Goal: Task Accomplishment & Management: Use online tool/utility

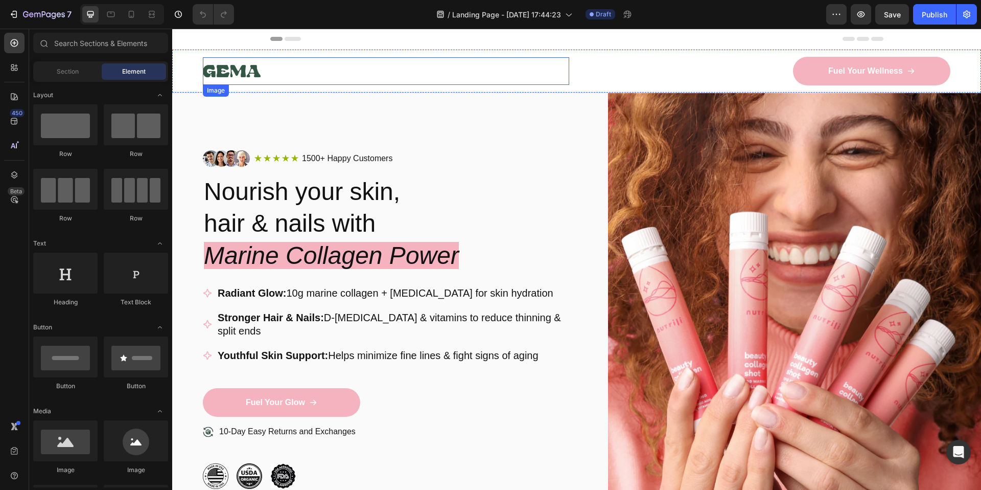
click at [238, 68] on img at bounding box center [232, 71] width 58 height 28
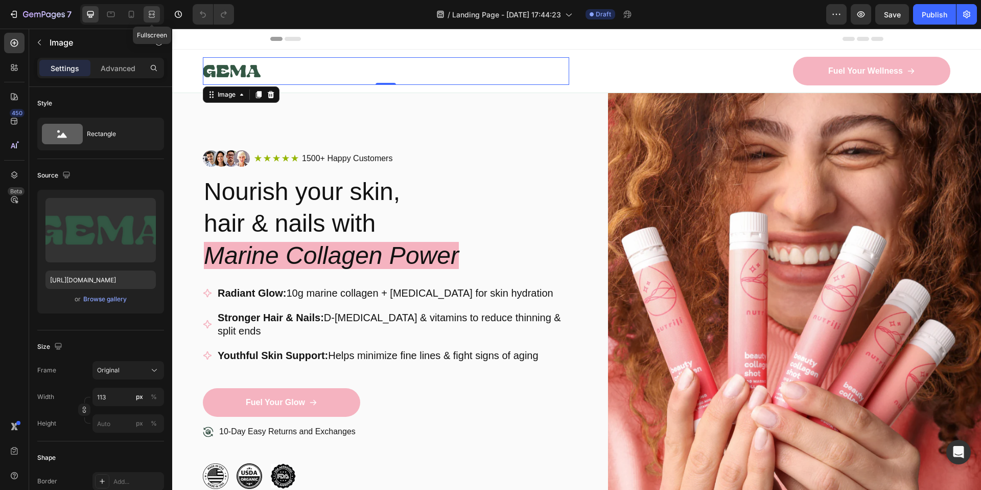
click at [147, 17] on icon at bounding box center [152, 14] width 10 height 10
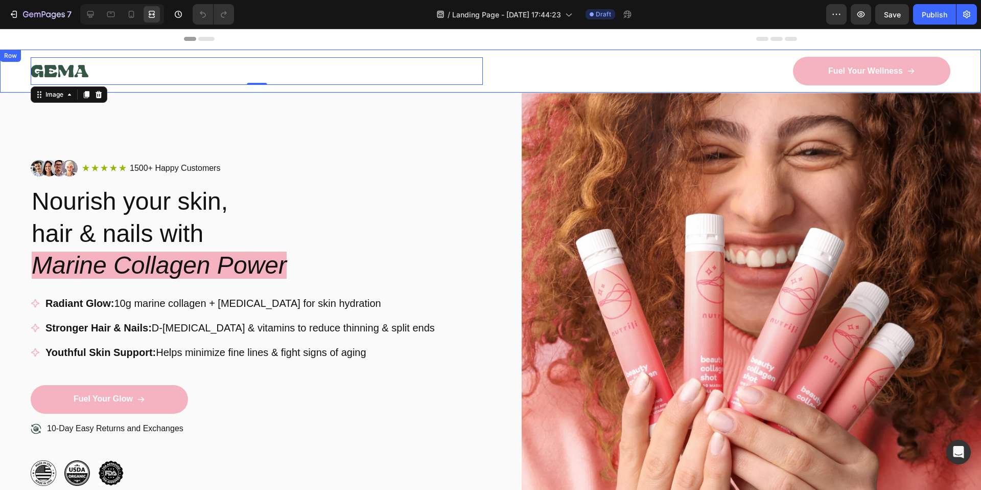
click at [544, 59] on div "Fuel Your Wellness Button" at bounding box center [724, 71] width 452 height 29
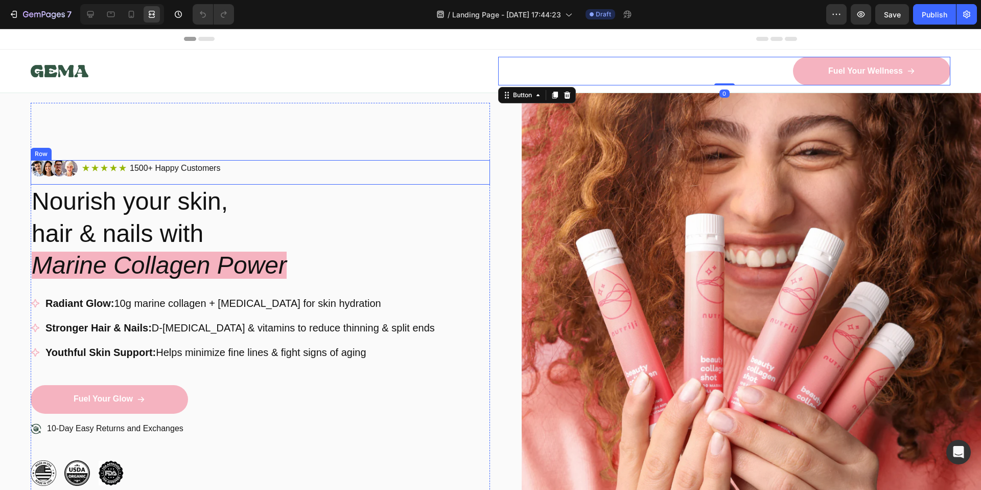
click at [437, 164] on div "Icon Icon Icon Icon Icon Icon List 1500+ Happy Customers Text Block Row" at bounding box center [286, 168] width 408 height 13
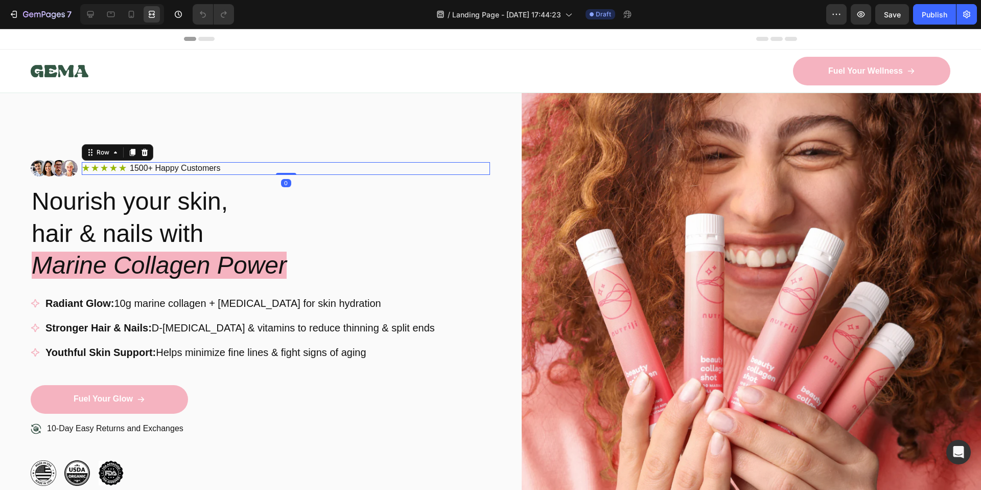
click at [380, 20] on div "/ Landing Page - Sep 27, 17:44:23 Draft" at bounding box center [534, 14] width 584 height 20
click at [341, 112] on div "Image Icon Icon Icon Icon Icon Icon List 1500+ Happy Customers Text Block Row 0…" at bounding box center [260, 322] width 459 height 439
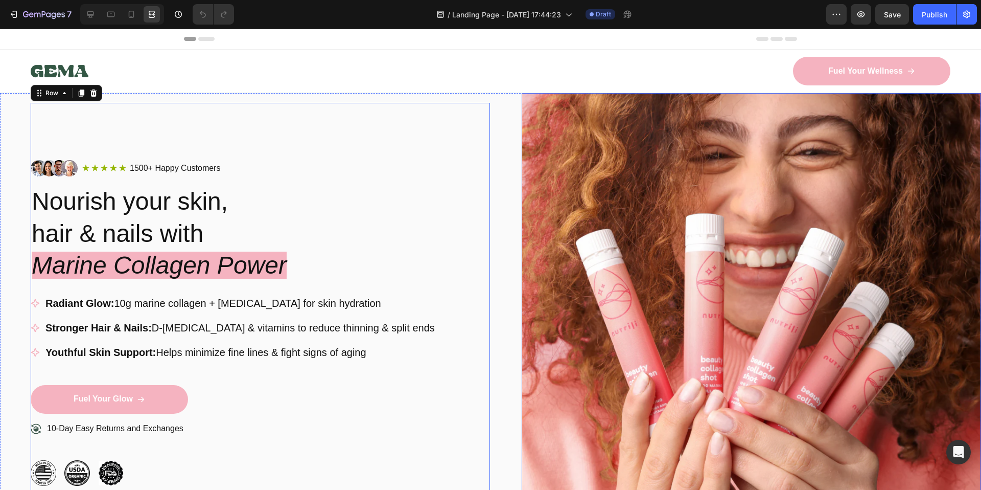
click at [717, 338] on img at bounding box center [751, 322] width 459 height 459
click at [675, 79] on div "Fuel Your Wellness Button" at bounding box center [724, 71] width 452 height 29
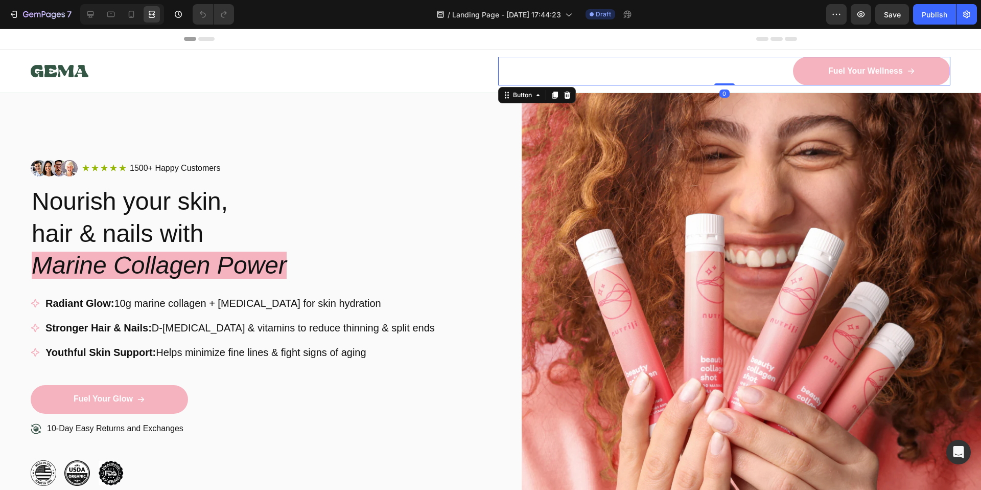
click at [626, 33] on div "Header" at bounding box center [490, 39] width 613 height 20
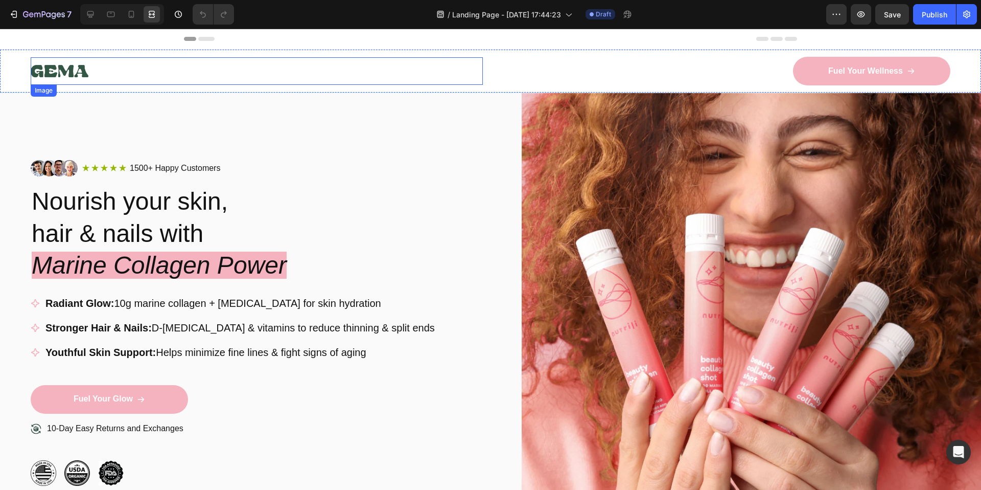
click at [75, 72] on img at bounding box center [60, 71] width 58 height 28
click at [62, 92] on div "Image" at bounding box center [54, 94] width 22 height 9
click at [96, 94] on icon at bounding box center [99, 94] width 7 height 7
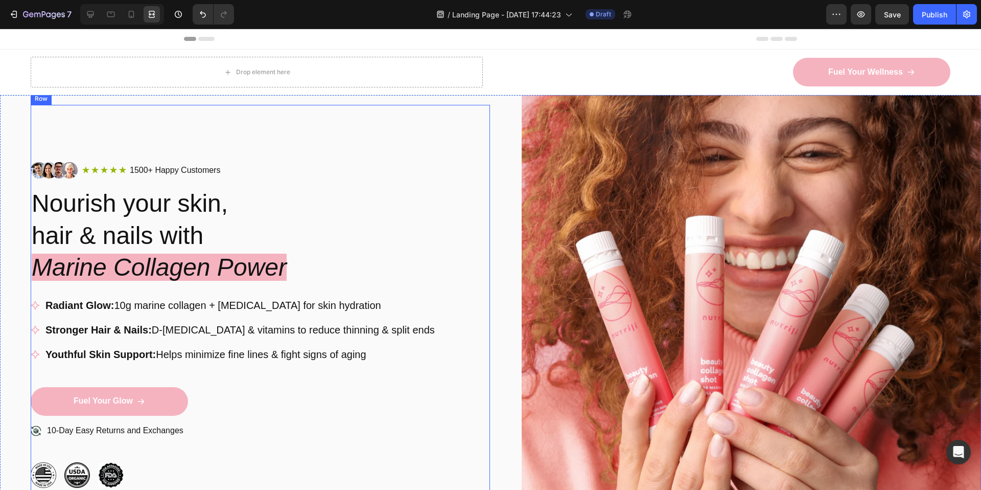
click at [349, 145] on div "Image Icon Icon Icon Icon Icon Icon List 1500+ Happy Customers Text Block Row R…" at bounding box center [260, 324] width 459 height 439
click at [311, 67] on div "Drop element here" at bounding box center [257, 72] width 452 height 31
click at [94, 15] on icon at bounding box center [90, 14] width 10 height 10
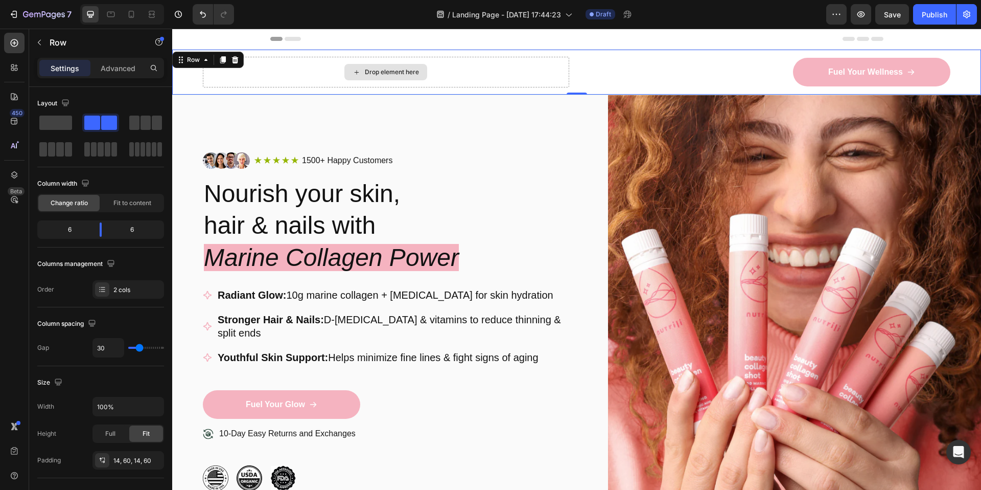
click at [337, 64] on div "Drop element here" at bounding box center [386, 72] width 366 height 31
click at [281, 69] on div "Drop element here" at bounding box center [386, 72] width 366 height 31
click at [38, 40] on icon "button" at bounding box center [39, 42] width 8 height 8
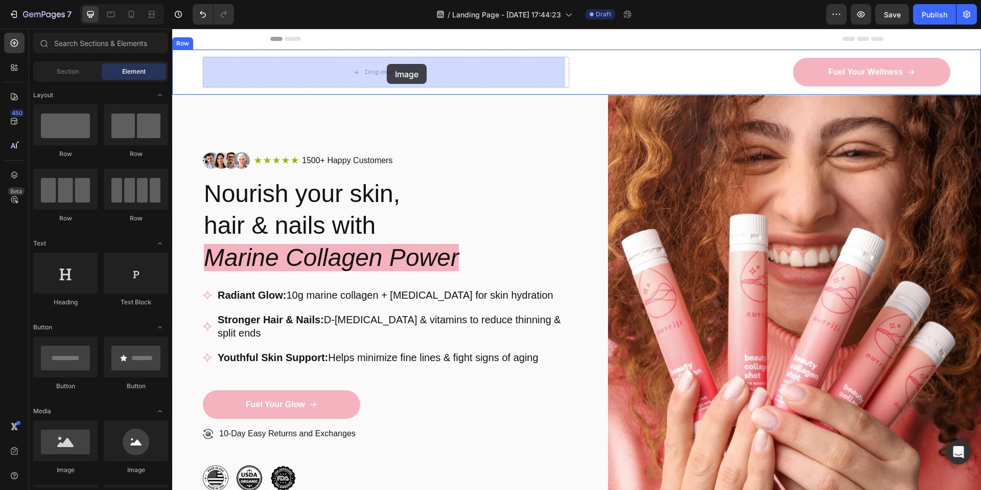
drag, startPoint x: 235, startPoint y: 467, endPoint x: 393, endPoint y: 68, distance: 429.1
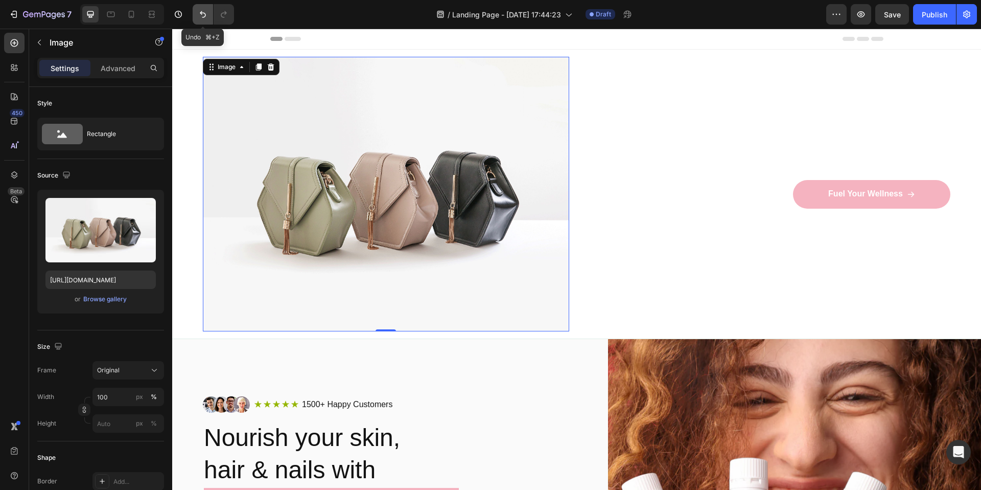
click at [204, 15] on icon "Undo/Redo" at bounding box center [203, 14] width 10 height 10
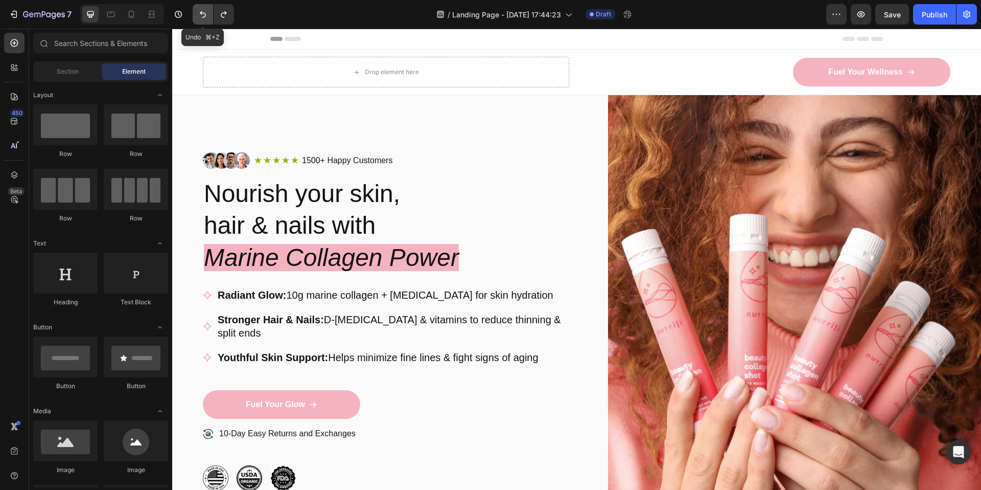
click at [204, 15] on icon "Undo/Redo" at bounding box center [203, 14] width 10 height 10
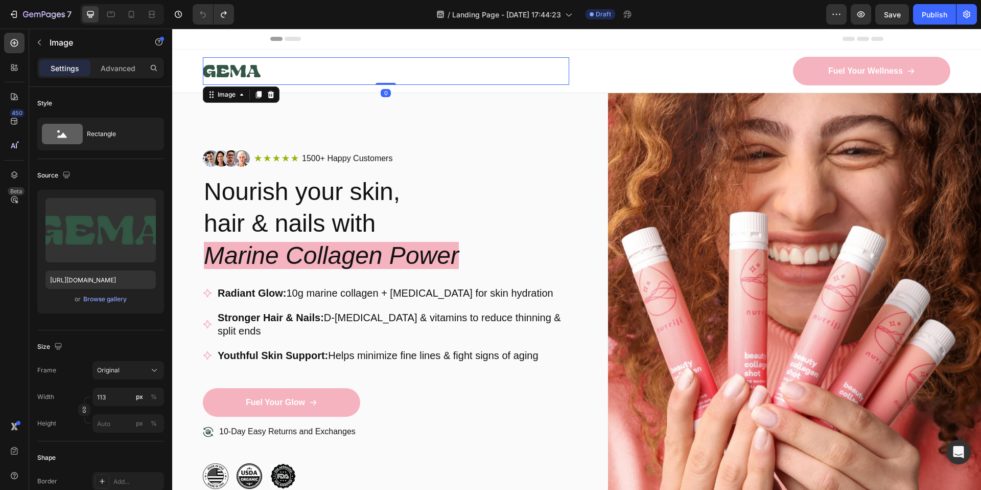
click at [222, 70] on img at bounding box center [232, 71] width 58 height 28
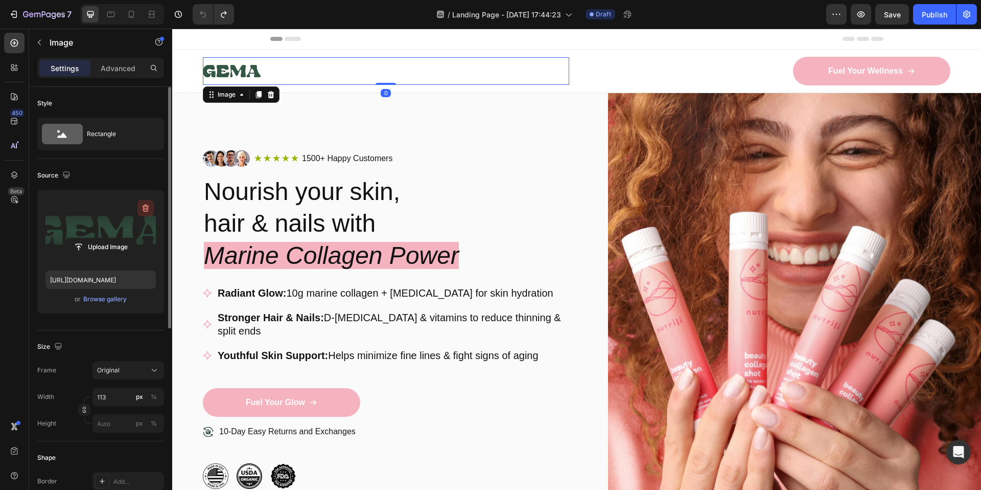
click at [140, 207] on button "button" at bounding box center [145, 208] width 16 height 16
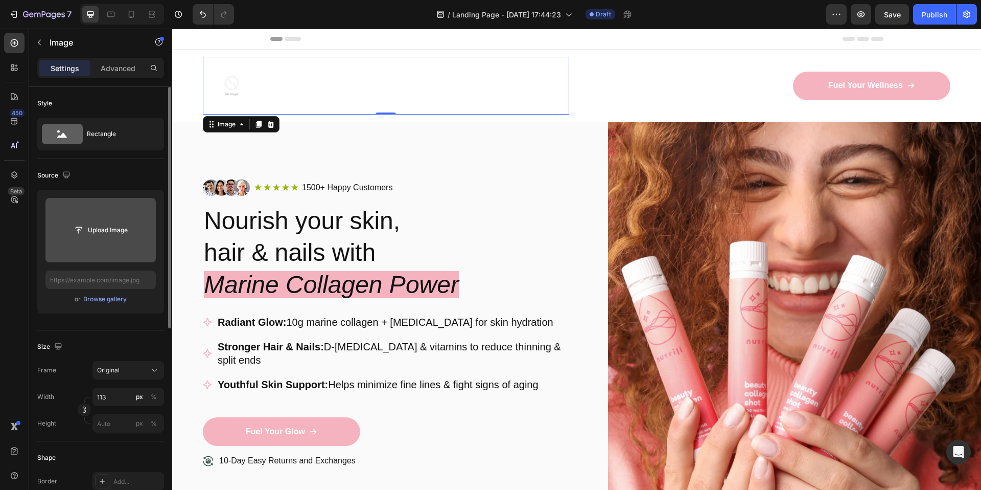
click at [108, 233] on input "file" at bounding box center [100, 229] width 71 height 17
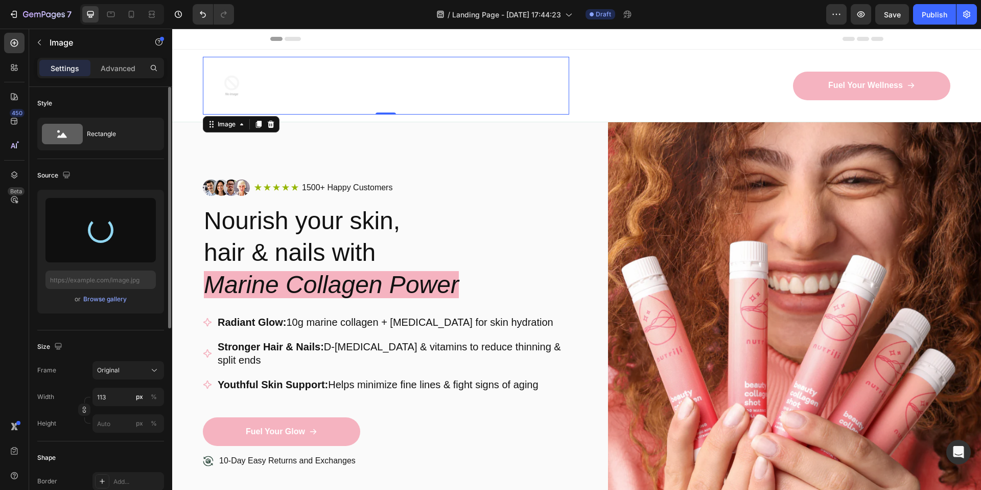
type input "https://cdn.shopify.com/s/files/1/0705/7840/5539/files/gempages_567271151558984…"
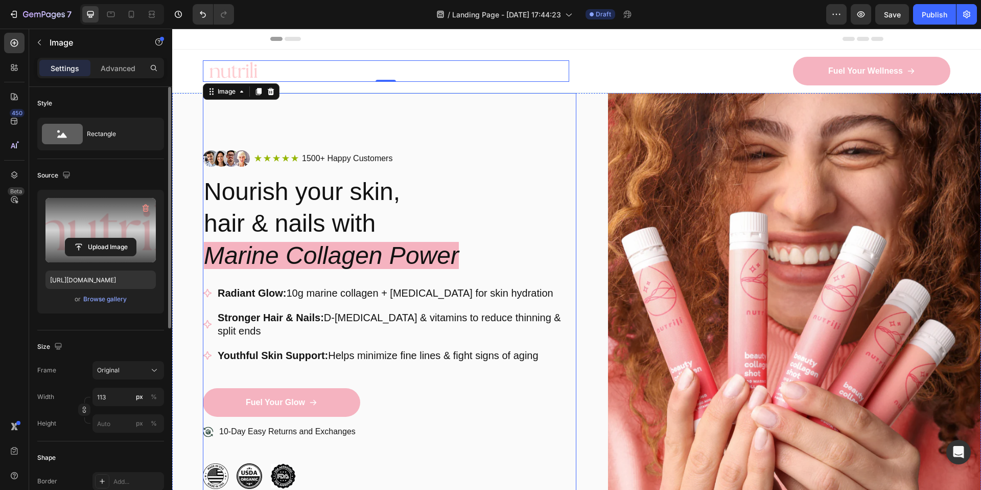
click at [477, 122] on div "Image Icon Icon Icon Icon Icon Icon List 1500+ Happy Customers Text Block Row R…" at bounding box center [390, 319] width 374 height 453
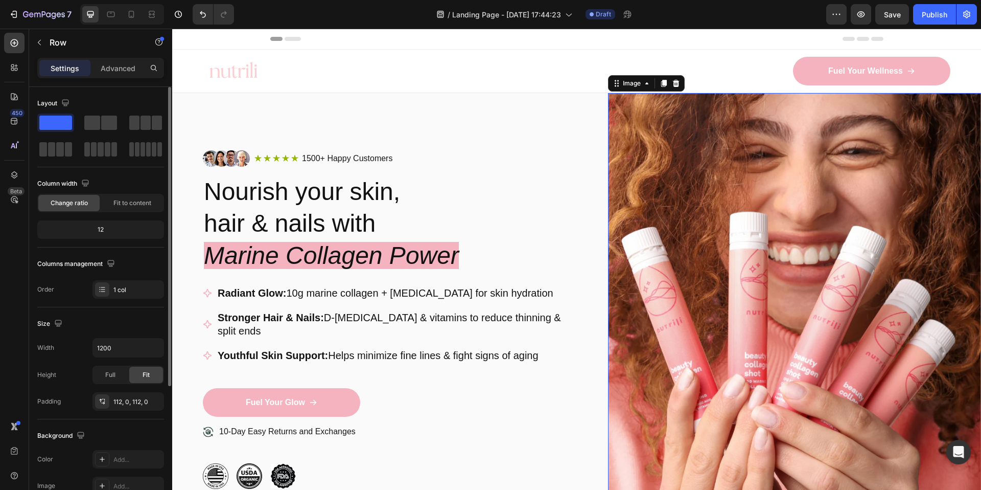
click at [655, 207] on img at bounding box center [795, 319] width 374 height 453
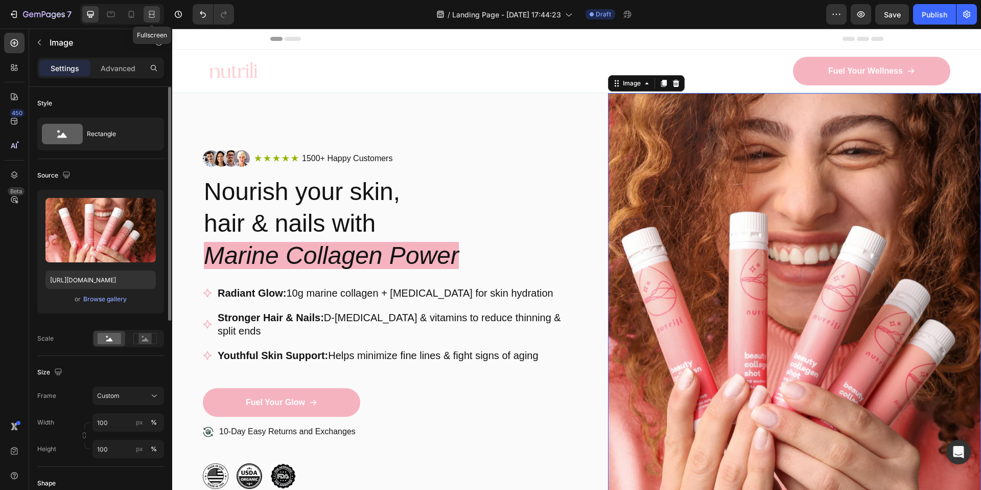
click at [154, 18] on icon at bounding box center [152, 14] width 10 height 10
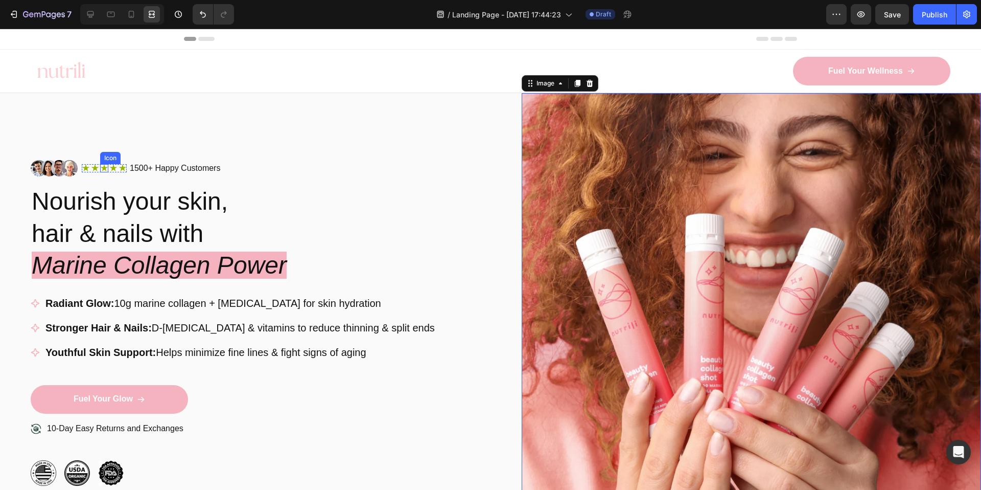
click at [105, 170] on div "Icon" at bounding box center [104, 168] width 8 height 8
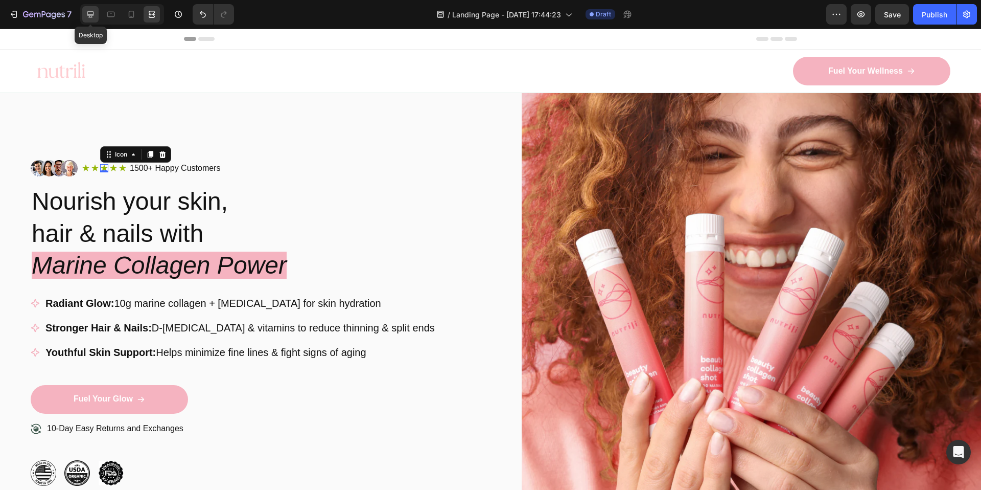
click at [98, 18] on div at bounding box center [90, 14] width 16 height 16
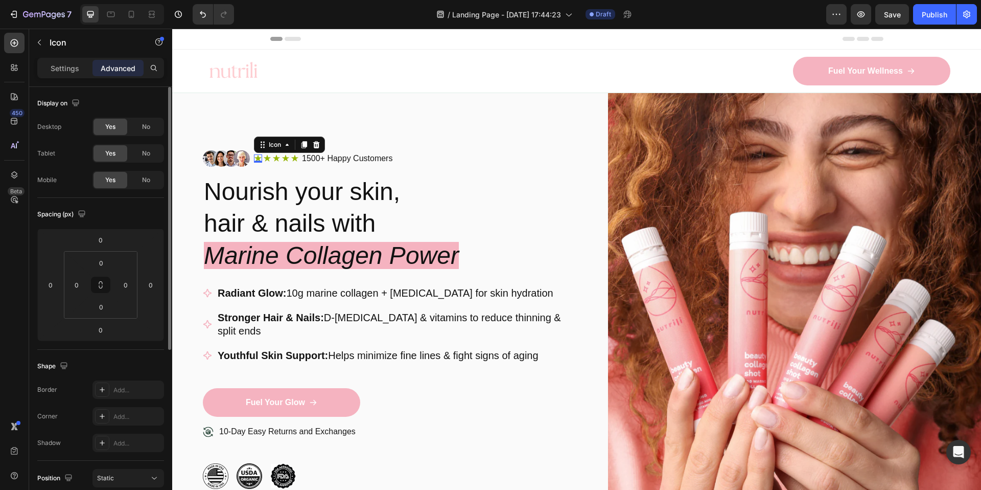
click at [256, 157] on icon at bounding box center [257, 158] width 7 height 7
click at [70, 76] on div "Settings Advanced" at bounding box center [100, 68] width 127 height 20
click at [70, 71] on p "Settings" at bounding box center [65, 68] width 29 height 11
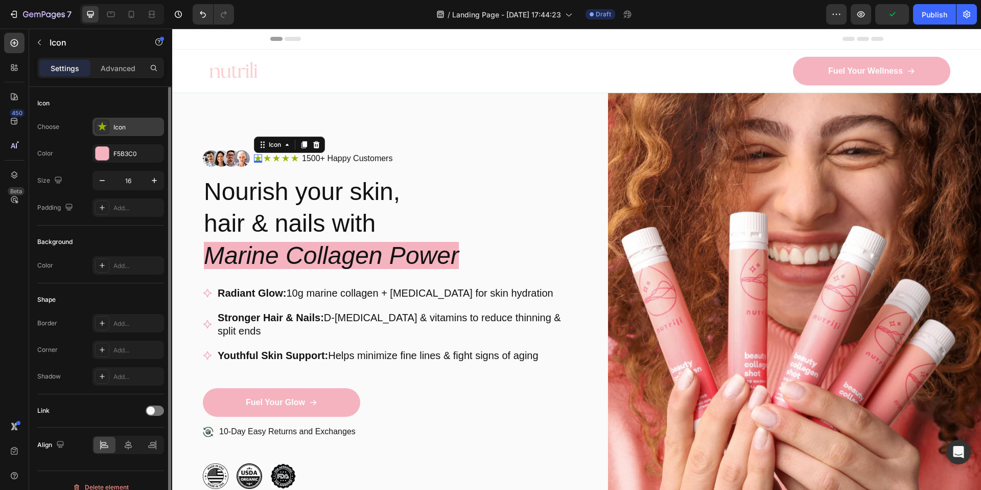
click at [113, 120] on div "Icon" at bounding box center [128, 127] width 72 height 18
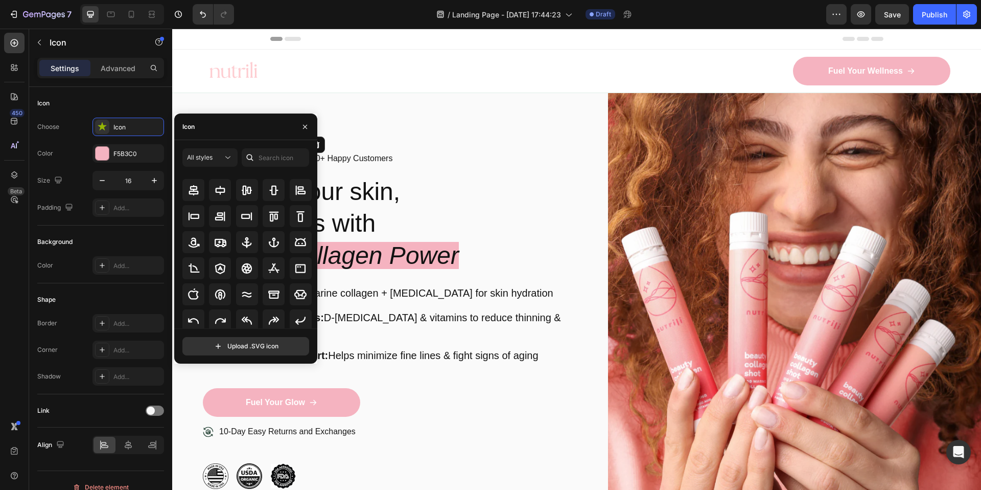
scroll to position [86, 0]
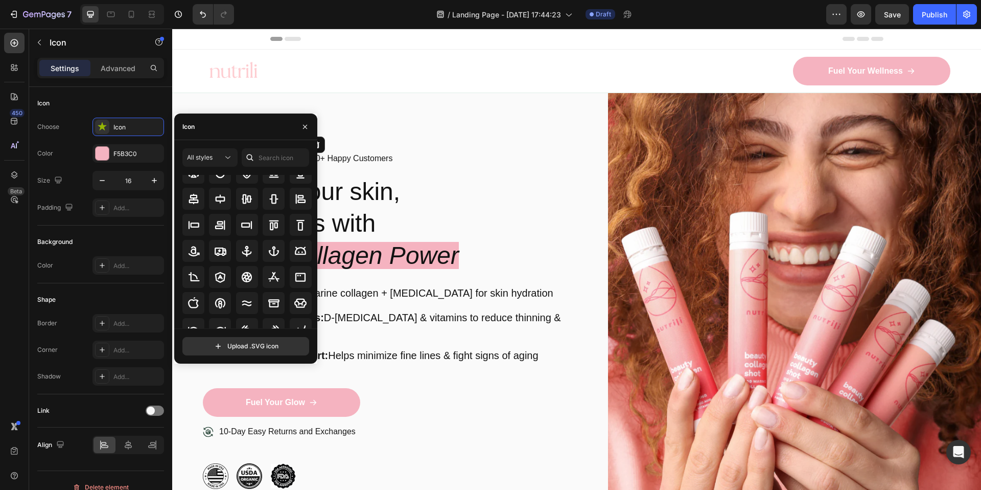
click at [223, 130] on div "Icon" at bounding box center [245, 126] width 143 height 27
click at [264, 156] on input "text" at bounding box center [275, 157] width 67 height 18
click at [217, 155] on div "All styles" at bounding box center [205, 157] width 36 height 9
click at [197, 255] on p "Filled" at bounding box center [200, 260] width 58 height 10
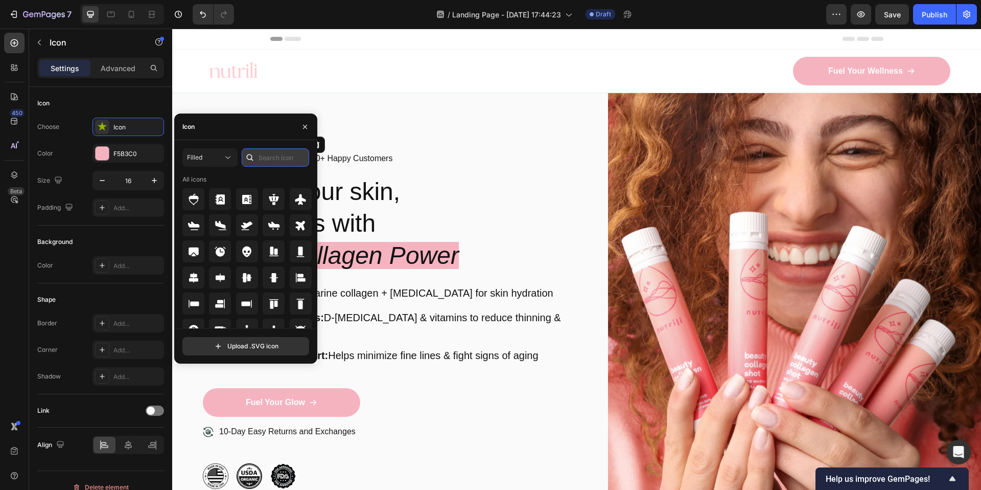
click at [268, 155] on input "text" at bounding box center [275, 157] width 67 height 18
type input "star"
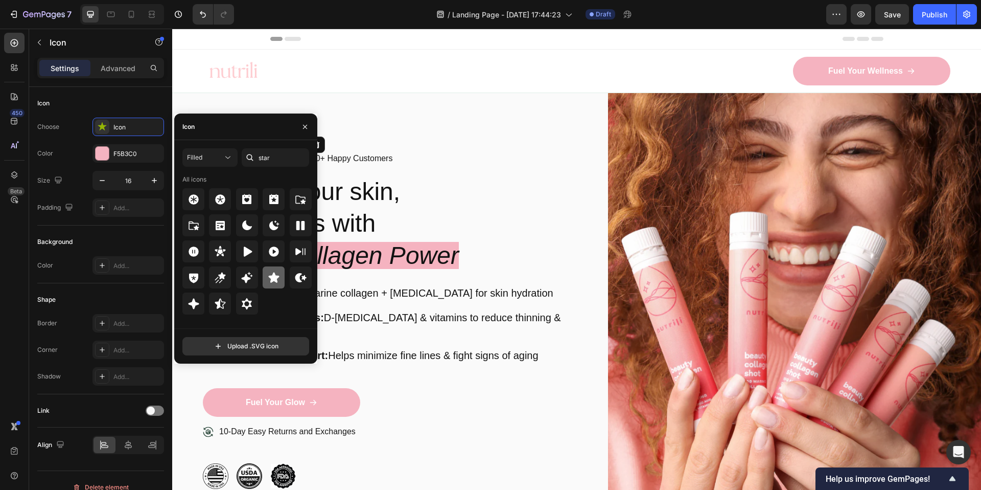
click at [268, 280] on icon at bounding box center [274, 277] width 12 height 12
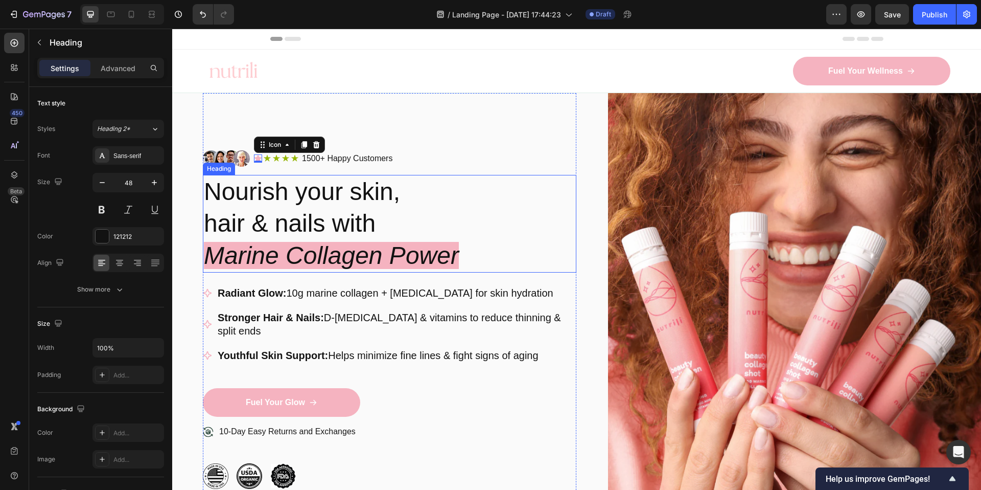
click at [414, 195] on h2 "Nourish your skin, hair & nails with Marine Collagen Power" at bounding box center [390, 224] width 374 height 98
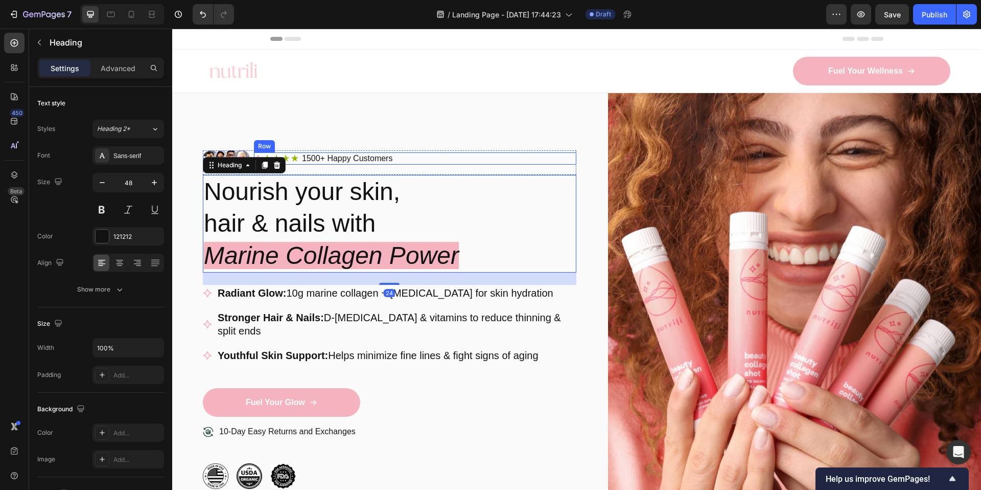
click at [402, 161] on div "Icon Icon Icon Icon Icon Icon List 1500+ Happy Customers Text Block Row" at bounding box center [415, 158] width 322 height 13
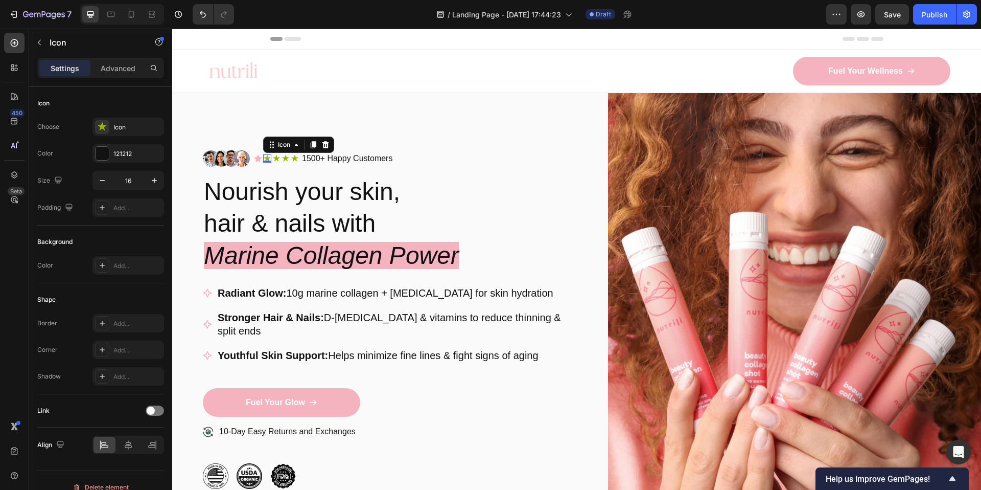
click at [270, 158] on icon at bounding box center [267, 158] width 8 height 8
click at [106, 120] on div at bounding box center [102, 127] width 14 height 14
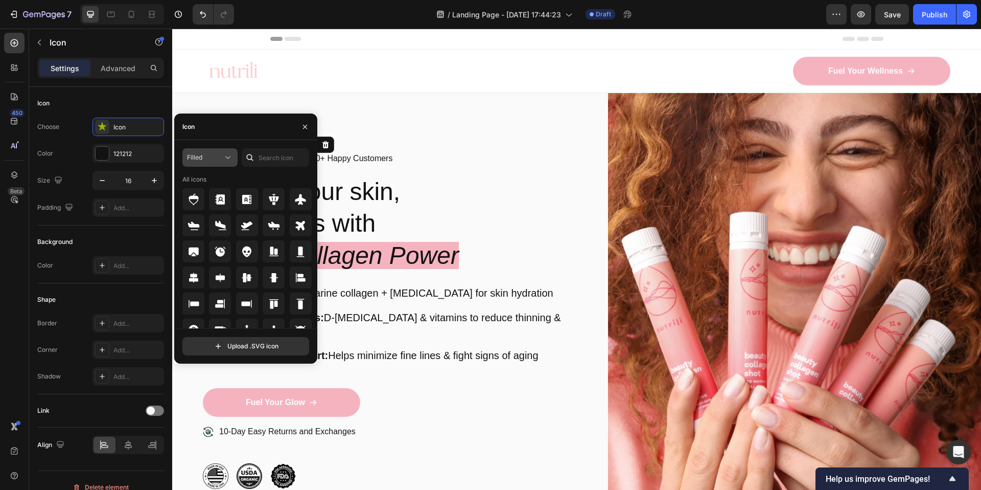
click at [227, 161] on icon at bounding box center [228, 157] width 10 height 10
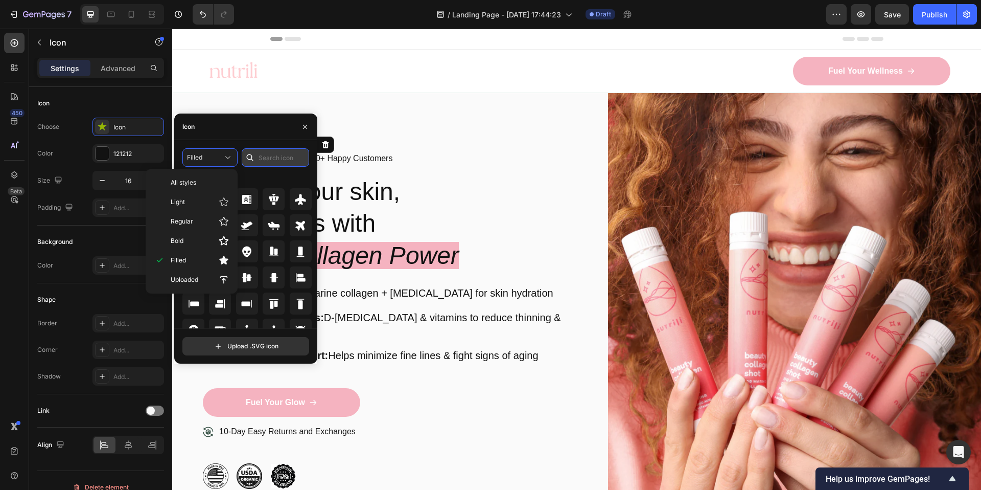
click at [292, 161] on input "text" at bounding box center [275, 157] width 67 height 18
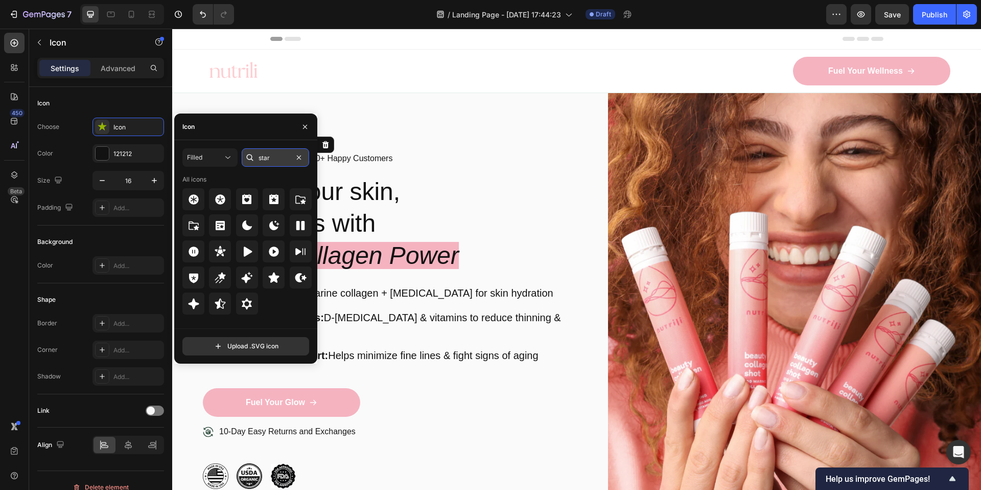
type input "star"
click at [270, 276] on icon at bounding box center [273, 277] width 11 height 10
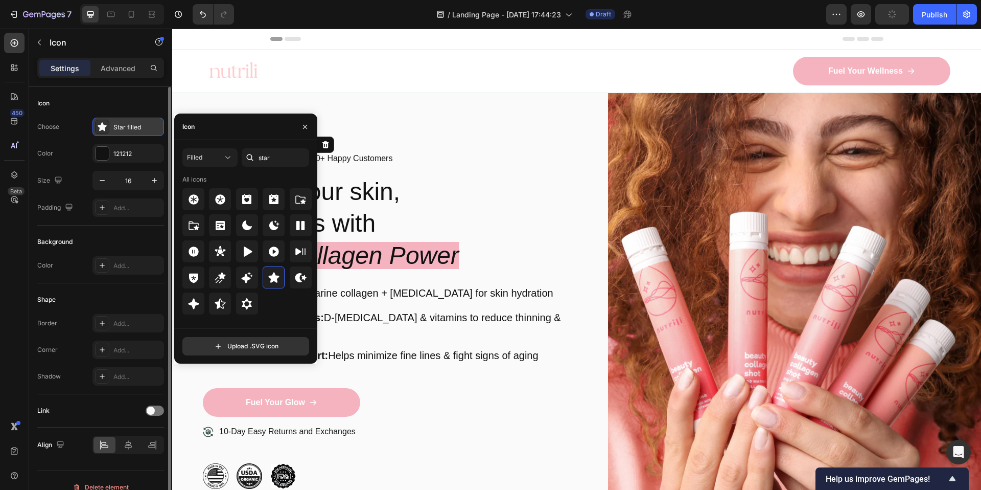
click at [150, 127] on div "Star filled" at bounding box center [137, 127] width 48 height 9
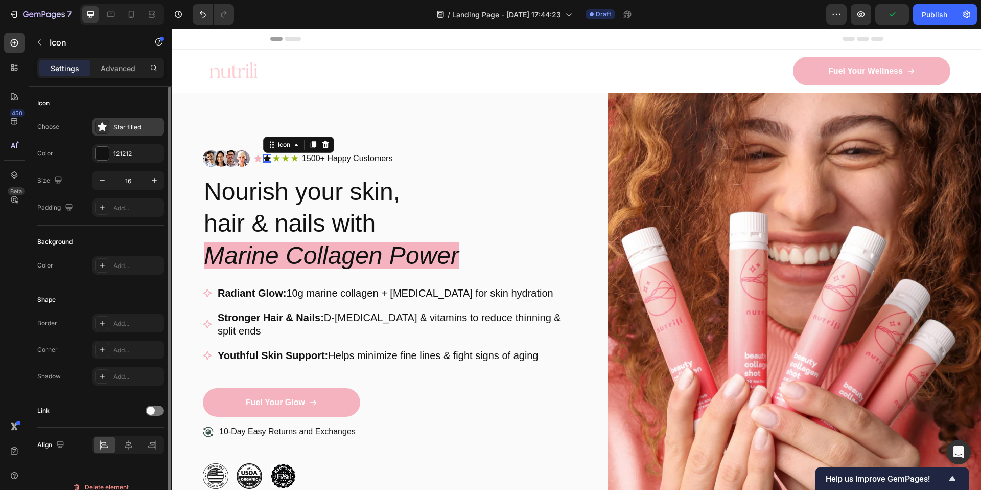
click at [150, 127] on div "Star filled" at bounding box center [137, 127] width 48 height 9
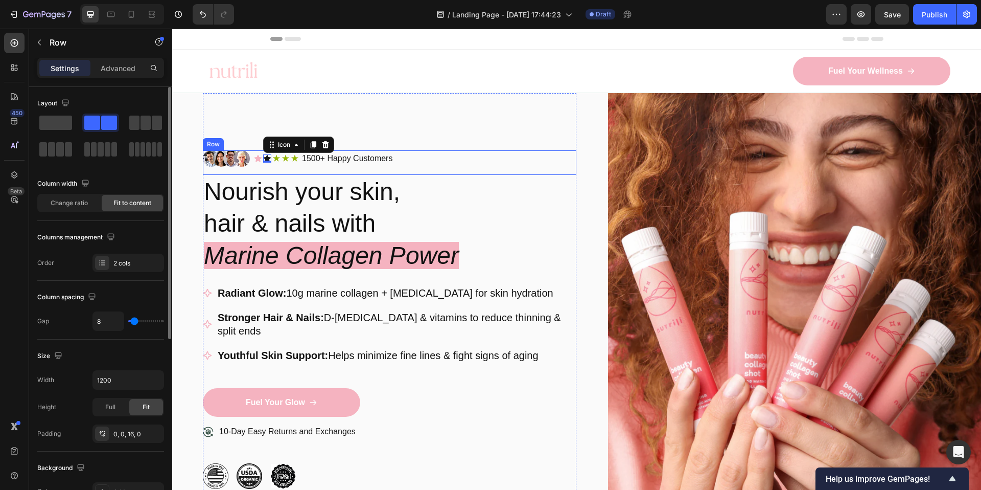
click at [367, 165] on div "Icon Icon 0 Icon Icon Icon Icon List 1500+ Happy Customers Text Block Row" at bounding box center [415, 158] width 322 height 16
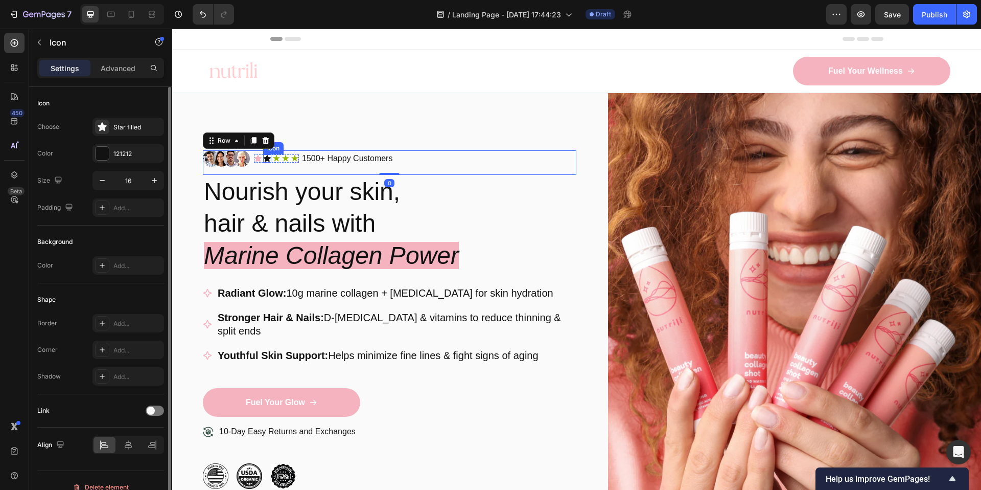
click at [268, 158] on div "Icon" at bounding box center [267, 158] width 8 height 8
click at [280, 159] on icon at bounding box center [276, 158] width 8 height 8
click at [143, 127] on div "Icon" at bounding box center [137, 127] width 48 height 9
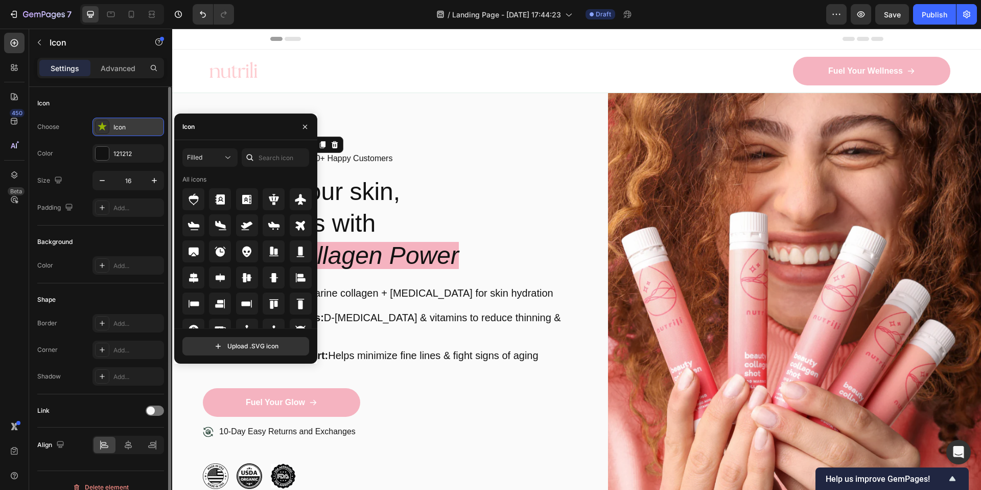
click at [143, 127] on div "Icon" at bounding box center [137, 127] width 48 height 9
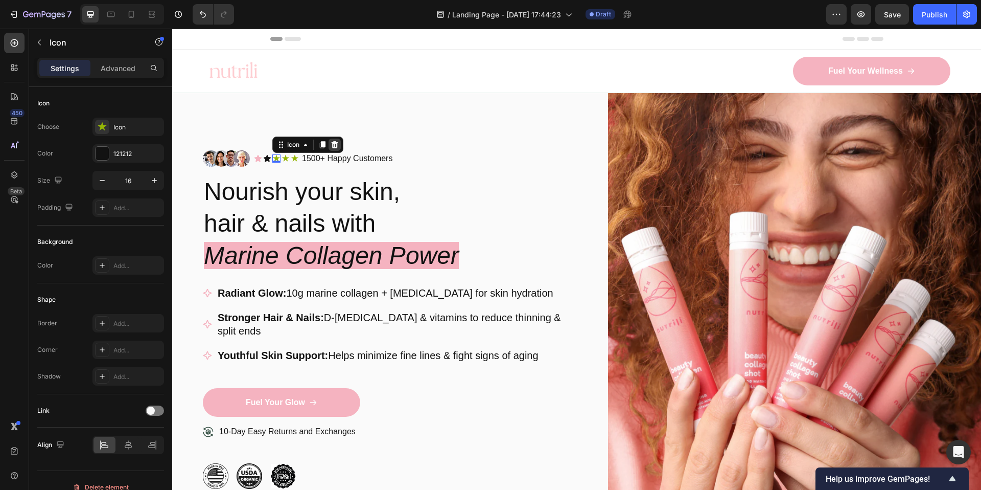
click at [335, 149] on div at bounding box center [335, 144] width 12 height 12
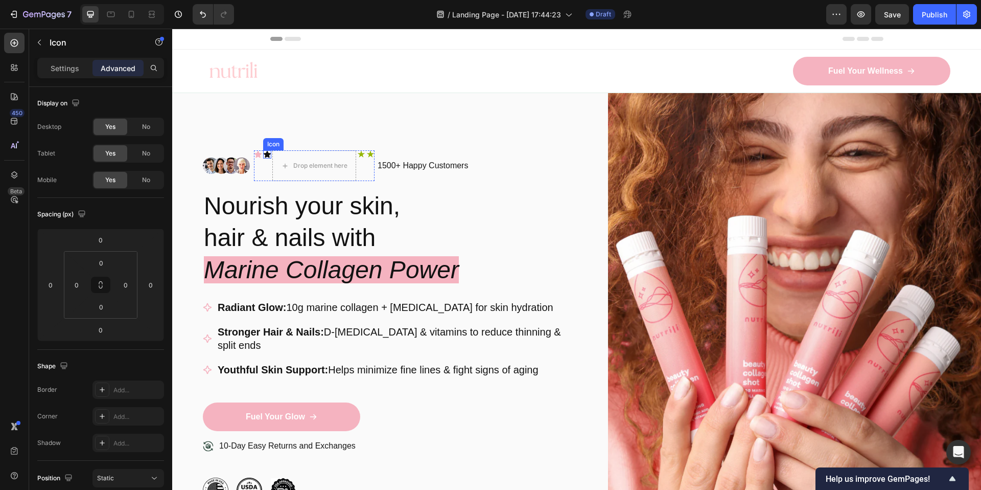
click at [268, 152] on icon at bounding box center [267, 154] width 7 height 7
click at [312, 144] on icon at bounding box center [314, 140] width 6 height 7
click at [323, 148] on icon at bounding box center [325, 148] width 7 height 7
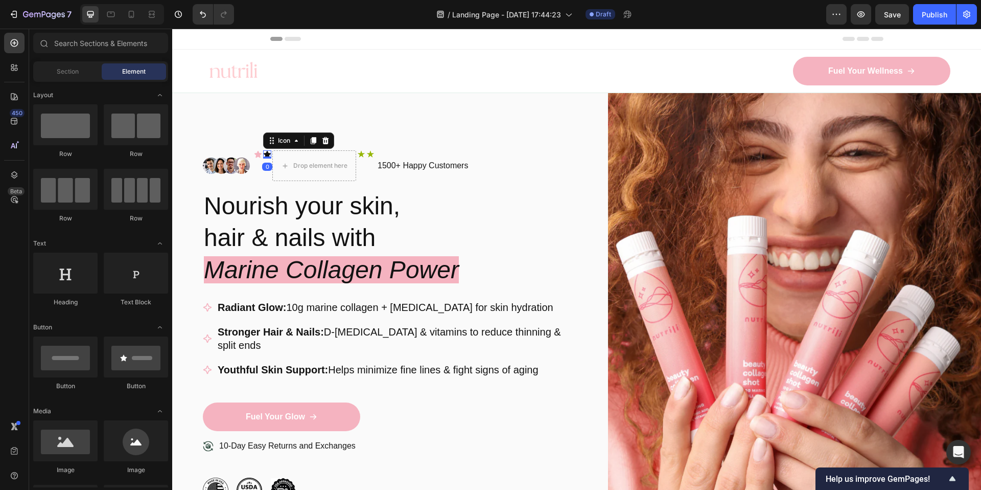
click at [269, 152] on icon at bounding box center [267, 154] width 8 height 8
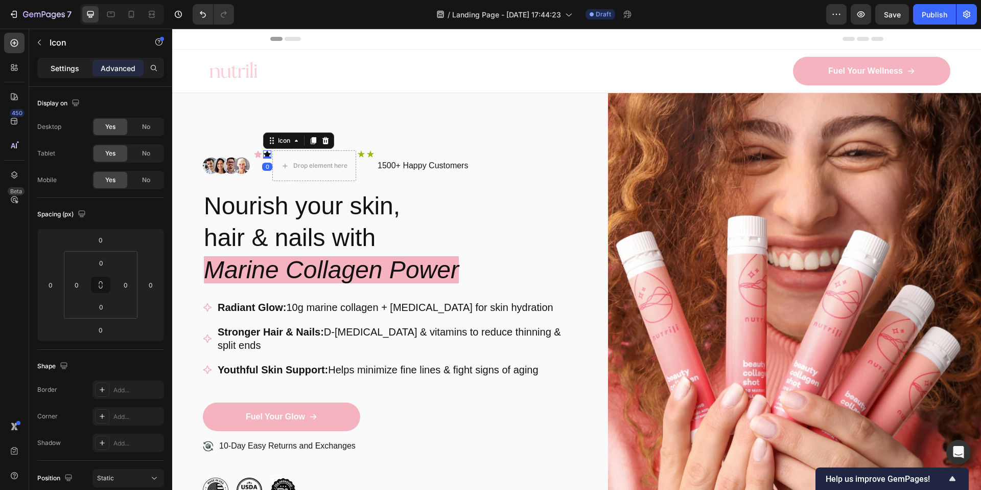
click at [55, 64] on p "Settings" at bounding box center [65, 68] width 29 height 11
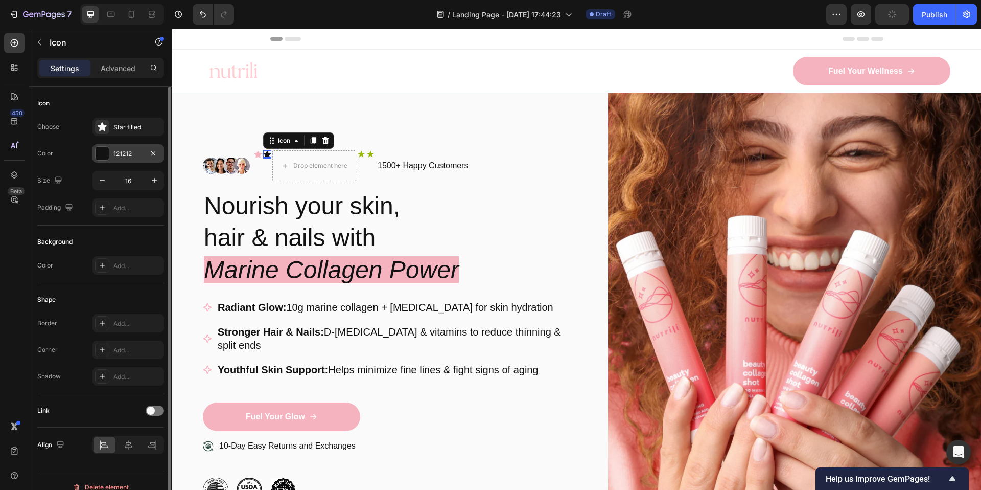
click at [115, 150] on div "121212" at bounding box center [128, 153] width 30 height 9
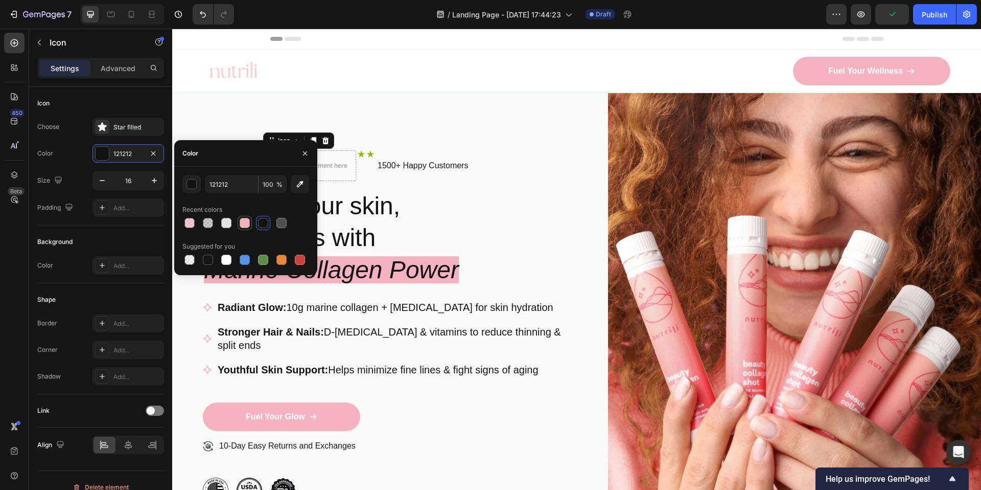
click at [248, 221] on div at bounding box center [245, 223] width 10 height 10
type input "F5B3C0"
click at [374, 186] on div "Image Icon Icon 0 Drop element here Icon Icon Icon List 1500+ Happy Customers T…" at bounding box center [390, 169] width 374 height 39
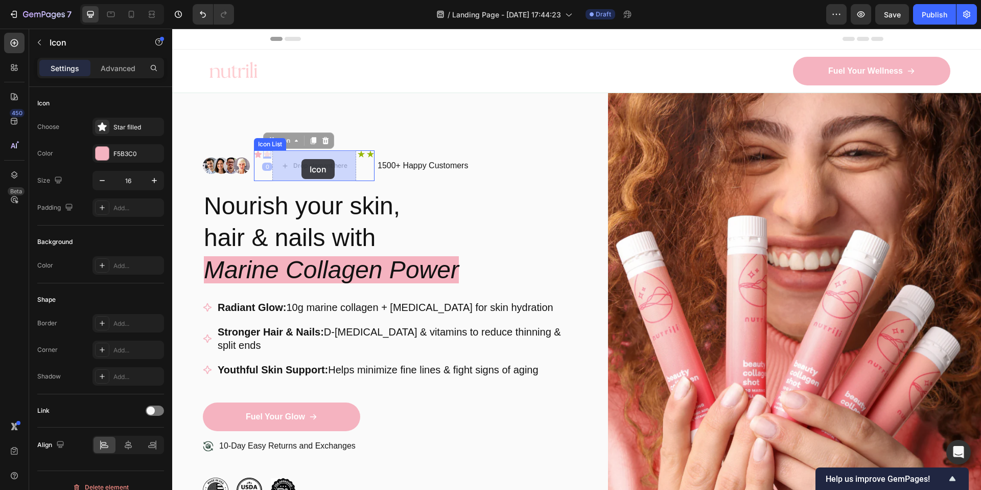
drag, startPoint x: 269, startPoint y: 154, endPoint x: 301, endPoint y: 159, distance: 33.1
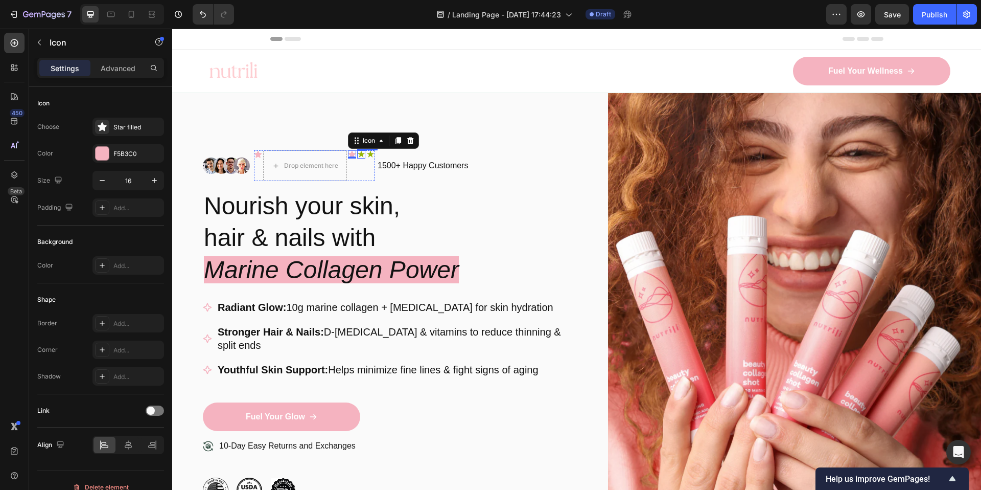
click at [364, 153] on icon at bounding box center [361, 154] width 7 height 7
click at [415, 142] on icon at bounding box center [419, 140] width 8 height 8
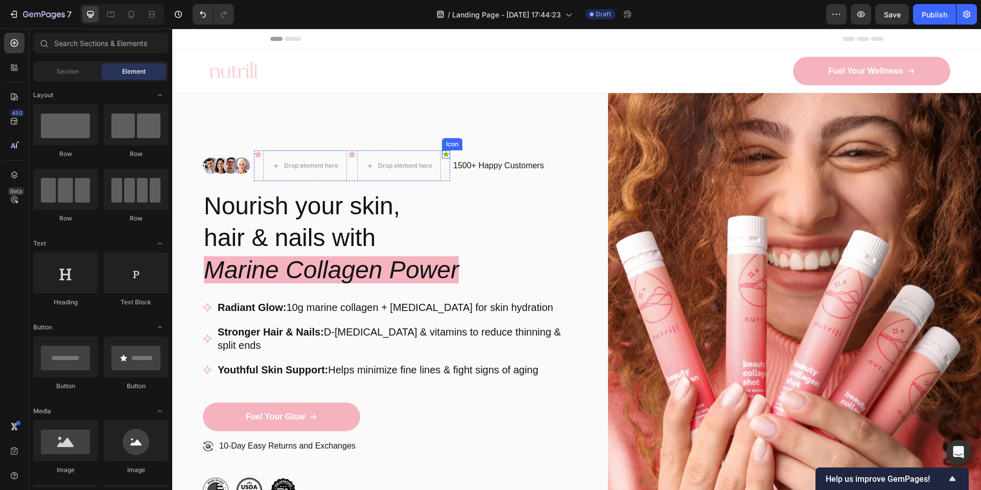
click at [446, 153] on icon at bounding box center [446, 154] width 7 height 7
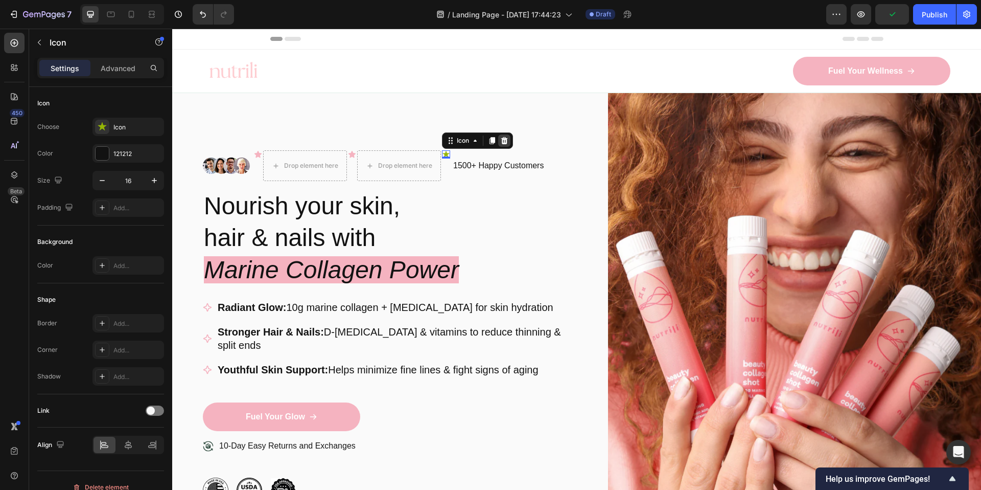
click at [503, 143] on icon at bounding box center [504, 140] width 7 height 7
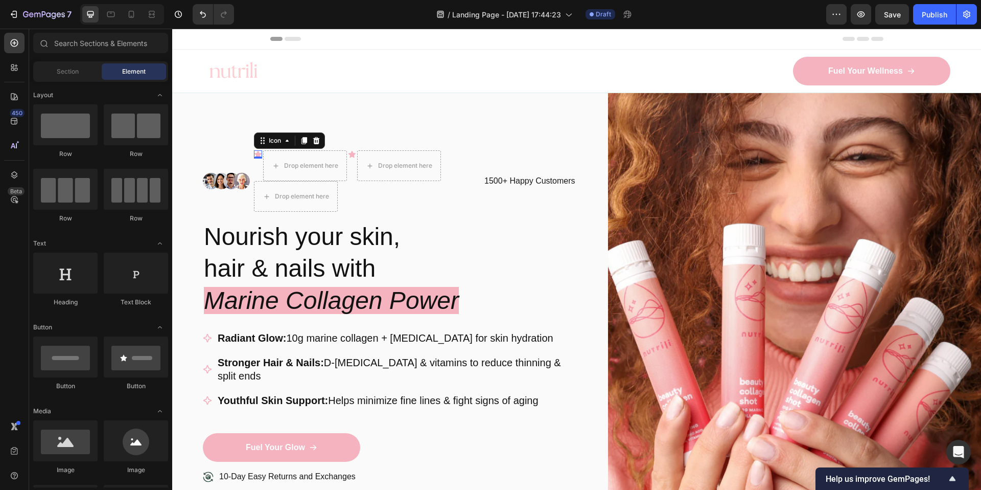
click at [257, 153] on icon at bounding box center [258, 154] width 8 height 8
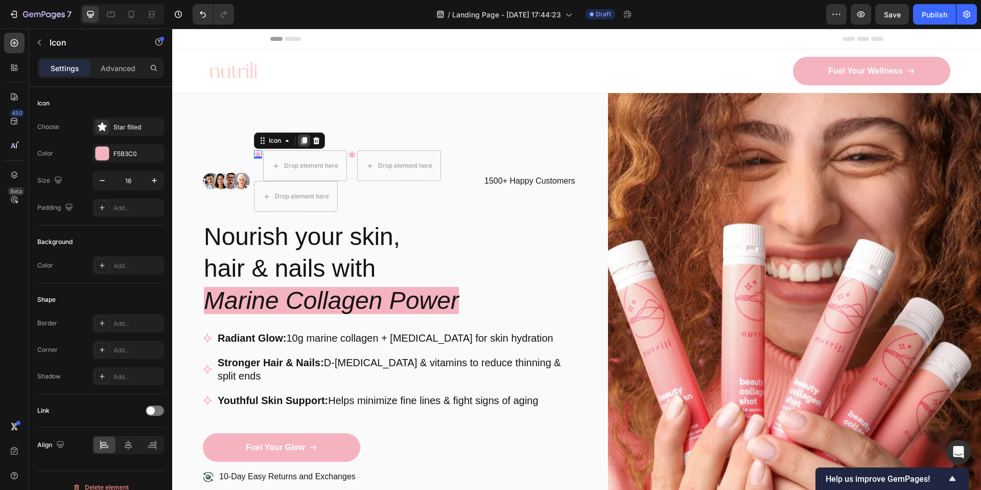
click at [309, 140] on div at bounding box center [304, 140] width 12 height 12
click at [305, 148] on icon at bounding box center [304, 148] width 6 height 7
click at [305, 156] on icon at bounding box center [304, 156] width 6 height 7
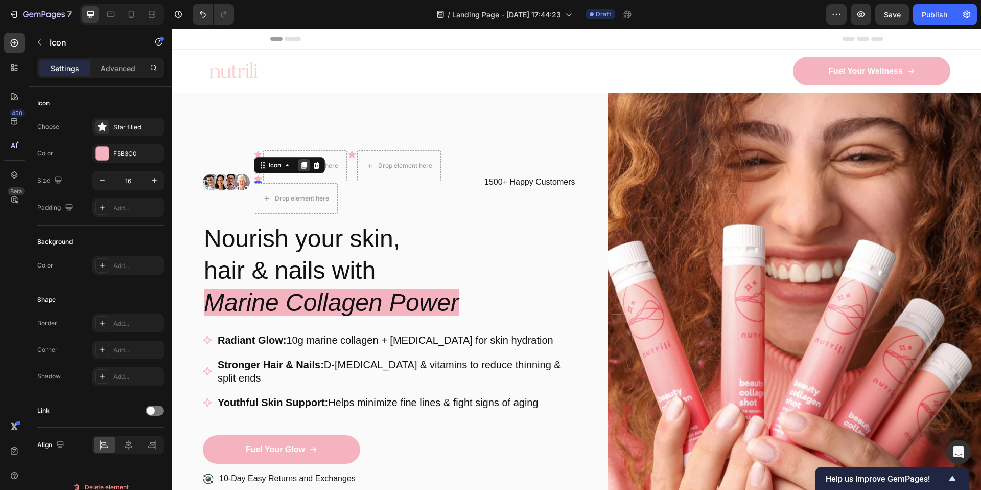
click at [301, 167] on icon at bounding box center [304, 165] width 8 height 8
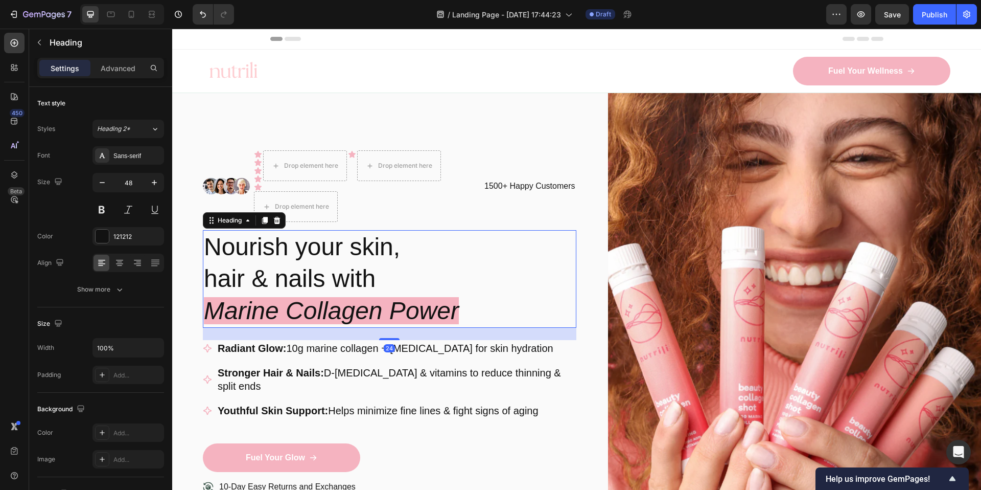
click at [440, 253] on h2 "Nourish your skin, hair & nails with Marine Collagen Power" at bounding box center [390, 279] width 374 height 98
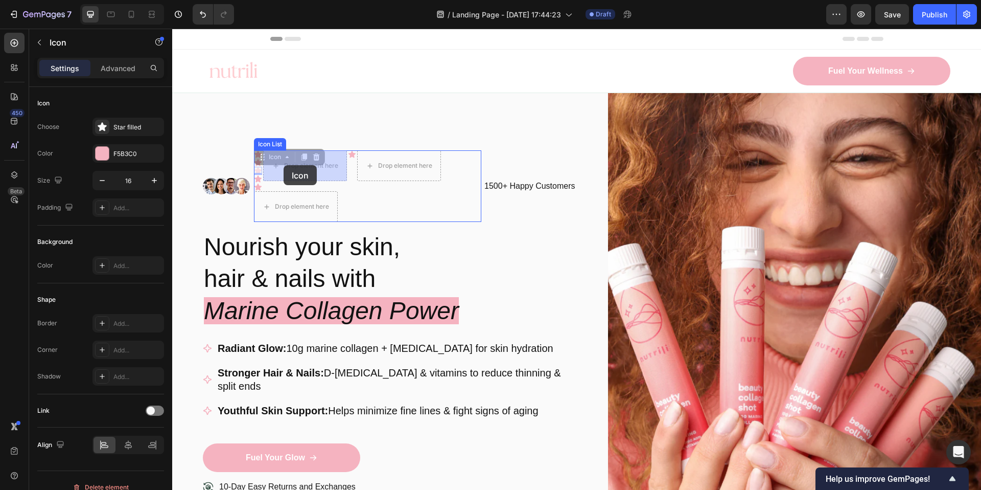
drag, startPoint x: 259, startPoint y: 171, endPoint x: 284, endPoint y: 165, distance: 25.2
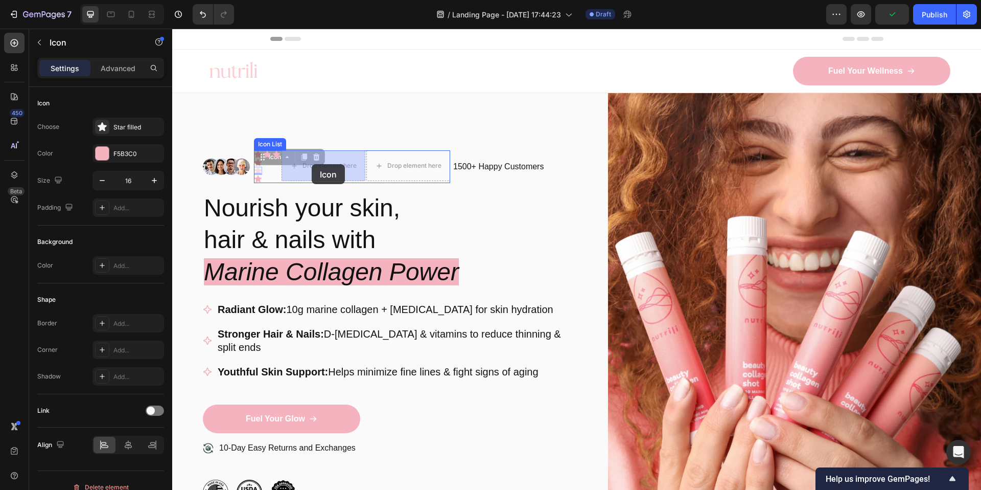
drag, startPoint x: 259, startPoint y: 170, endPoint x: 312, endPoint y: 164, distance: 53.0
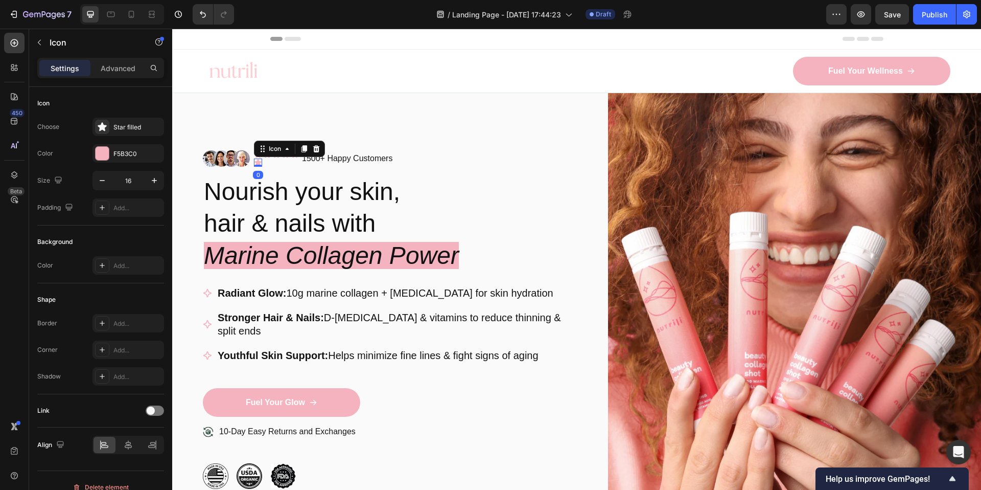
click at [258, 161] on icon at bounding box center [257, 162] width 7 height 7
click at [313, 152] on icon at bounding box center [316, 149] width 8 height 8
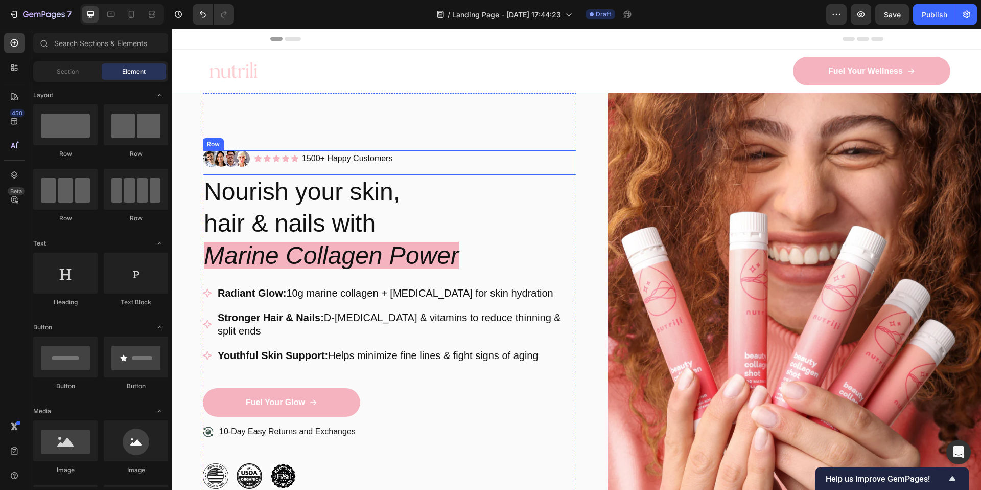
click at [419, 174] on div "Image Icon Icon Icon Icon Icon Icon List 1500+ Happy Customers Text Block Row R…" at bounding box center [390, 162] width 374 height 25
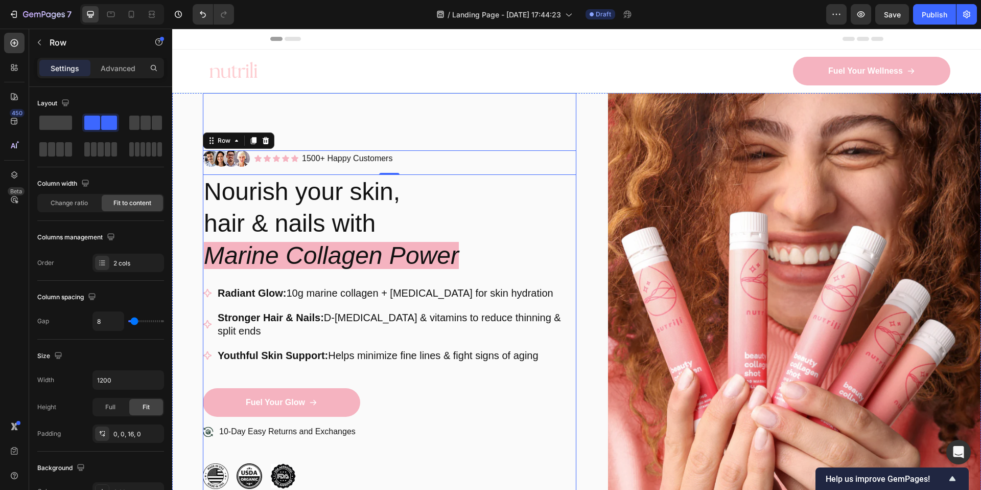
click at [353, 119] on div "Image Icon Icon Icon Icon Icon Icon List 1500+ Happy Customers Text Block Row R…" at bounding box center [390, 319] width 374 height 453
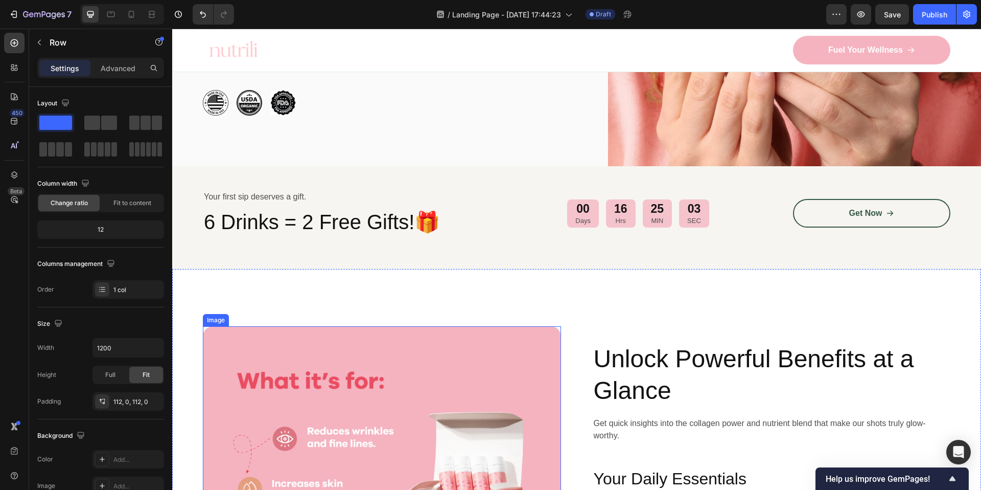
scroll to position [366, 0]
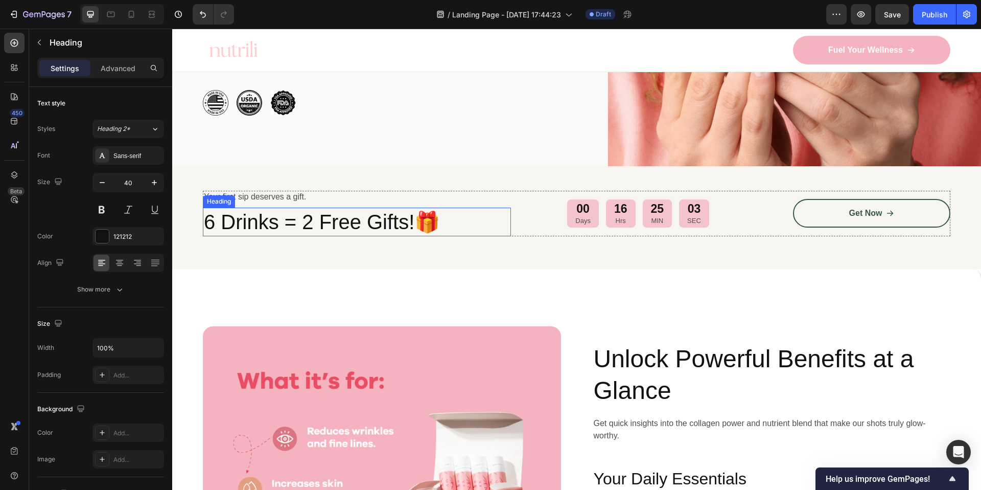
click at [253, 216] on h2 "6 Drinks = 2 Free Gifts!🎁" at bounding box center [357, 221] width 308 height 29
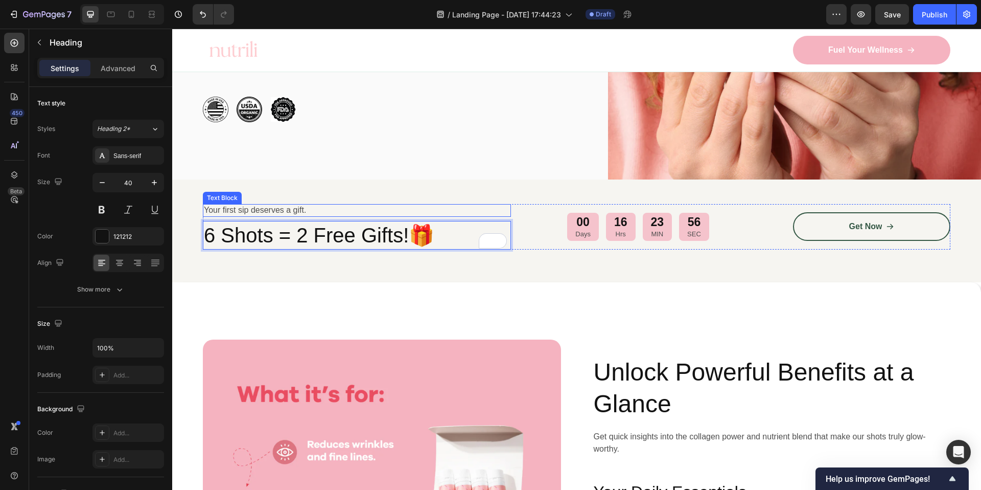
click at [235, 205] on p "Your first sip deserves a gift." at bounding box center [357, 210] width 306 height 11
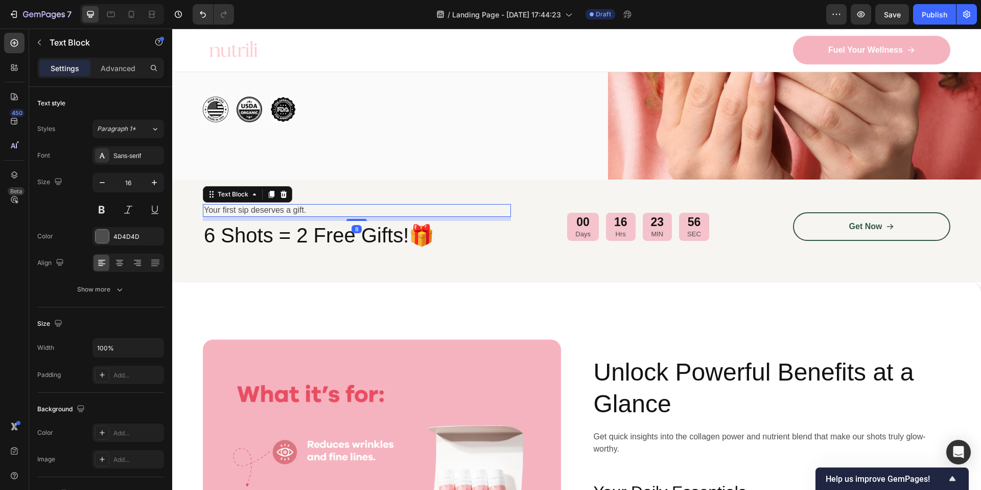
click at [235, 205] on p "Your first sip deserves a gift." at bounding box center [357, 210] width 306 height 11
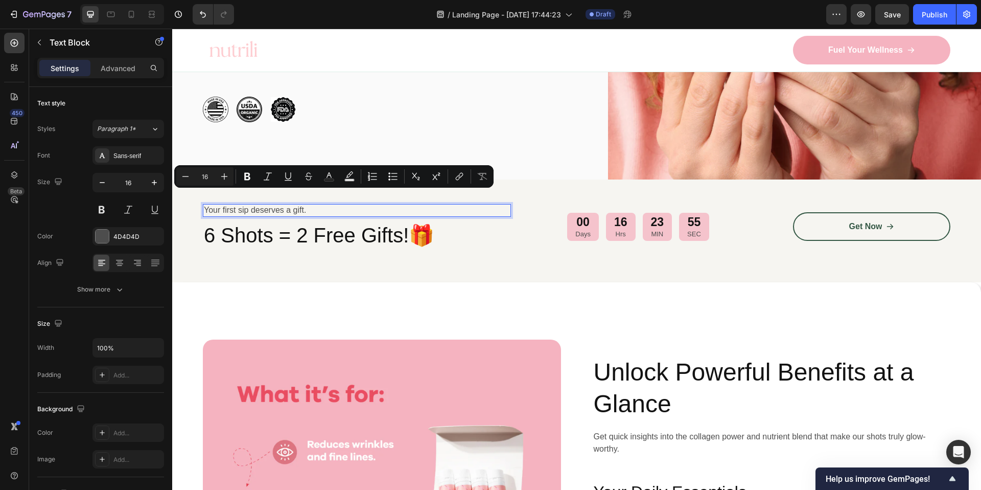
click at [241, 205] on p "Your first sip deserves a gift." at bounding box center [357, 210] width 306 height 11
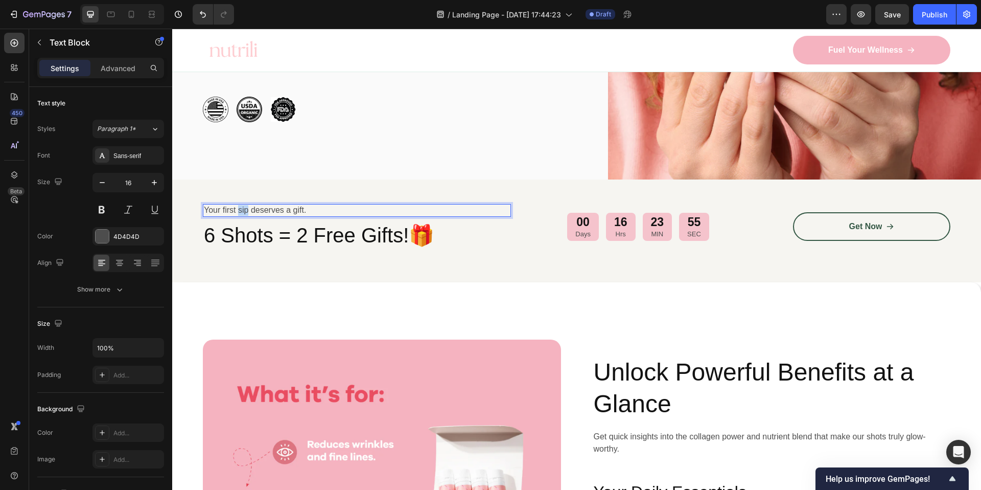
click at [241, 205] on p "Your first sip deserves a gift." at bounding box center [357, 210] width 306 height 11
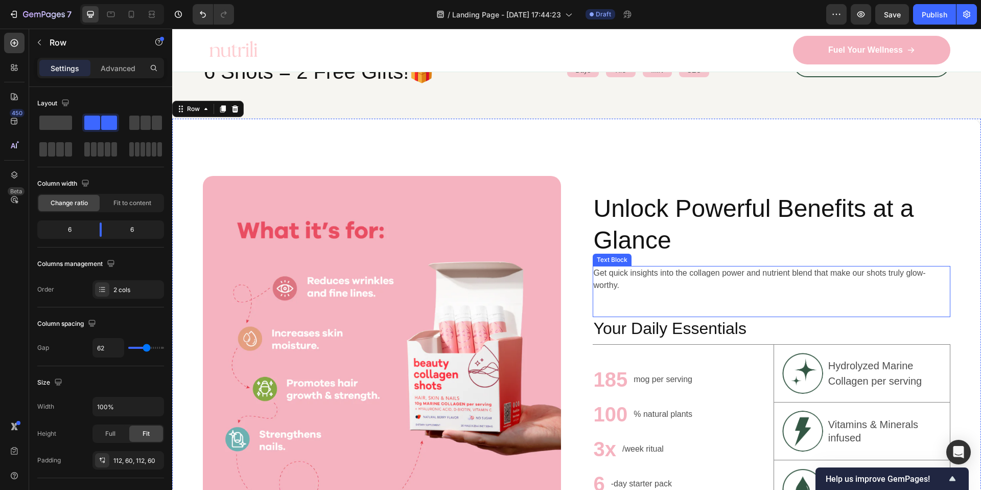
scroll to position [517, 0]
click at [645, 282] on p "Get quick insights into the collagen power and nutrient blend that make our sho…" at bounding box center [772, 279] width 356 height 25
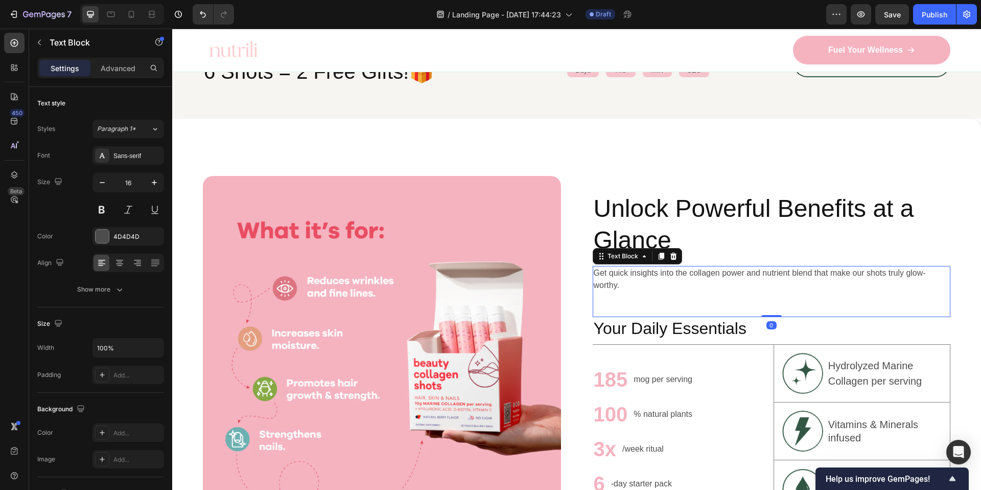
click at [748, 305] on div "Get quick insights into the collagen power and nutrient blend that make our sho…" at bounding box center [772, 291] width 358 height 51
click at [728, 278] on p "Get quick insights into the collagen power and nutrient blend that make our sho…" at bounding box center [772, 279] width 356 height 25
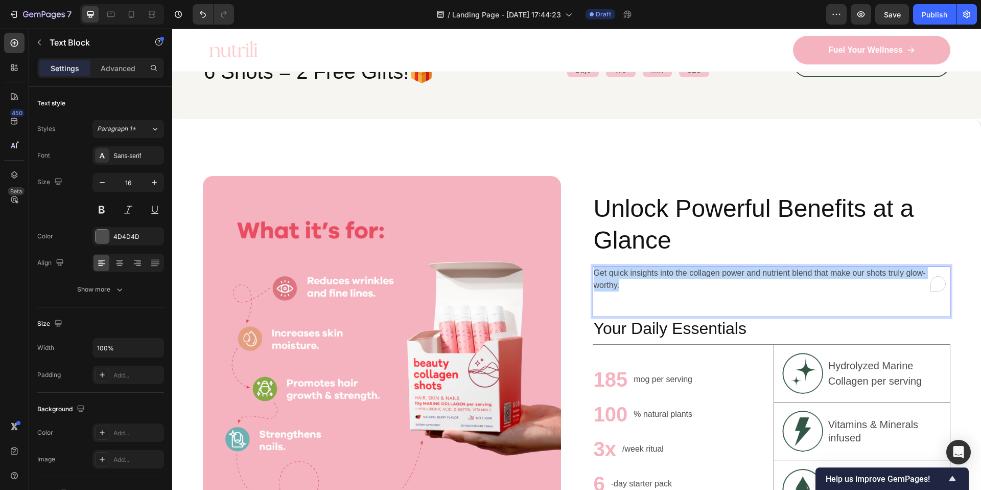
click at [728, 278] on p "Get quick insights into the collagen power and nutrient blend that make our sho…" at bounding box center [772, 279] width 356 height 25
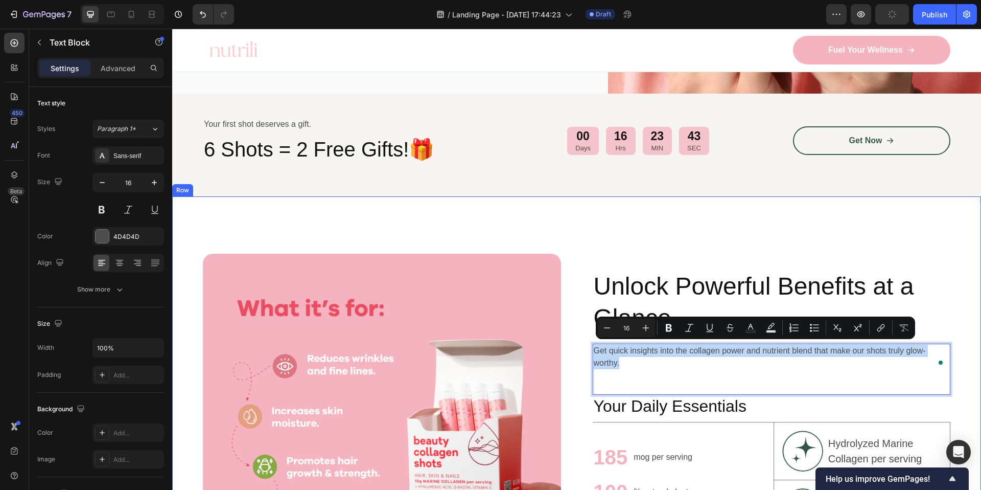
scroll to position [637, 0]
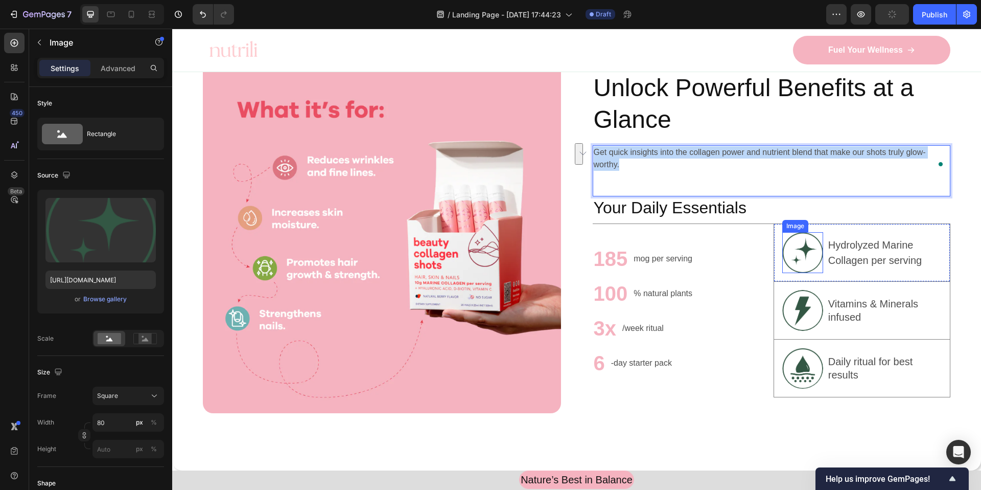
click at [802, 254] on img at bounding box center [802, 252] width 41 height 41
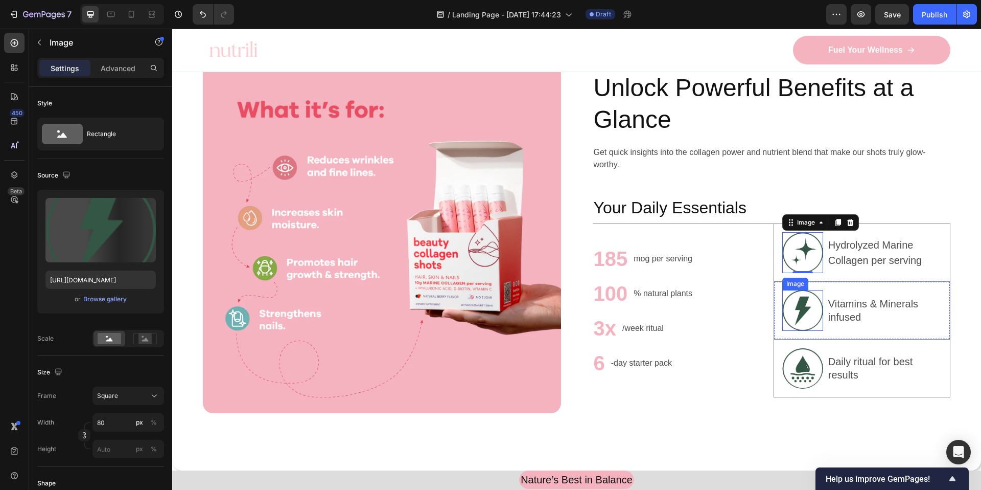
click at [804, 297] on img at bounding box center [802, 310] width 41 height 41
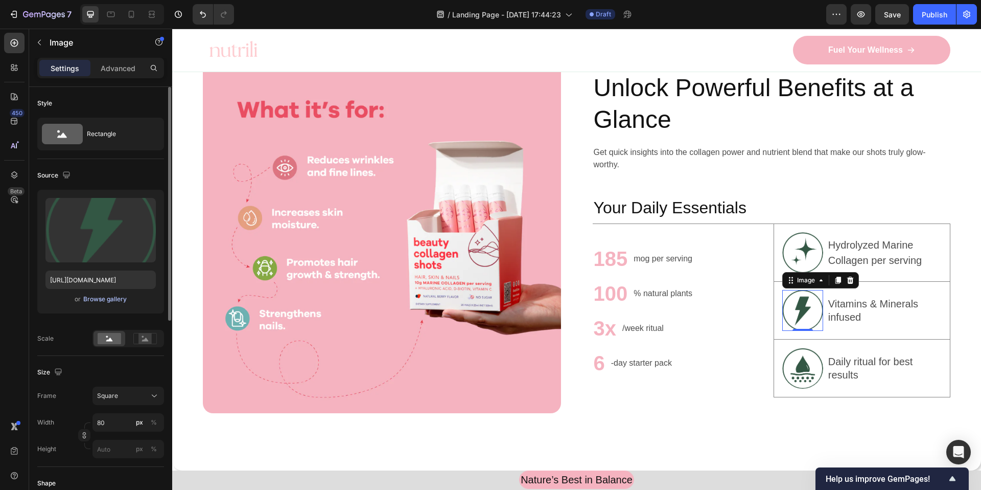
click at [99, 301] on div "Browse gallery" at bounding box center [104, 298] width 43 height 9
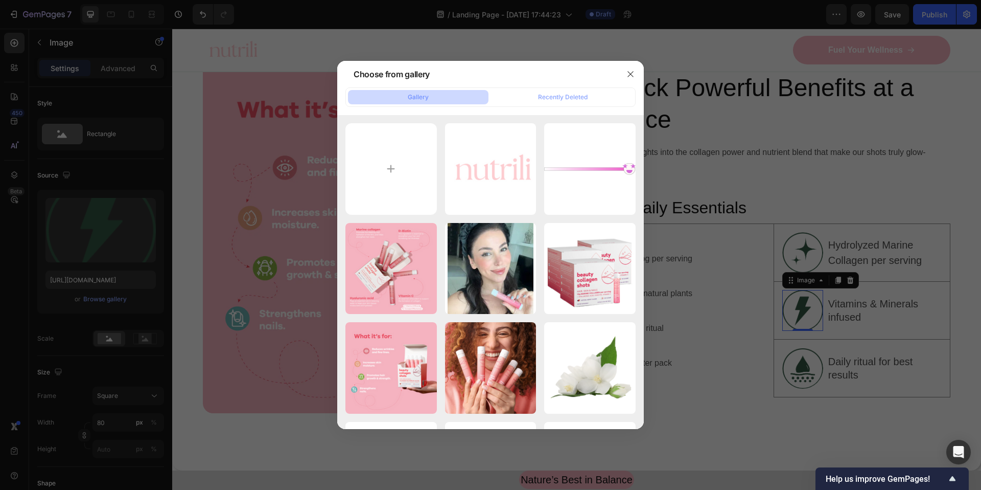
click at [704, 166] on div at bounding box center [490, 245] width 981 height 490
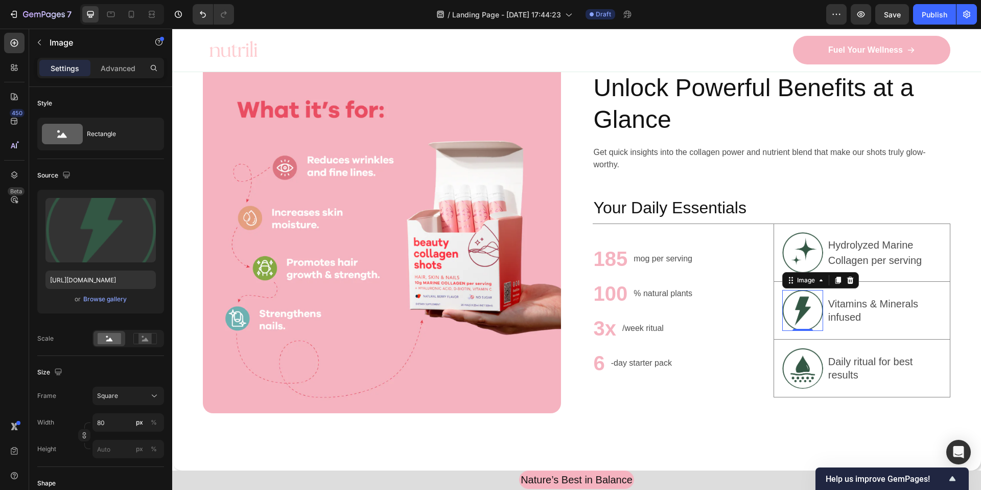
click at [857, 172] on div "Get quick insights into the collagen power and nutrient blend that make our sho…" at bounding box center [772, 170] width 358 height 51
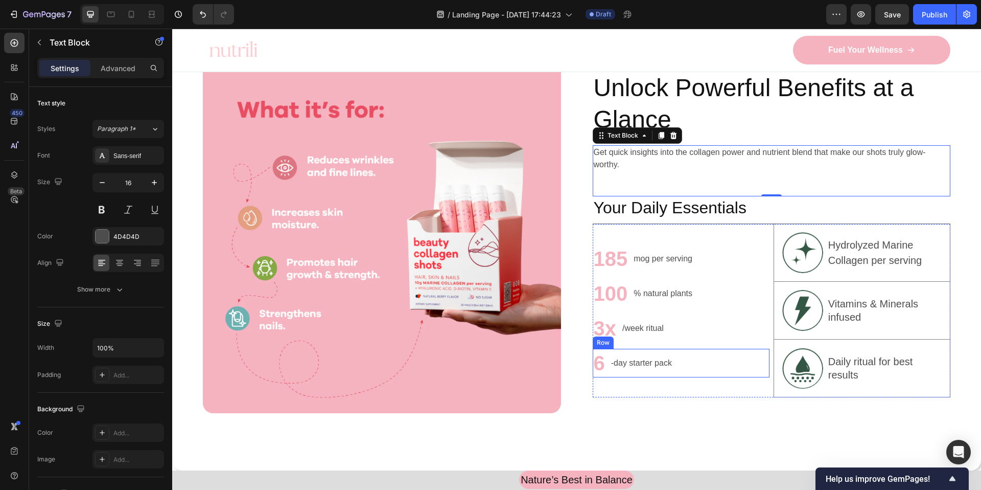
scroll to position [933, 0]
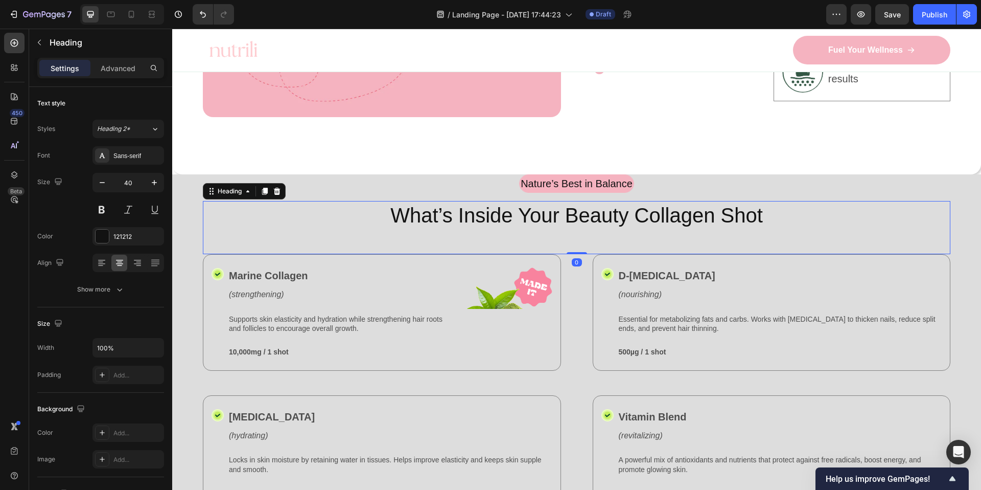
click at [895, 228] on div "What’s Inside Your Beauty Collagen Shot Heading 0" at bounding box center [577, 227] width 748 height 53
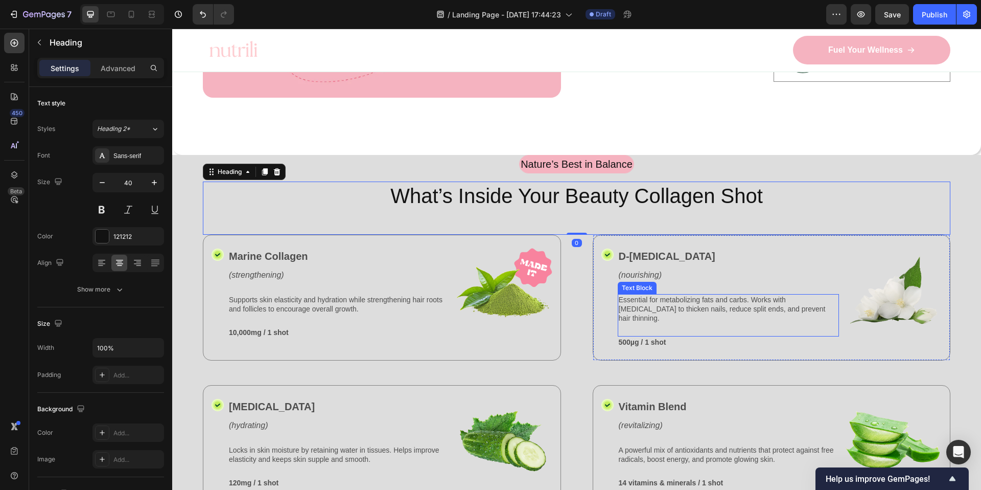
scroll to position [1004, 0]
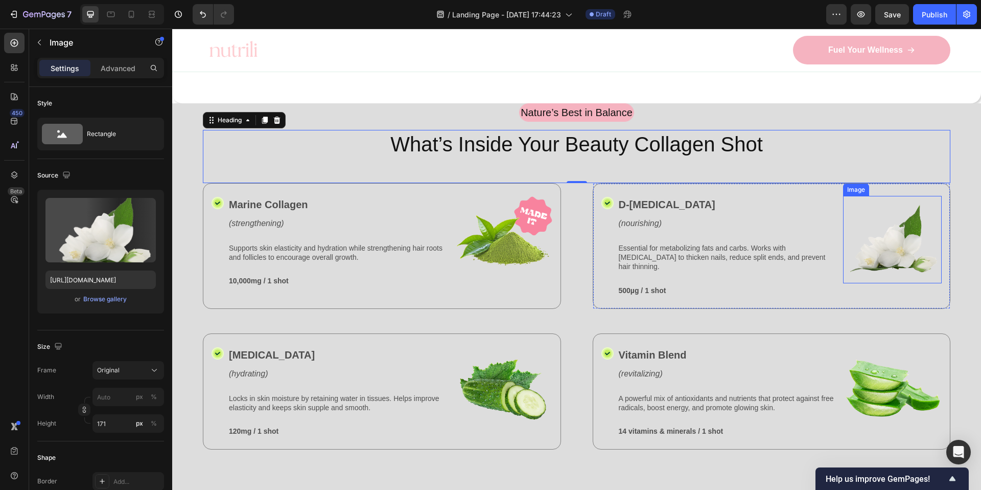
click at [882, 248] on img at bounding box center [892, 239] width 99 height 87
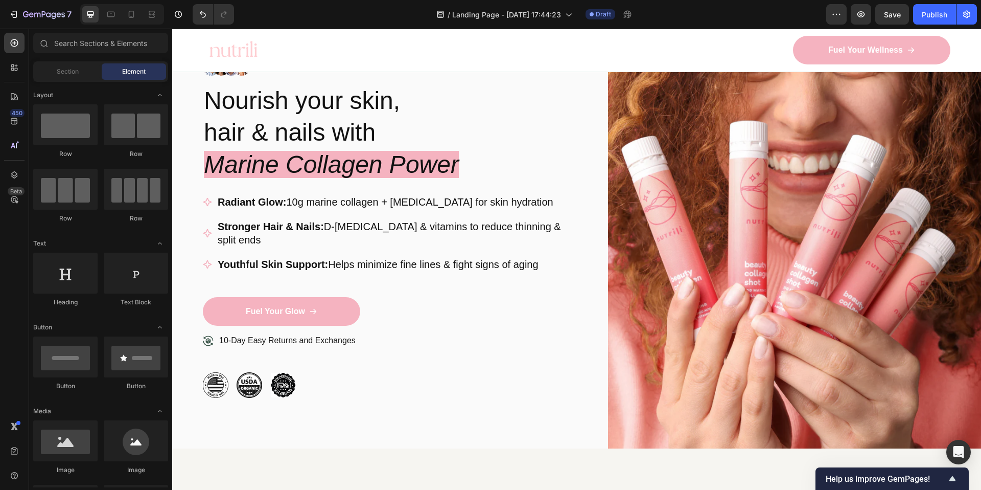
scroll to position [0, 0]
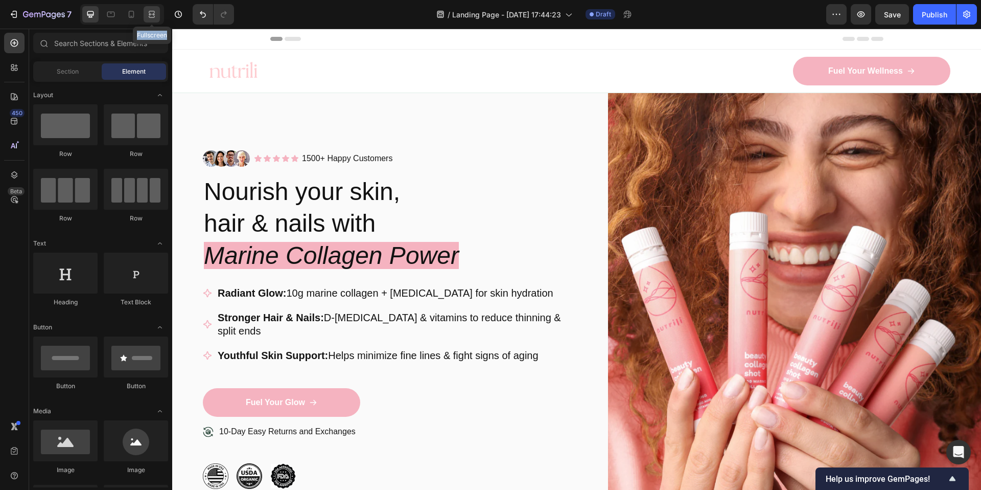
click at [150, 17] on div "Fullscreen" at bounding box center [122, 14] width 84 height 20
click at [150, 17] on icon at bounding box center [152, 14] width 10 height 10
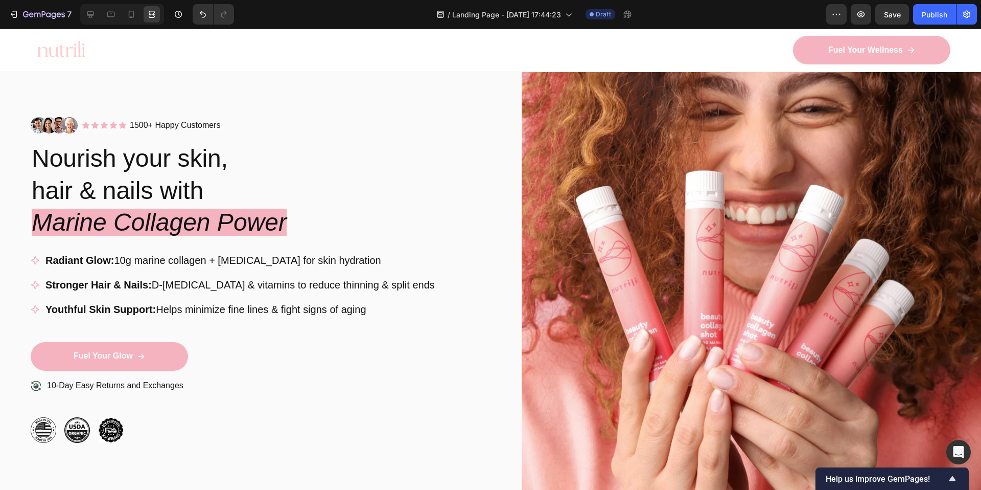
scroll to position [45, 0]
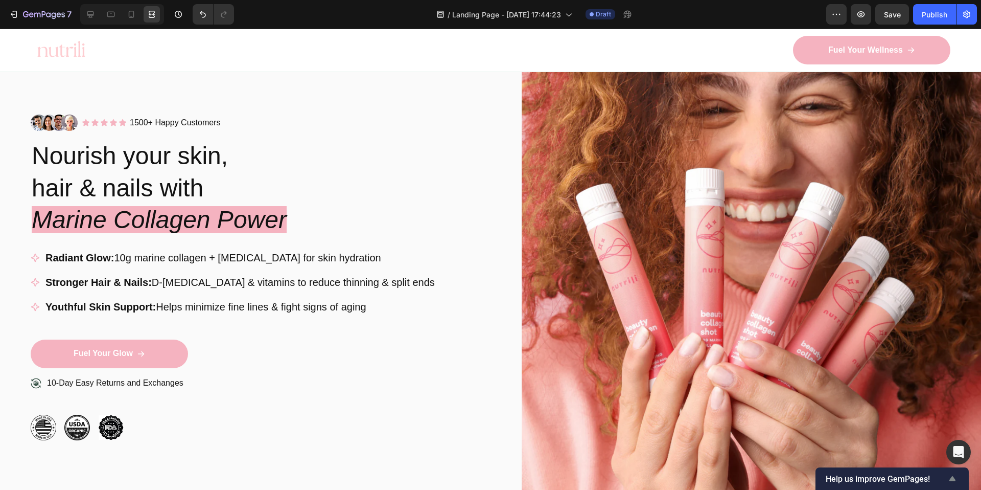
click at [955, 480] on icon "Show survey - Help us improve GemPages!" at bounding box center [952, 478] width 12 height 12
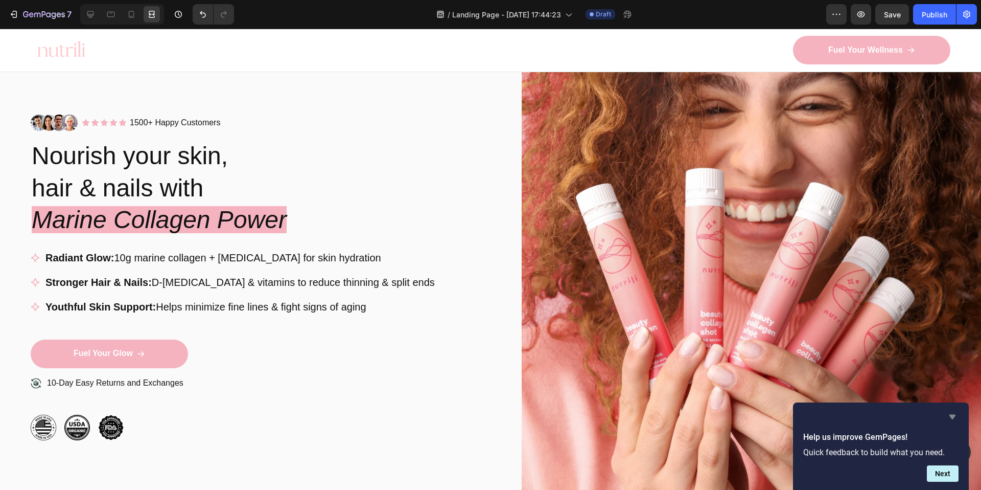
click at [949, 417] on icon "Hide survey" at bounding box center [952, 416] width 12 height 12
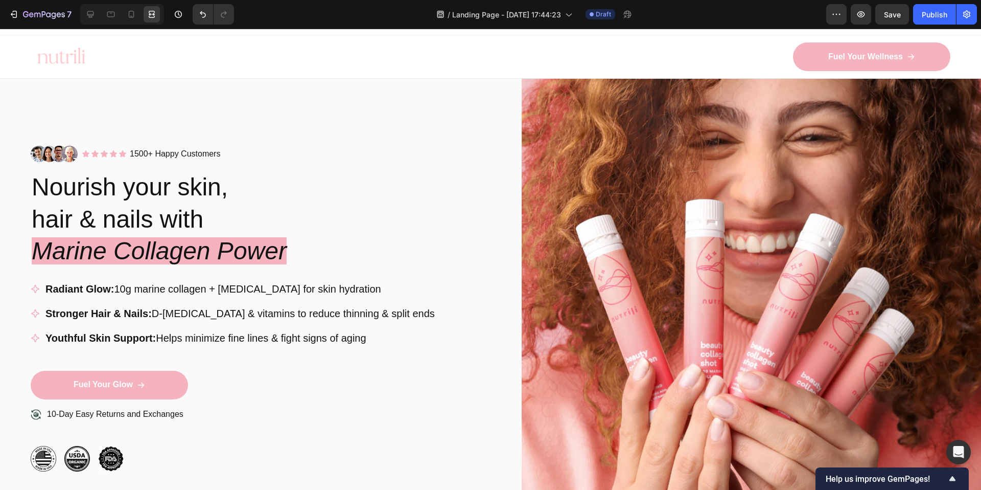
scroll to position [20, 0]
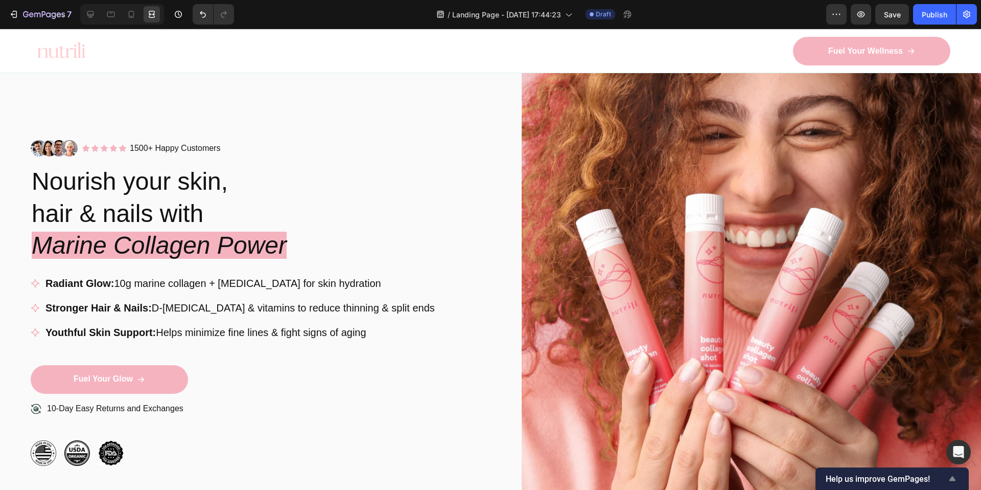
click at [935, 482] on span "Help us improve GemPages!" at bounding box center [886, 479] width 121 height 10
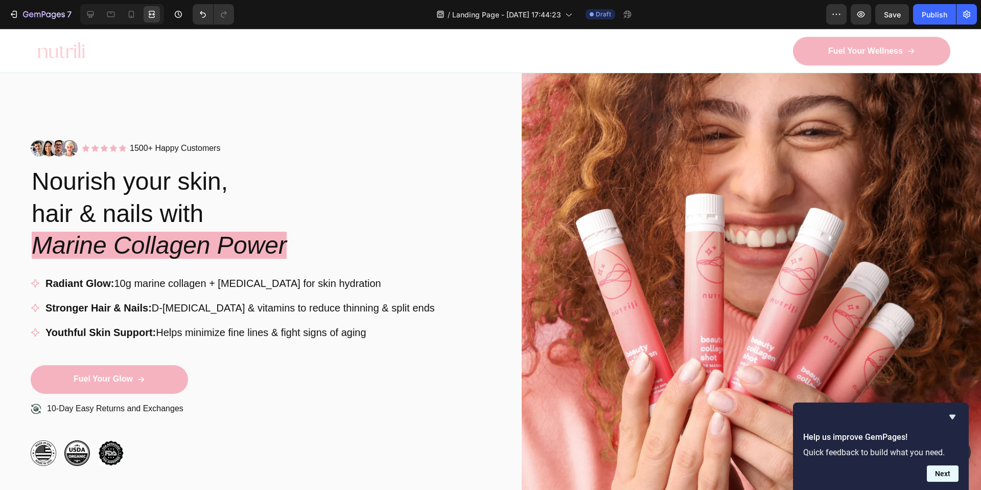
click at [937, 474] on button "Next" at bounding box center [943, 473] width 32 height 16
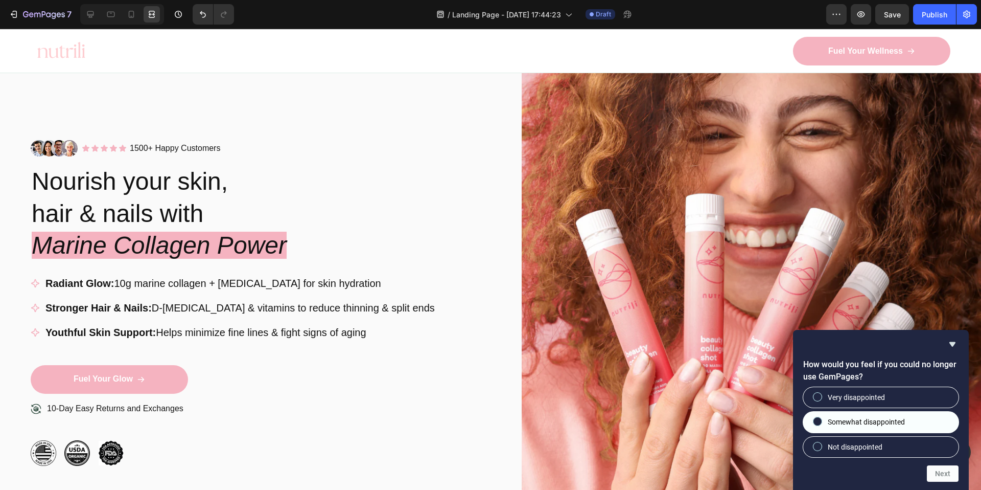
click at [882, 428] on label "Somewhat disappointed" at bounding box center [880, 421] width 155 height 20
click at [821, 425] on input "Somewhat disappointed" at bounding box center [818, 421] width 7 height 7
radio input "true"
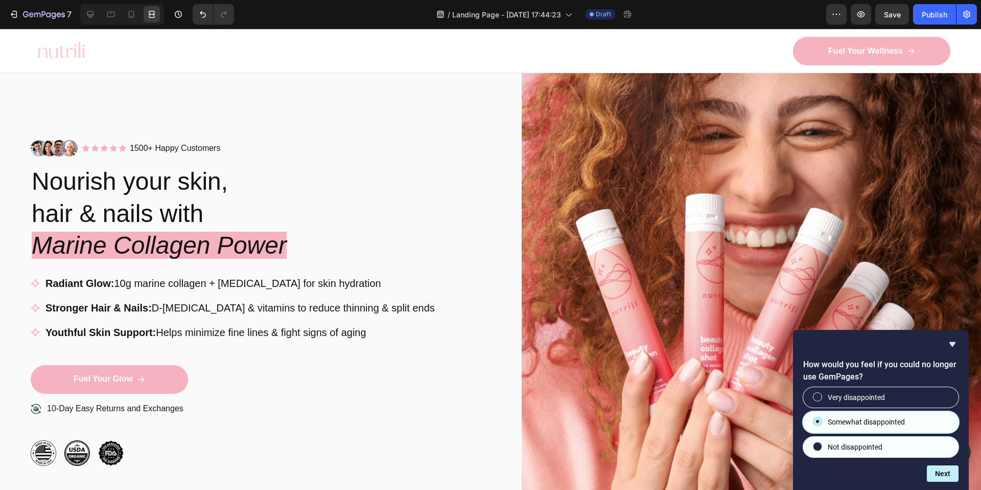
click at [878, 445] on span "Not disappointed" at bounding box center [855, 446] width 55 height 10
click at [821, 445] on input "Not disappointed" at bounding box center [818, 446] width 7 height 7
radio input "true"
radio input "false"
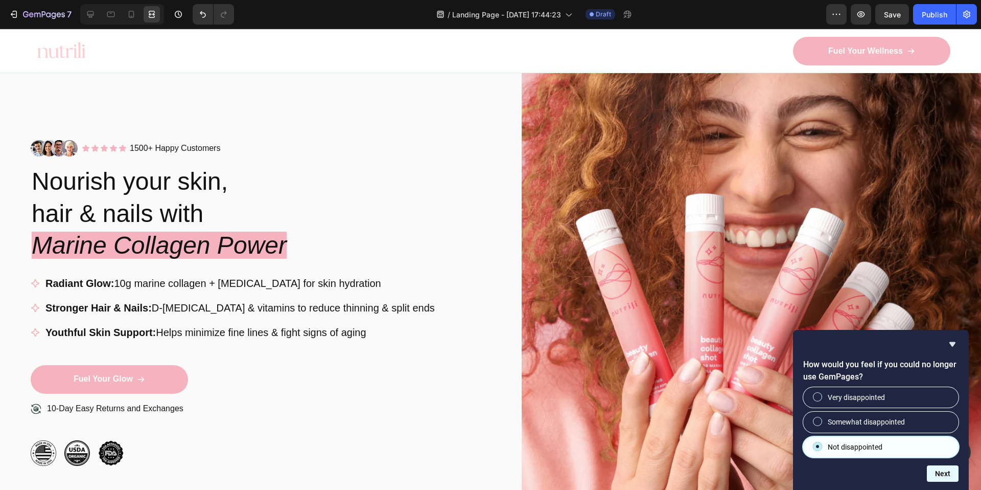
click at [947, 479] on button "Next" at bounding box center [943, 473] width 32 height 16
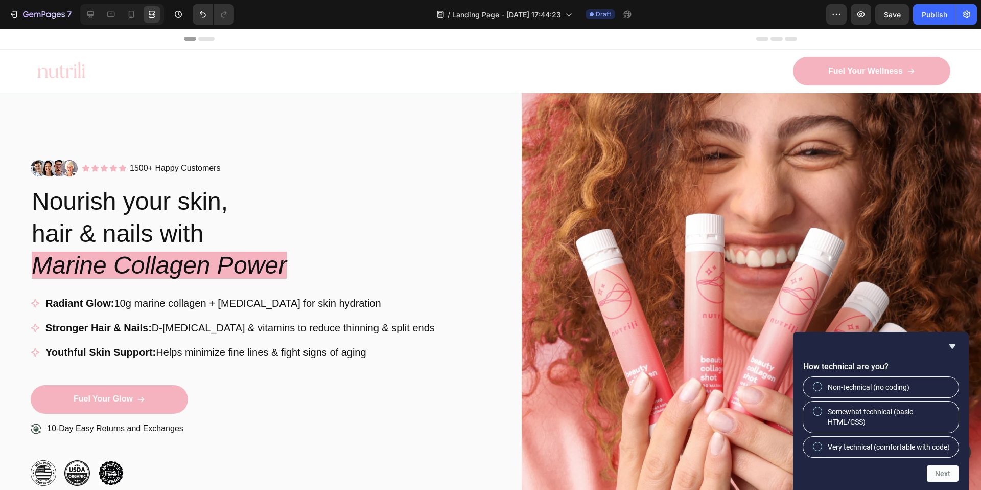
scroll to position [20, 0]
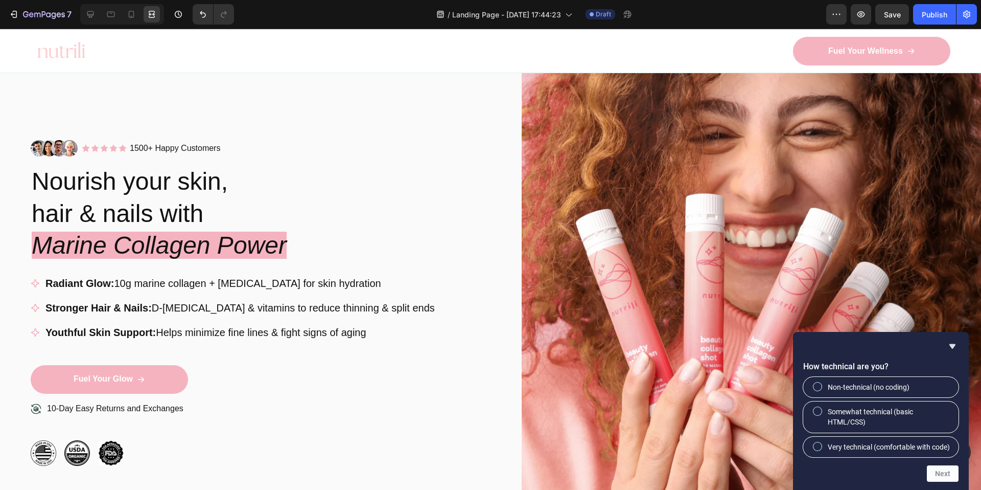
click at [885, 382] on span "Non-technical (no coding)" at bounding box center [869, 387] width 82 height 10
click at [821, 383] on input "Non-technical (no coding)" at bounding box center [818, 386] width 7 height 7
radio input "true"
click at [946, 472] on button "Next" at bounding box center [943, 473] width 32 height 16
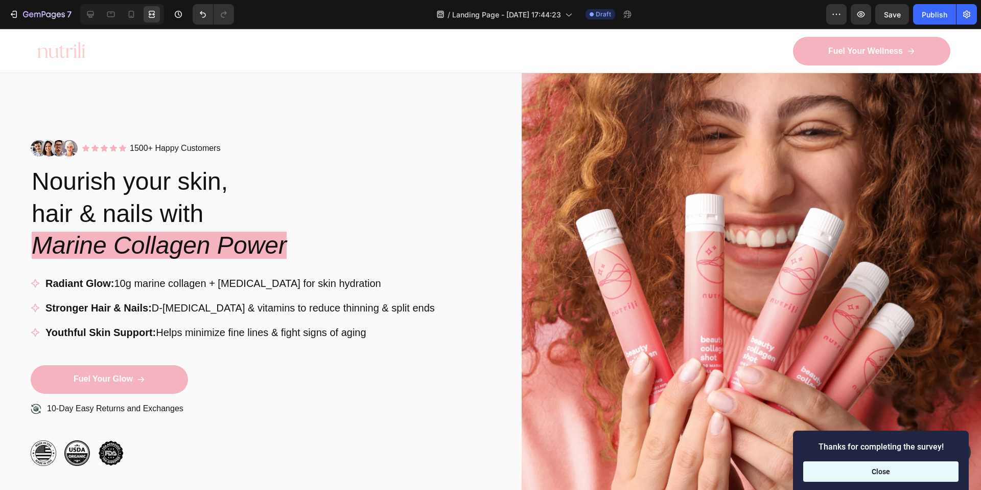
click at [938, 475] on button "Close" at bounding box center [880, 471] width 155 height 20
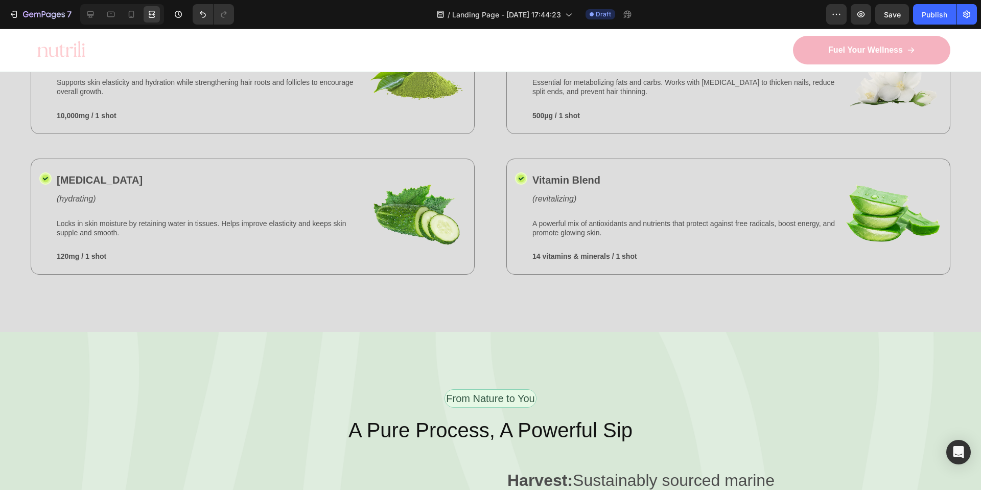
scroll to position [1115, 0]
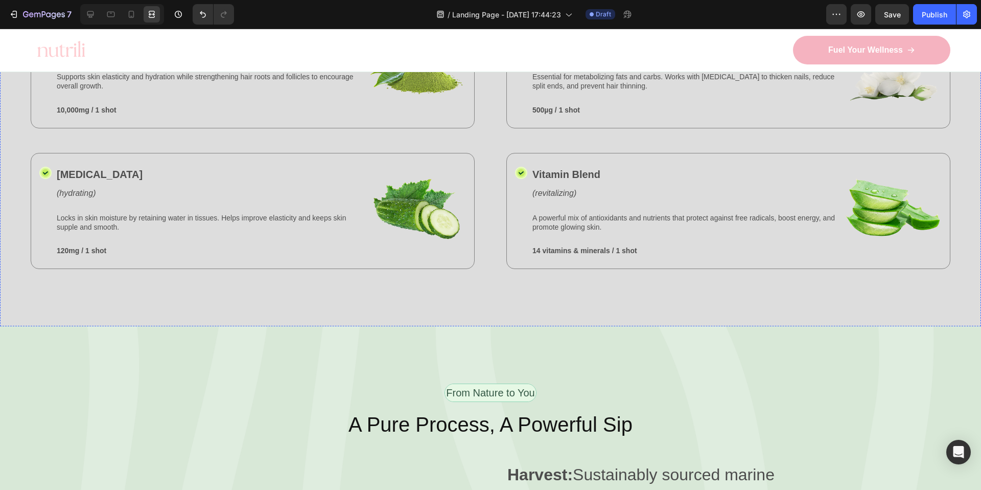
click at [954, 120] on div "Nature’s Best in Balance Text Block Row 0 What’s Inside Your Beauty Collagen Sh…" at bounding box center [490, 129] width 981 height 394
click at [562, 26] on div "/ Landing Page - Sep 27, 17:44:23" at bounding box center [504, 14] width 146 height 25
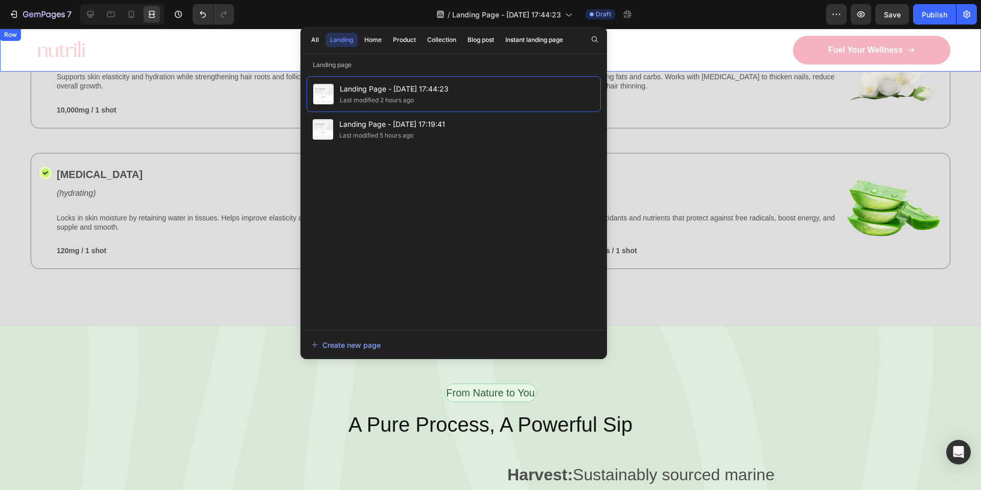
click at [742, 60] on div "Fuel Your Wellness Button" at bounding box center [724, 50] width 452 height 29
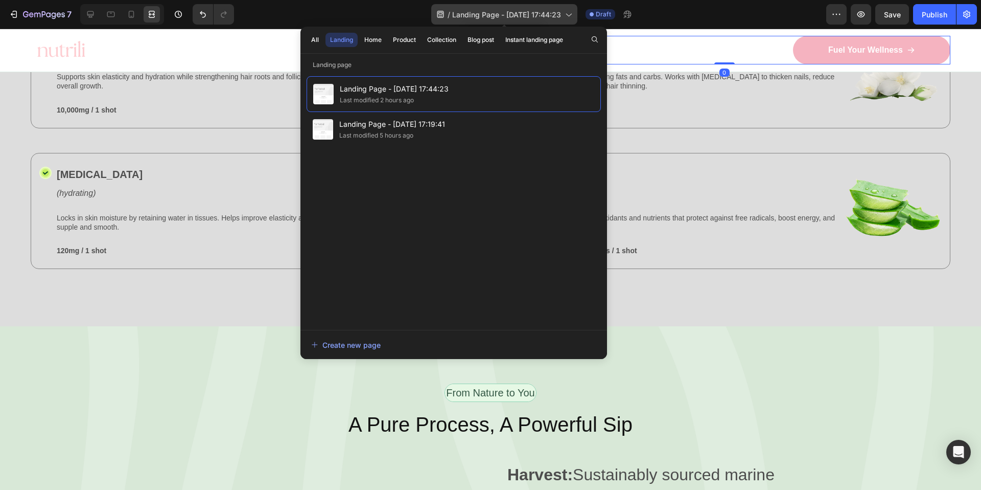
click at [559, 16] on span "Landing Page - Sep 27, 17:44:23" at bounding box center [506, 14] width 109 height 11
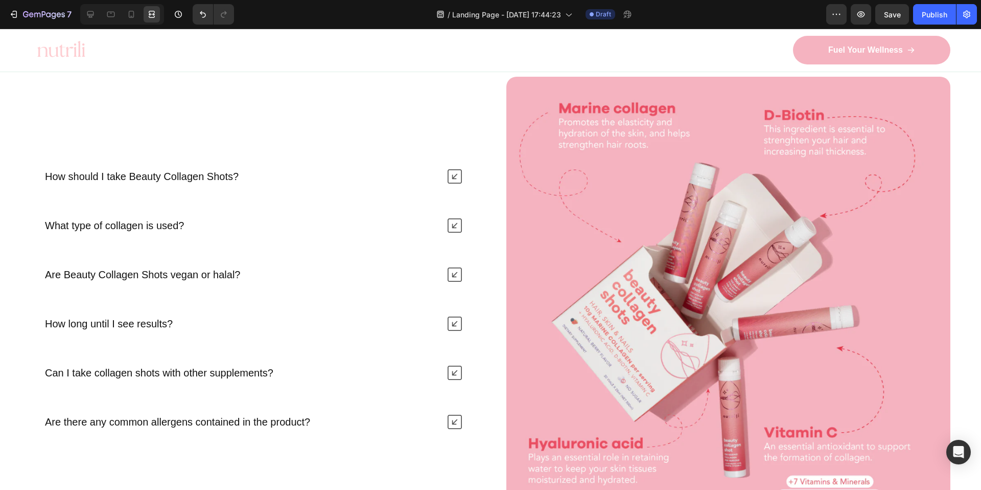
scroll to position [3829, 0]
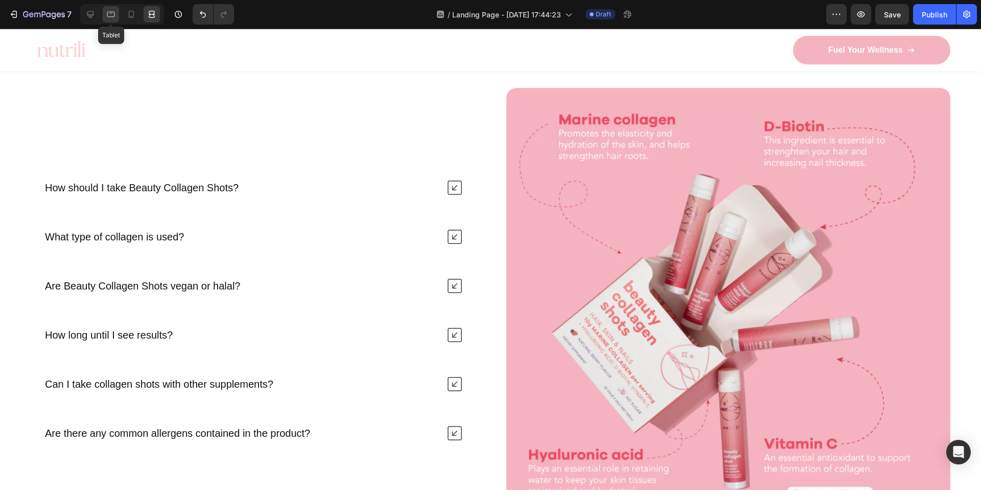
click at [118, 17] on div at bounding box center [111, 14] width 16 height 16
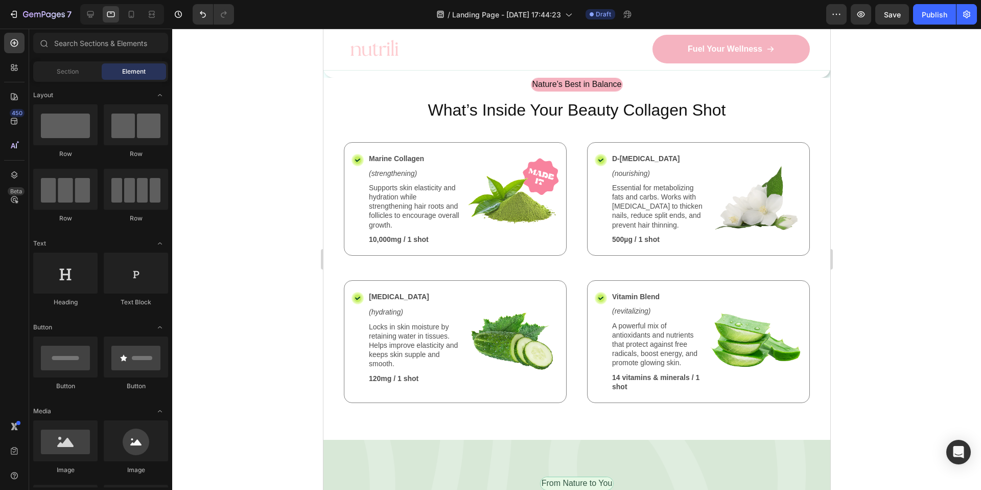
scroll to position [883, 0]
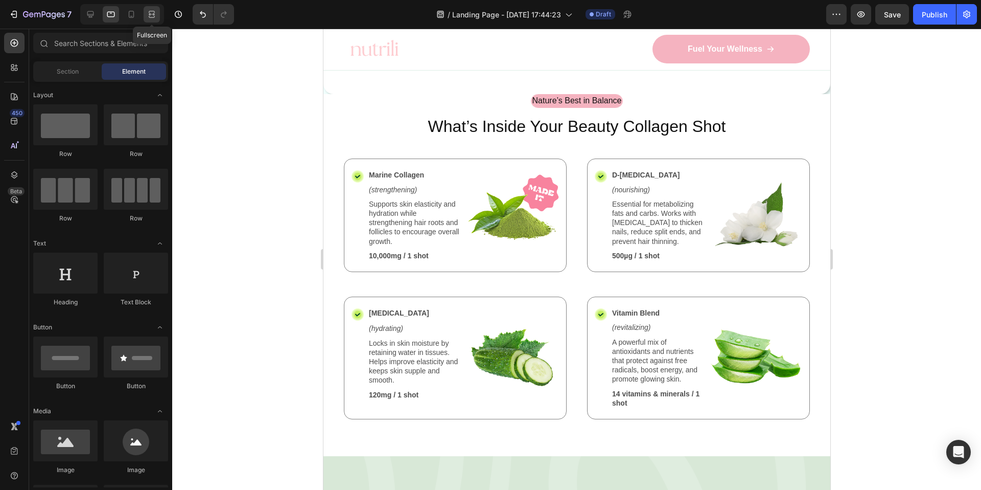
click at [147, 16] on icon at bounding box center [152, 14] width 10 height 10
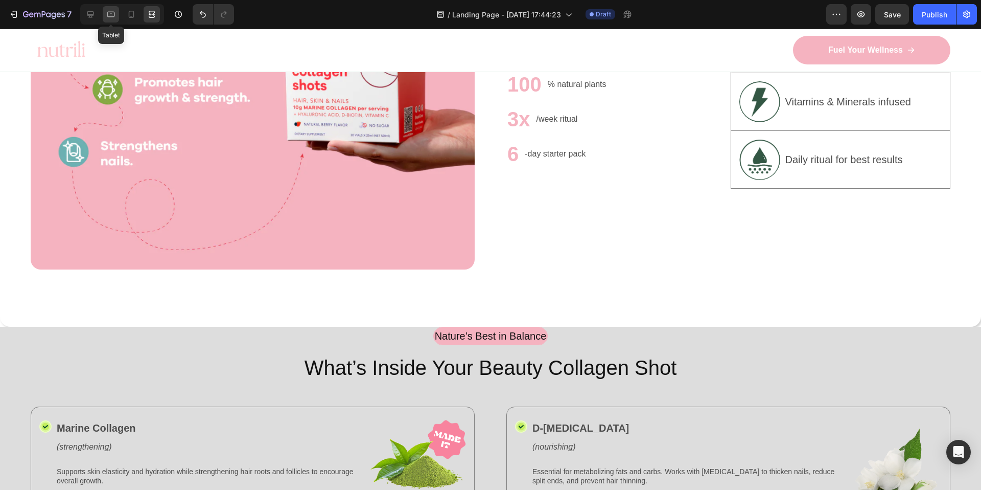
click at [113, 15] on icon at bounding box center [111, 14] width 10 height 10
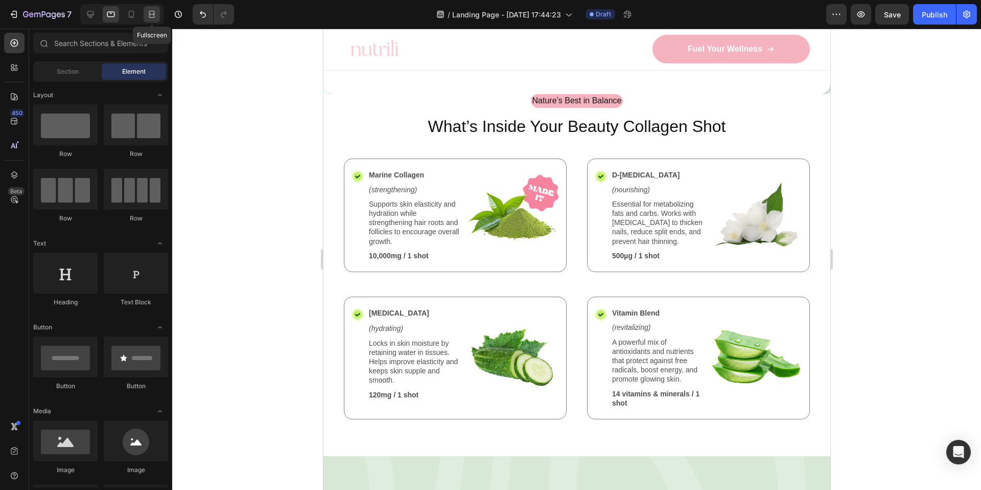
click at [152, 15] on icon at bounding box center [152, 14] width 10 height 10
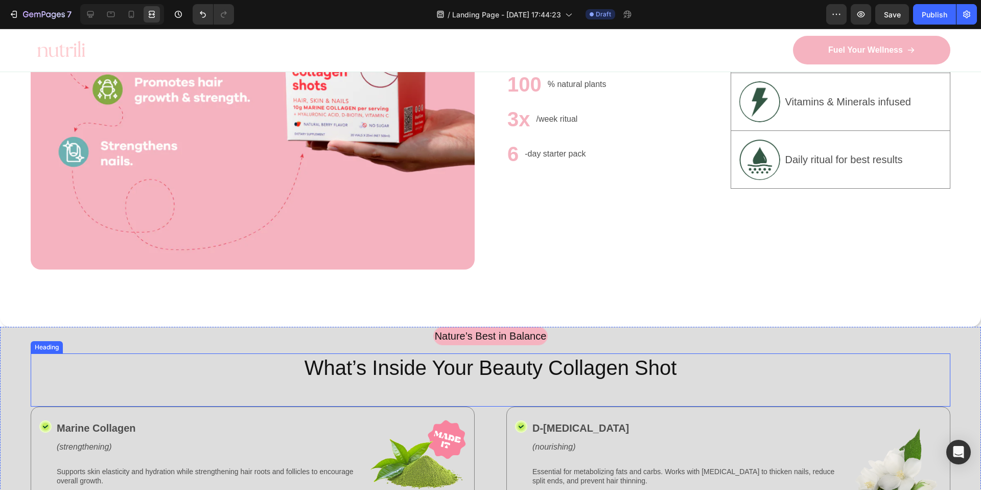
click at [843, 353] on h2 "What’s Inside Your Beauty Collagen Shot" at bounding box center [491, 367] width 920 height 29
click at [935, 342] on div "Nature’s Best in Balance Text Block Row" at bounding box center [491, 340] width 920 height 27
click at [92, 13] on icon at bounding box center [90, 14] width 10 height 10
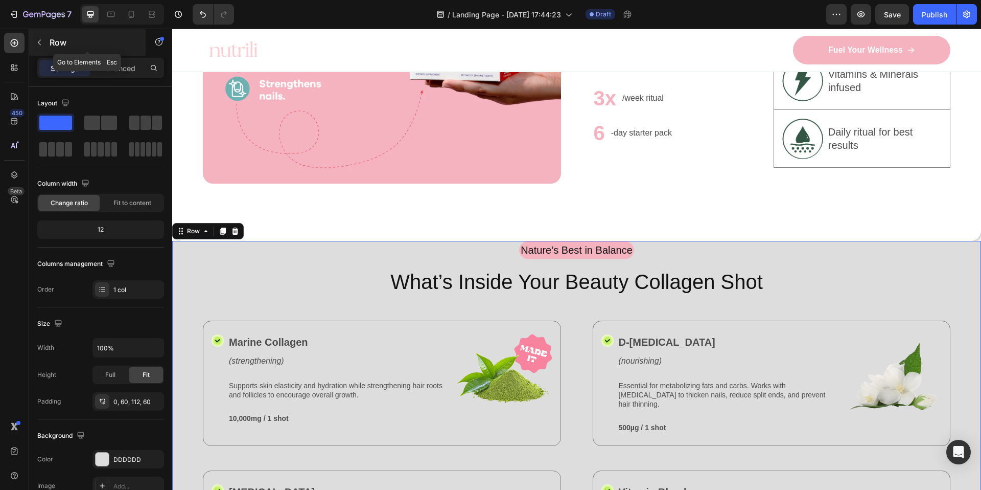
click at [44, 43] on button "button" at bounding box center [39, 42] width 16 height 16
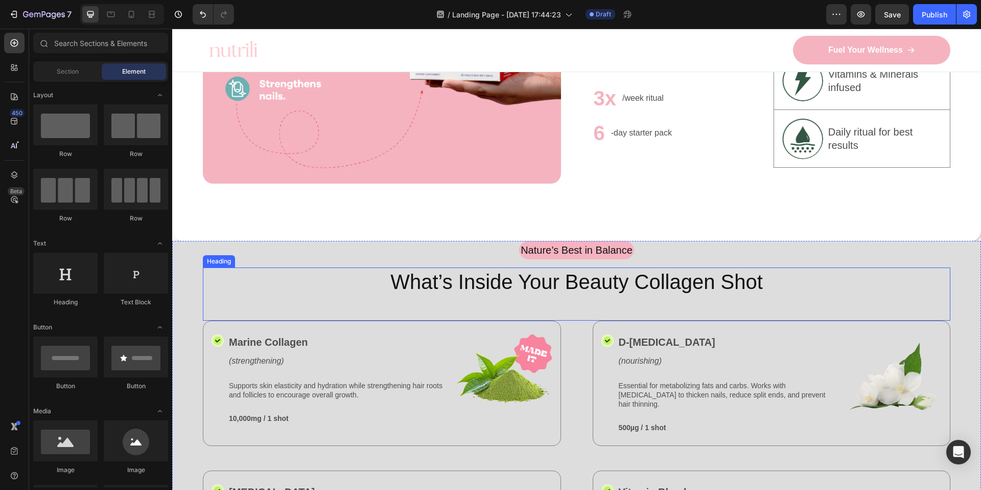
click at [253, 274] on h2 "What’s Inside Your Beauty Collagen Shot" at bounding box center [577, 281] width 748 height 29
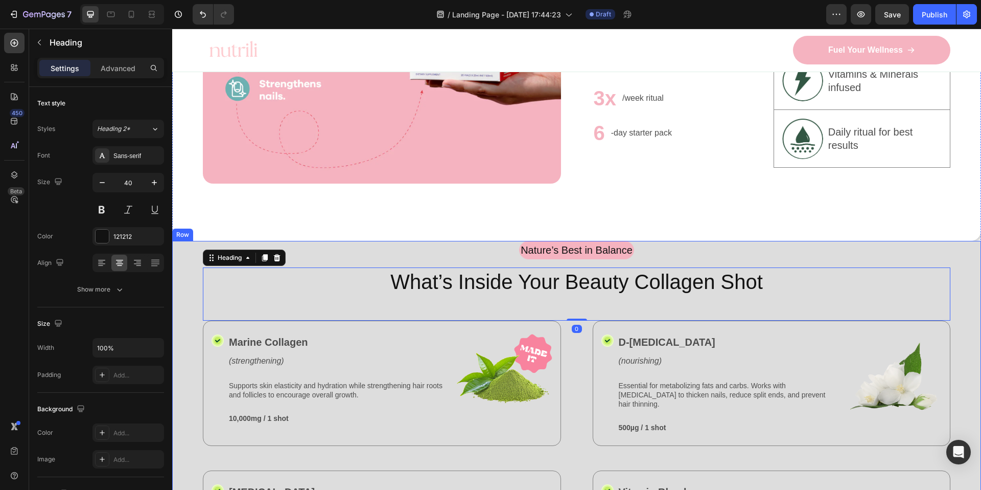
click at [191, 276] on div "Nature’s Best in Balance Text Block Row What’s Inside Your Beauty Collagen Shot…" at bounding box center [576, 442] width 809 height 403
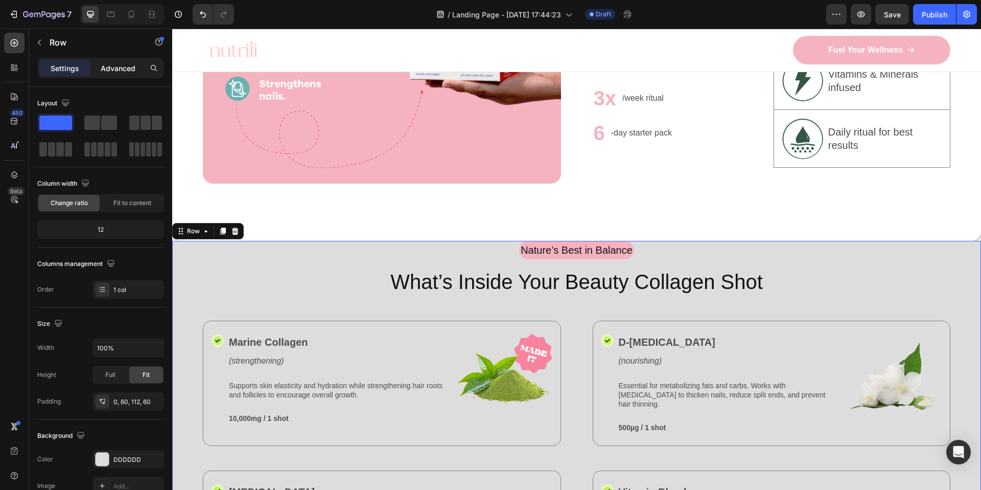
click at [124, 69] on p "Advanced" at bounding box center [118, 68] width 35 height 11
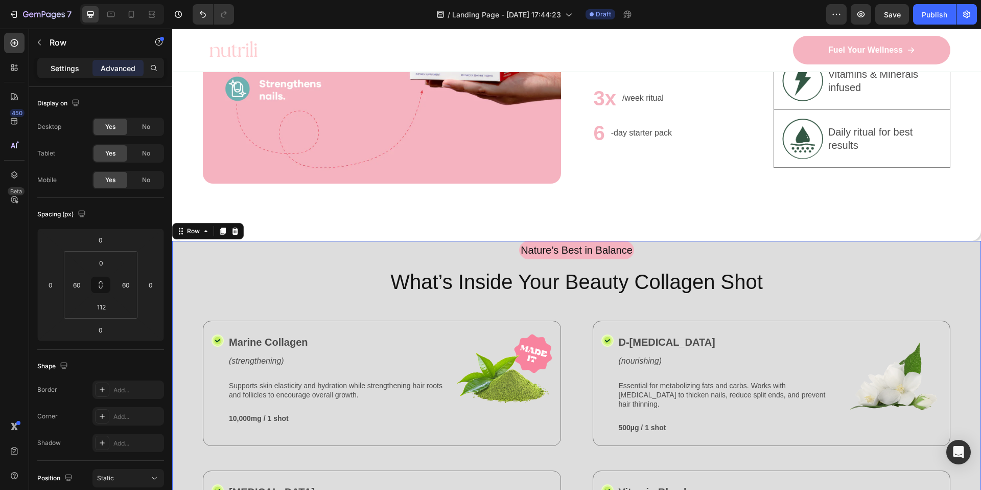
click at [79, 72] on div "Settings" at bounding box center [64, 68] width 51 height 16
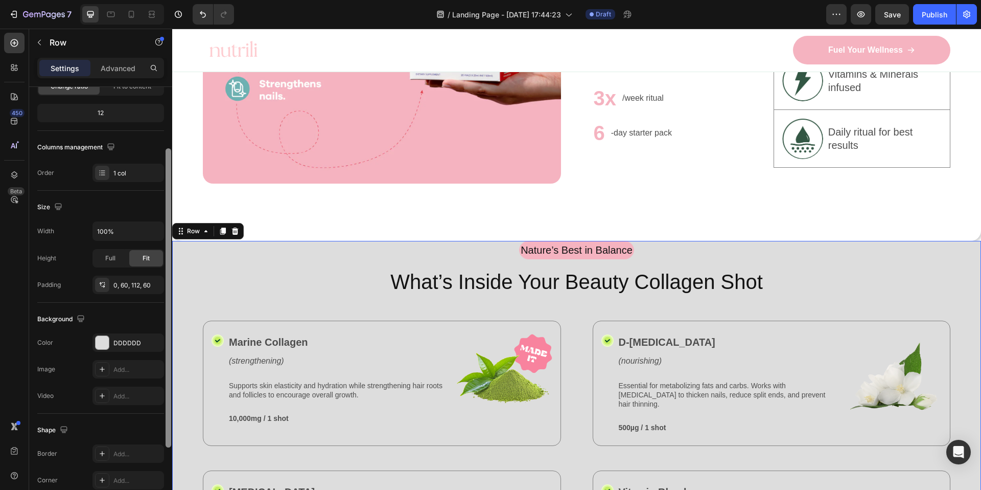
scroll to position [118, 0]
drag, startPoint x: 167, startPoint y: 306, endPoint x: 166, endPoint y: 372, distance: 66.4
click at [166, 372] on div at bounding box center [169, 318] width 6 height 299
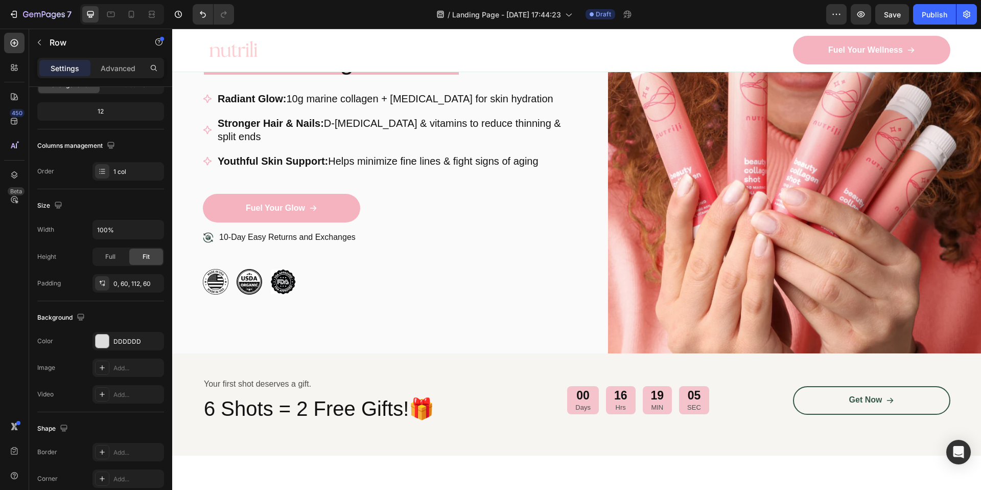
scroll to position [0, 0]
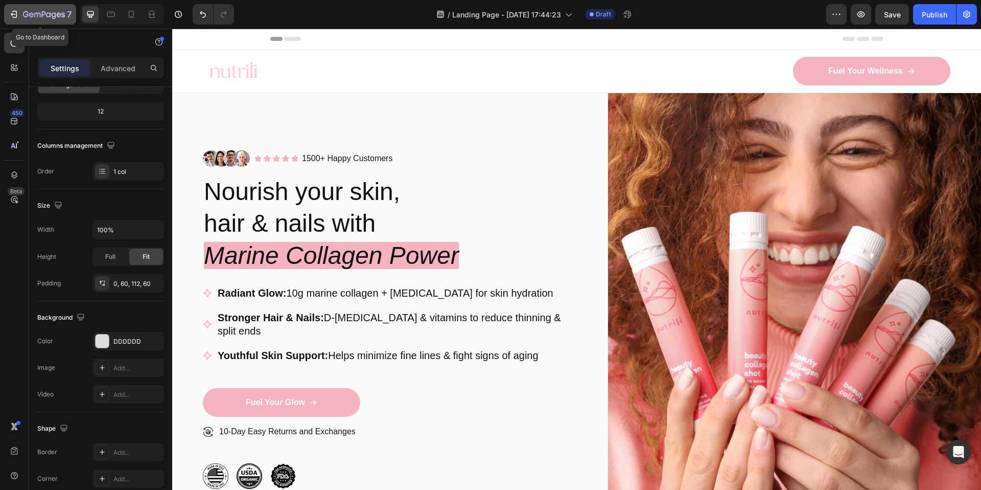
click at [12, 14] on icon "button" at bounding box center [14, 14] width 10 height 10
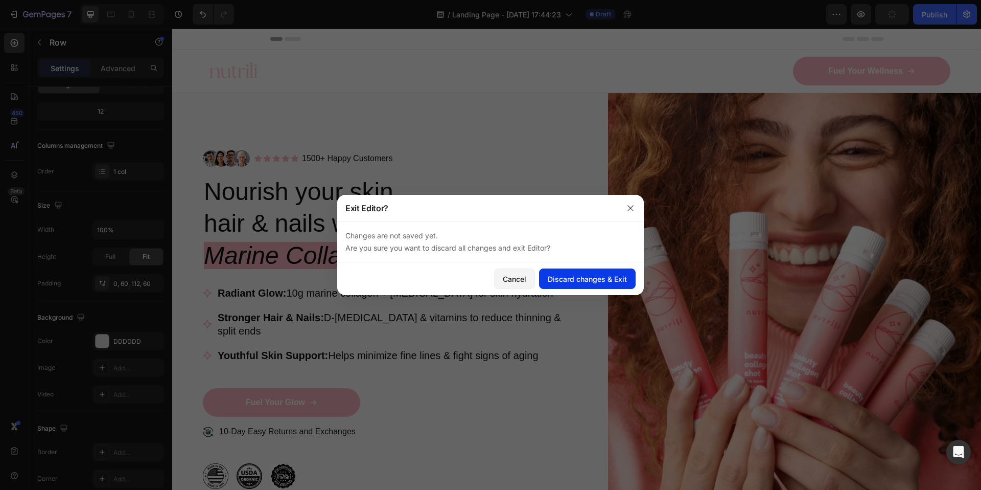
click at [571, 275] on div "Discard changes & Exit" at bounding box center [587, 278] width 79 height 11
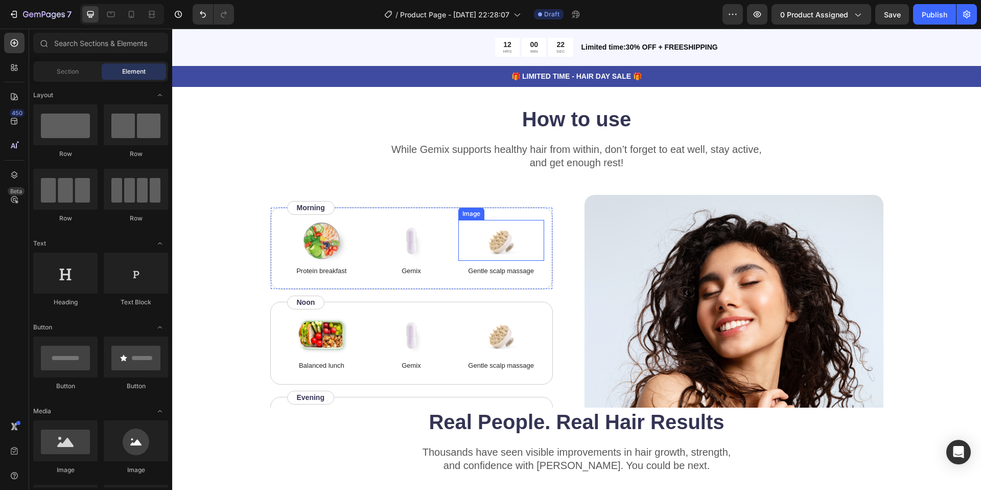
scroll to position [1836, 0]
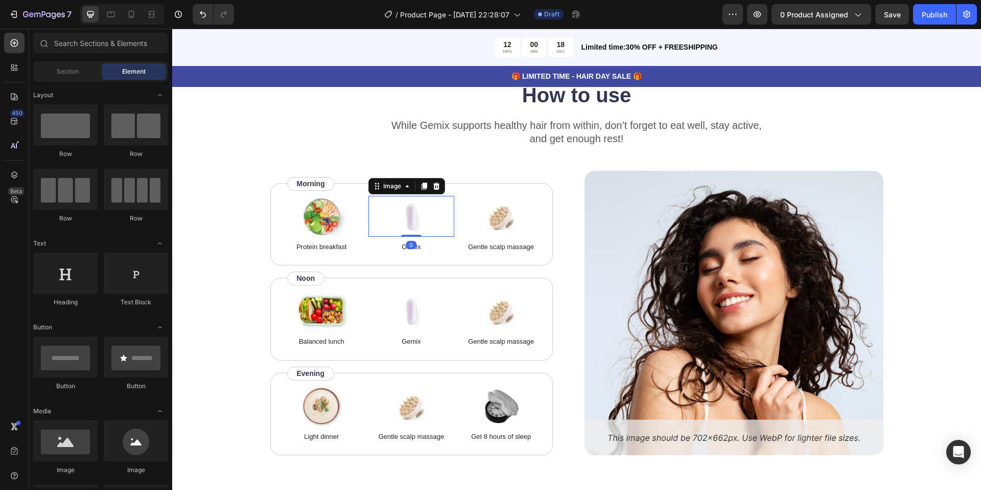
click at [410, 223] on img at bounding box center [411, 216] width 51 height 41
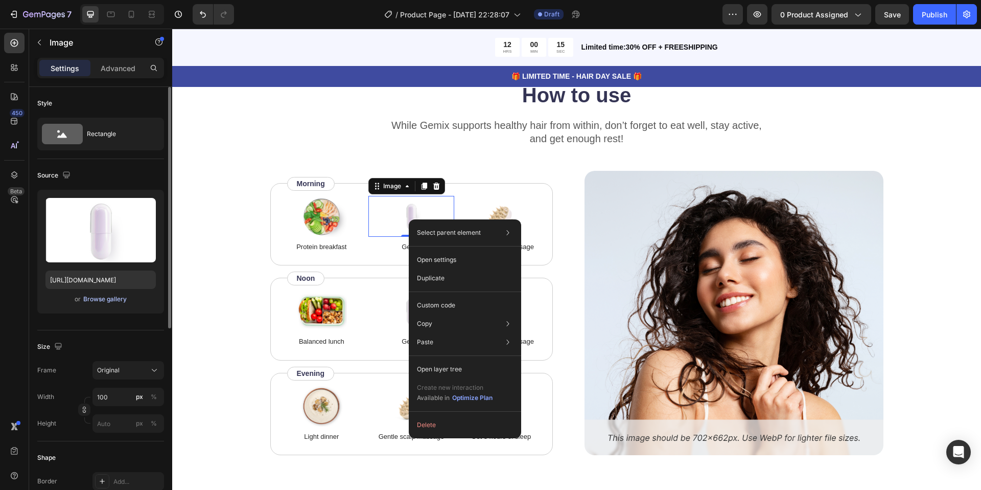
click at [100, 297] on div "Browse gallery" at bounding box center [104, 298] width 43 height 9
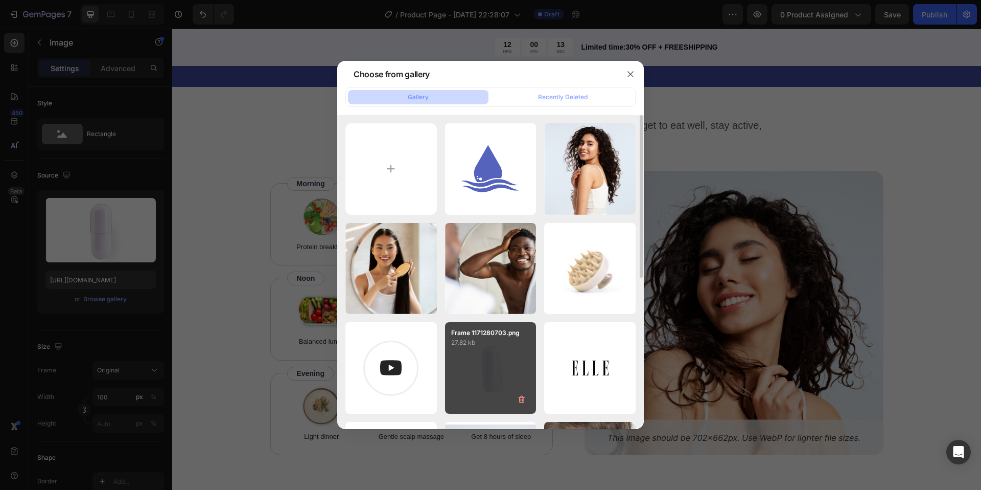
click at [488, 370] on div "Frame 1171280703.png 27.82 kb" at bounding box center [490, 367] width 91 height 91
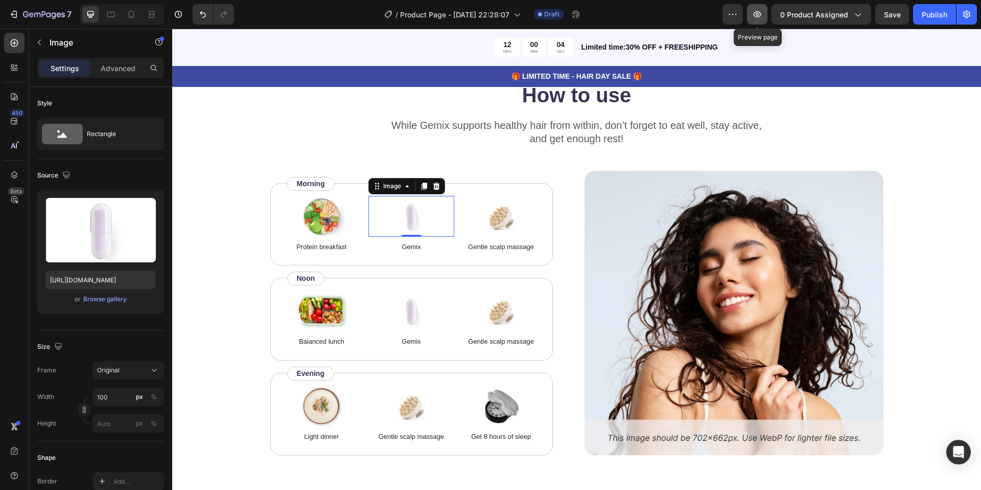
click at [758, 13] on icon "button" at bounding box center [757, 14] width 3 height 3
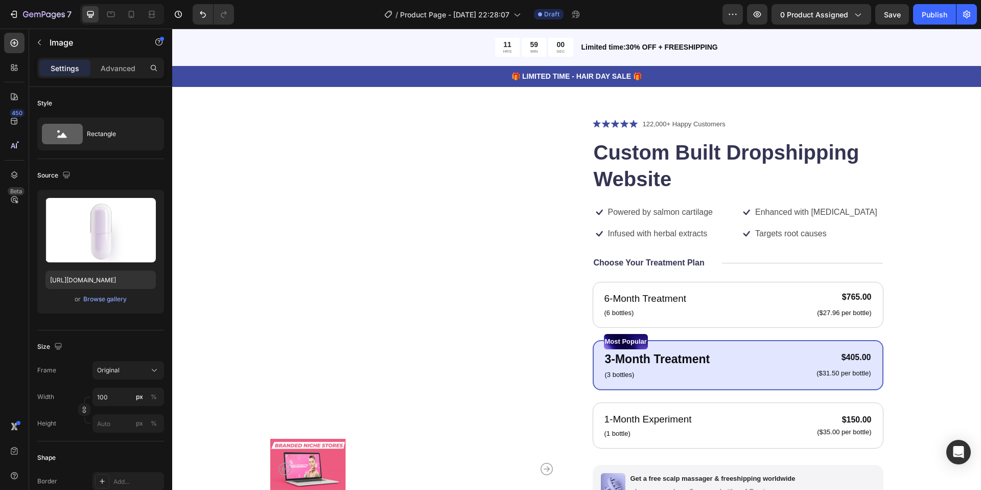
scroll to position [0, 0]
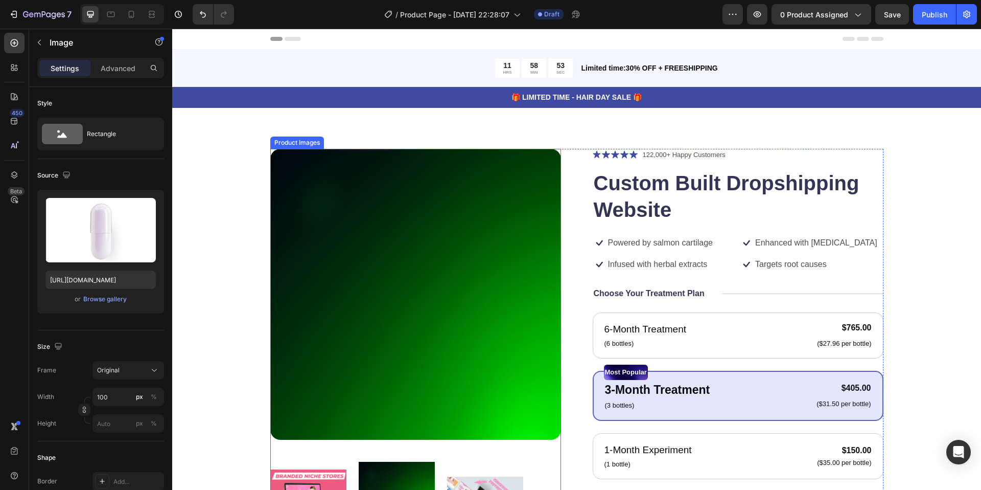
click at [321, 204] on img at bounding box center [415, 294] width 291 height 291
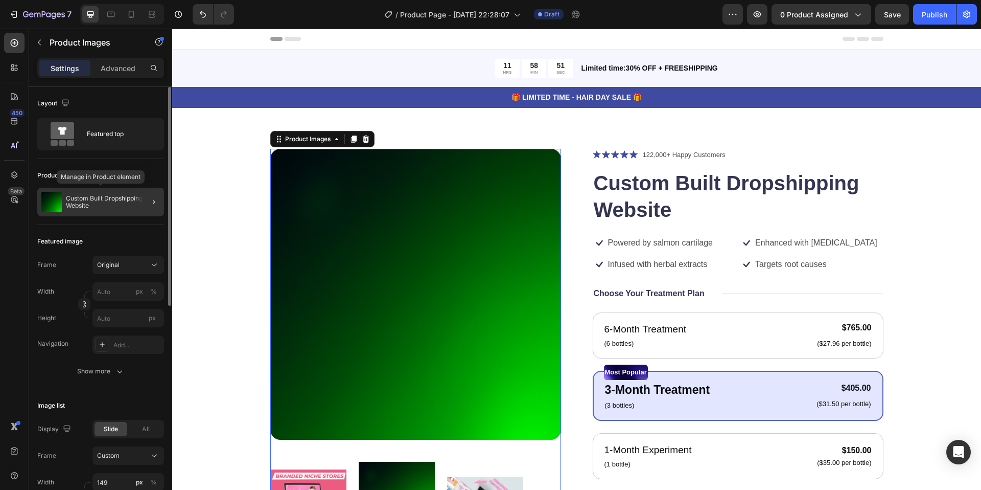
click at [83, 196] on p "Custom Built Dropshipping Website" at bounding box center [113, 202] width 94 height 14
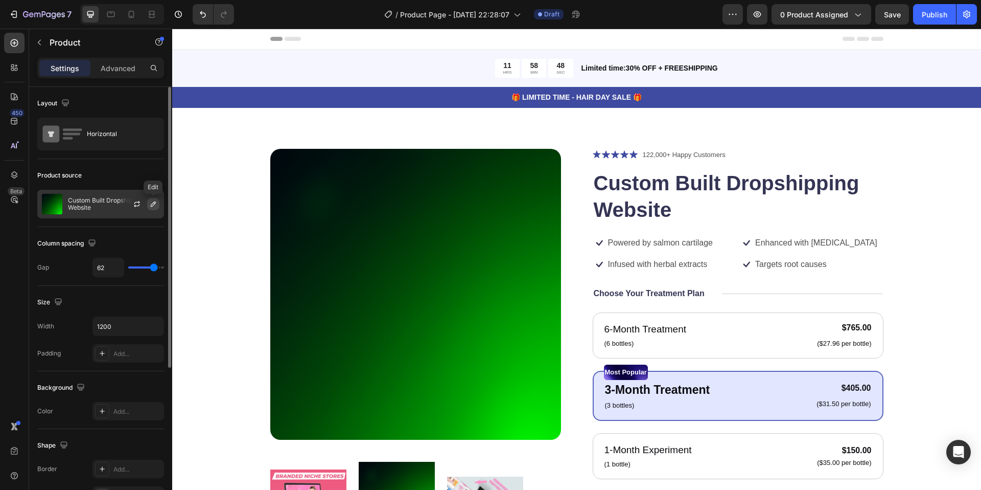
click at [151, 204] on icon "button" at bounding box center [153, 204] width 8 height 8
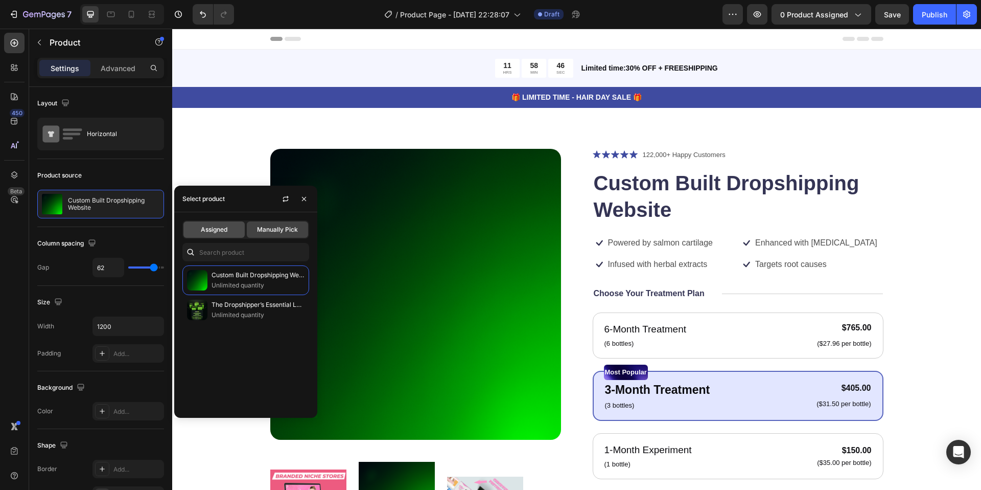
click at [226, 231] on span "Assigned" at bounding box center [214, 229] width 27 height 9
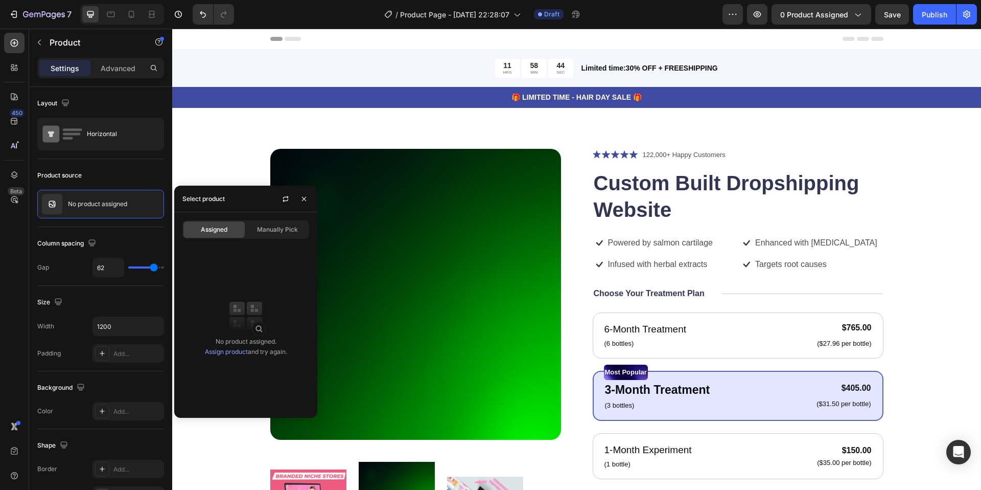
click at [197, 130] on div "Product Images Icon Icon Icon Icon Icon Icon List 122,000+ Happy Customers Text…" at bounding box center [576, 407] width 809 height 598
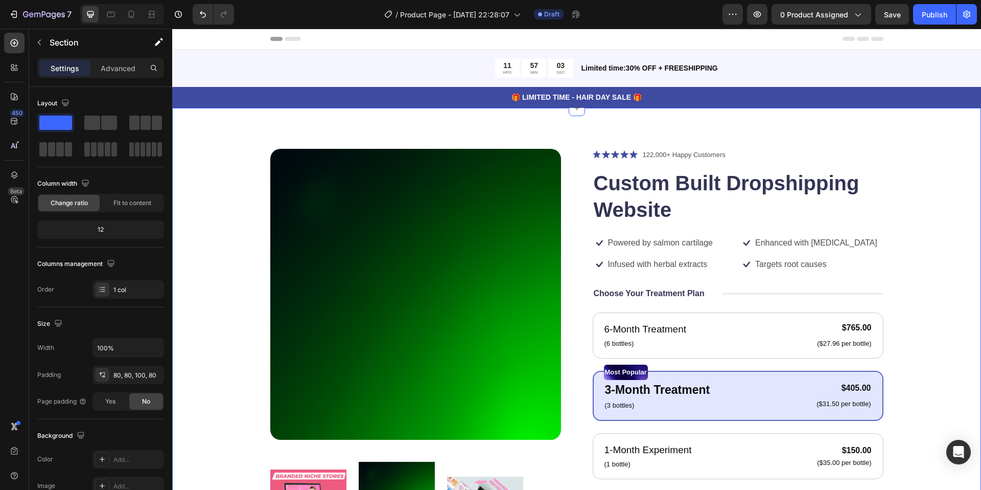
click at [497, 241] on img at bounding box center [415, 294] width 291 height 291
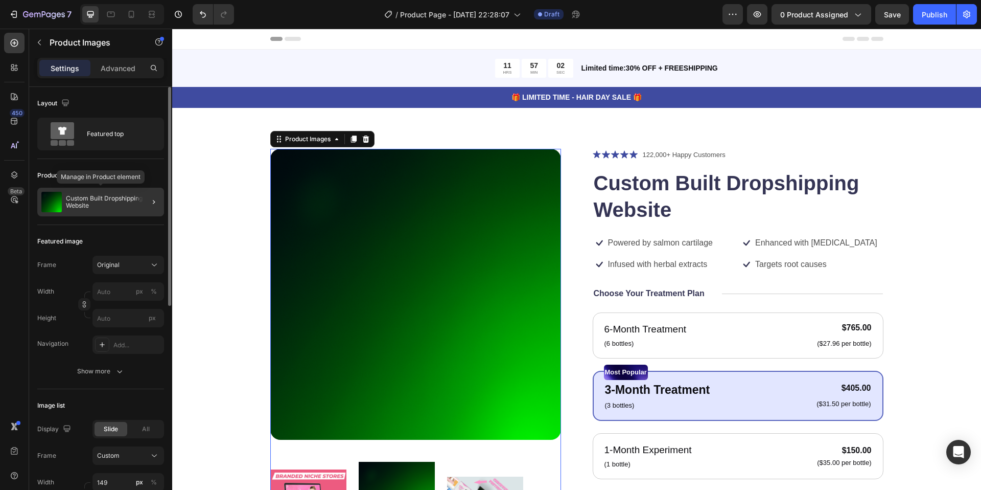
click at [122, 201] on p "Custom Built Dropshipping Website" at bounding box center [113, 202] width 94 height 14
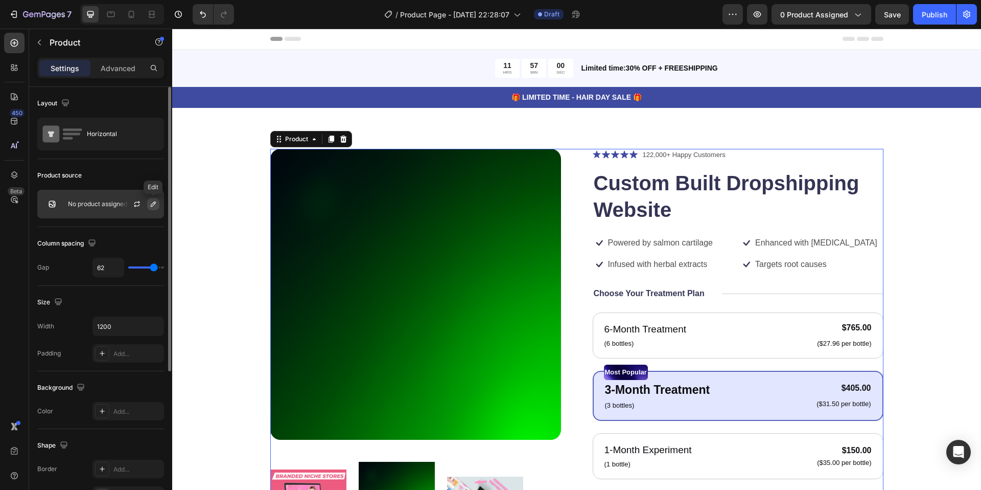
click at [152, 203] on icon "button" at bounding box center [153, 203] width 5 height 5
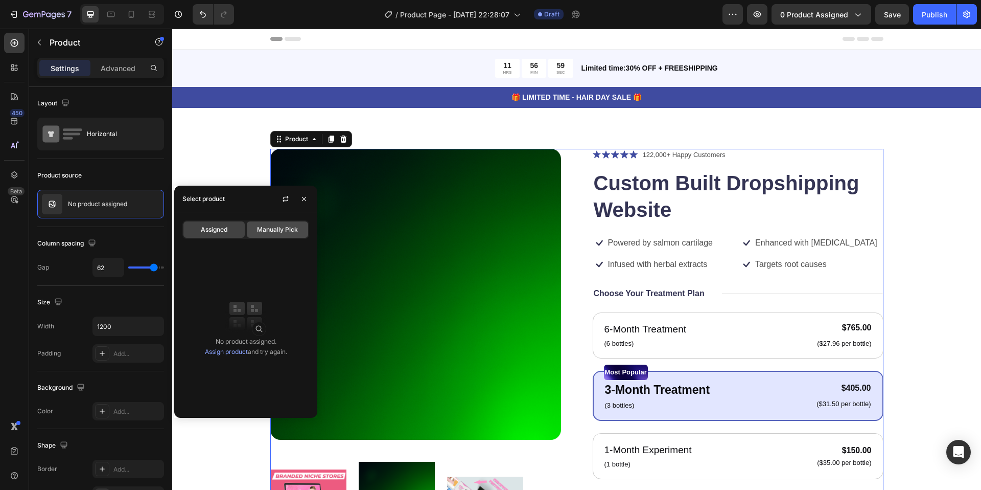
click at [264, 229] on span "Manually Pick" at bounding box center [277, 229] width 41 height 9
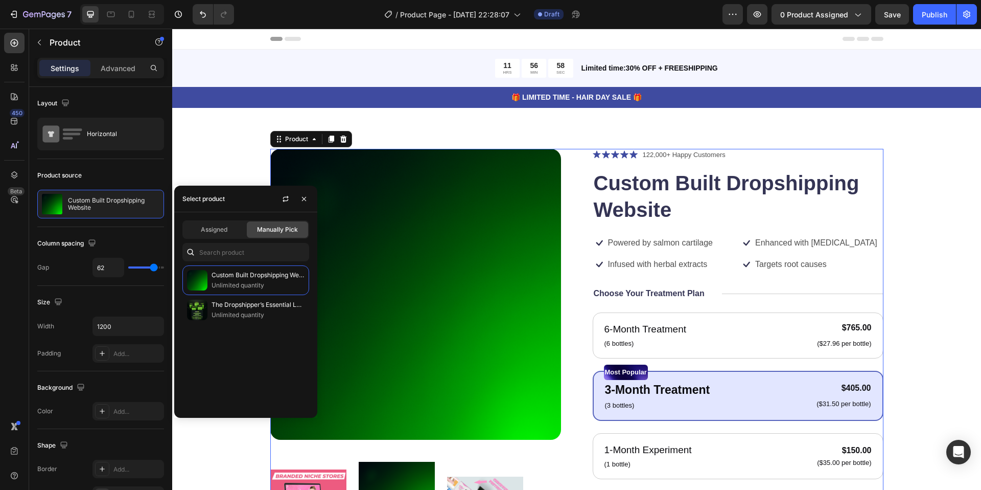
click at [224, 238] on div "Assigned Manually Pick" at bounding box center [245, 229] width 127 height 18
click at [220, 232] on span "Assigned" at bounding box center [214, 229] width 27 height 9
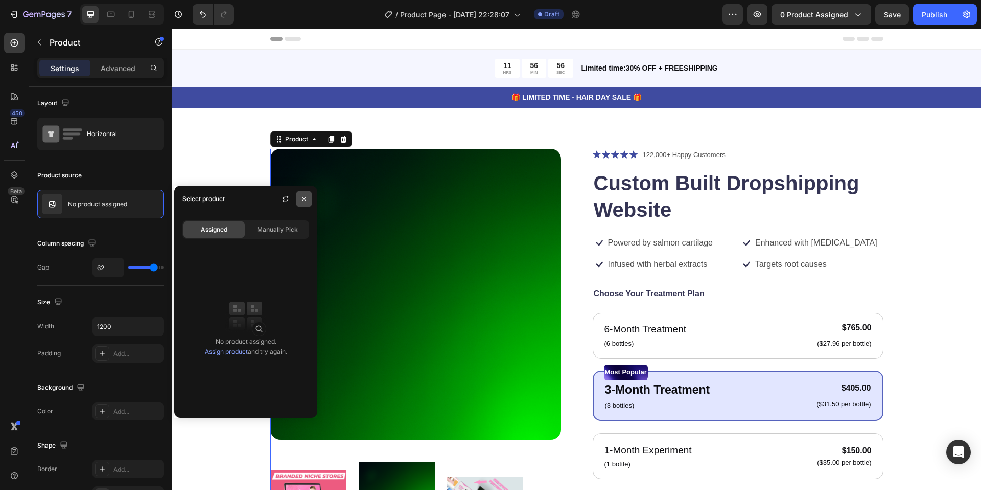
click at [297, 202] on button "button" at bounding box center [304, 199] width 16 height 16
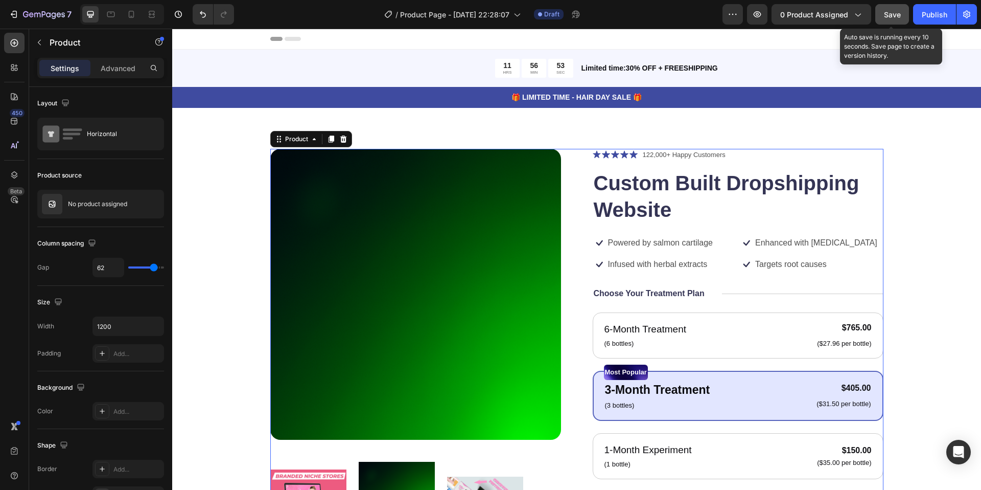
click at [893, 15] on span "Save" at bounding box center [892, 14] width 17 height 9
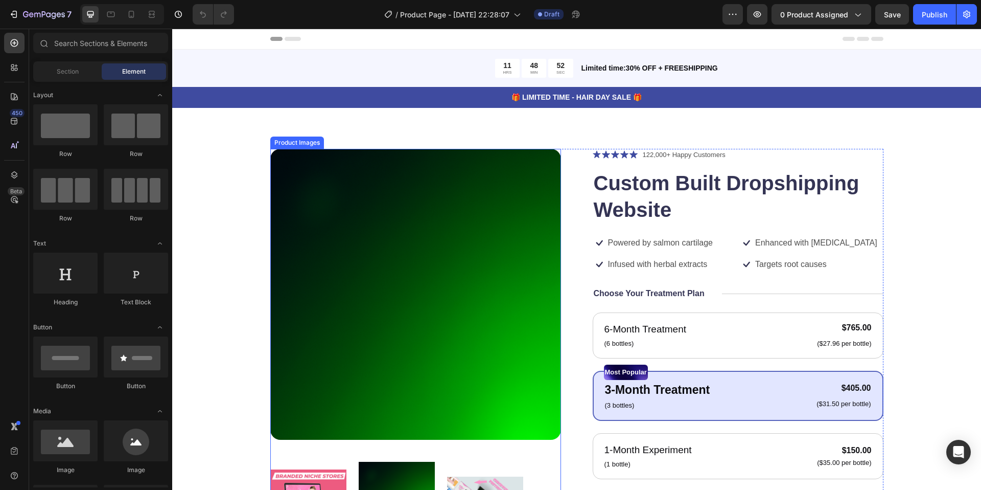
click at [393, 254] on img at bounding box center [415, 294] width 291 height 291
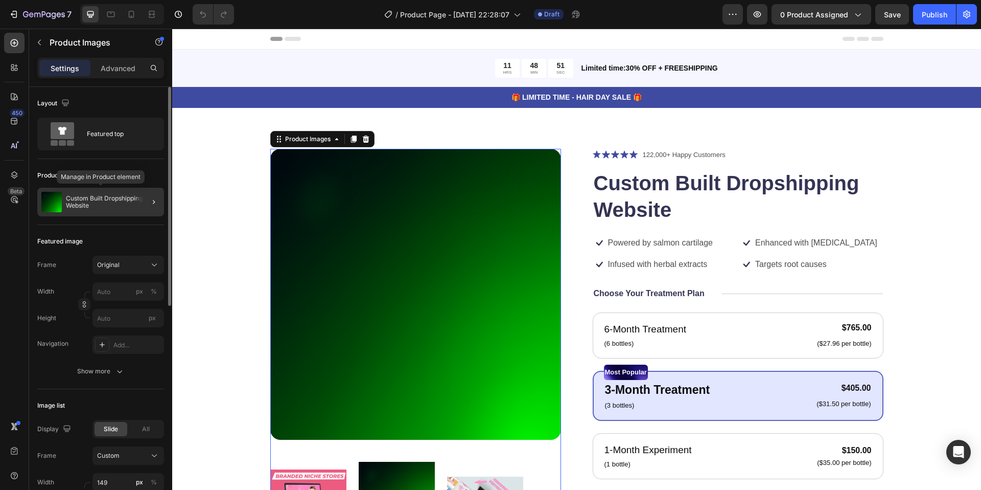
click at [129, 203] on p "Custom Built Dropshipping Website" at bounding box center [113, 202] width 94 height 14
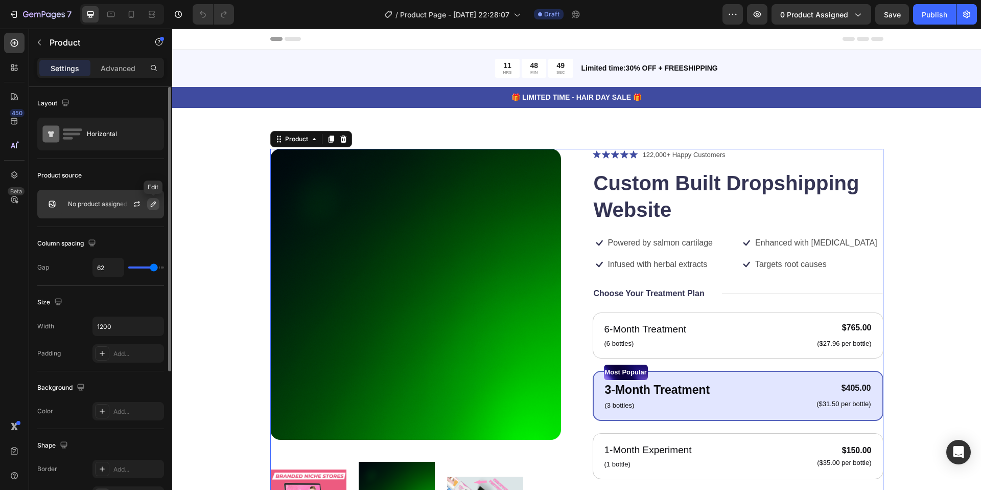
click at [154, 205] on icon "button" at bounding box center [153, 204] width 8 height 8
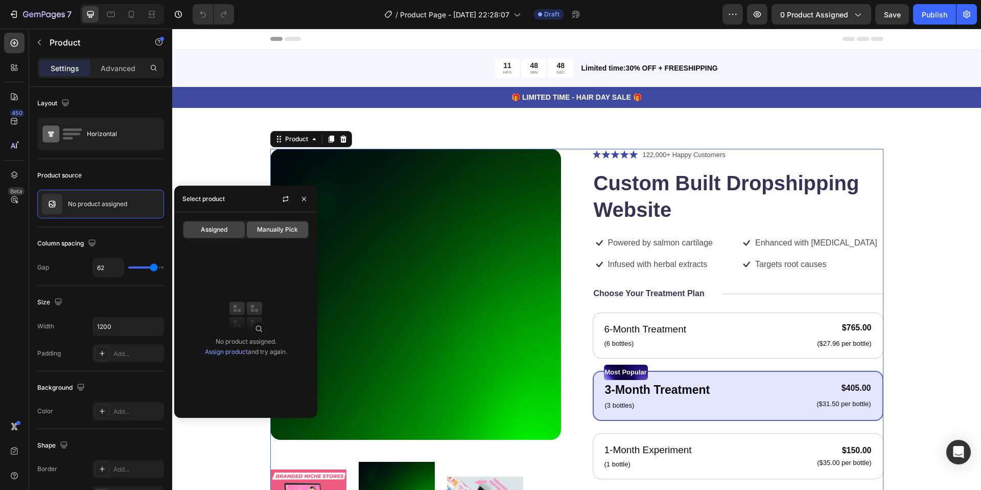
click at [300, 232] on div "Manually Pick" at bounding box center [277, 229] width 61 height 16
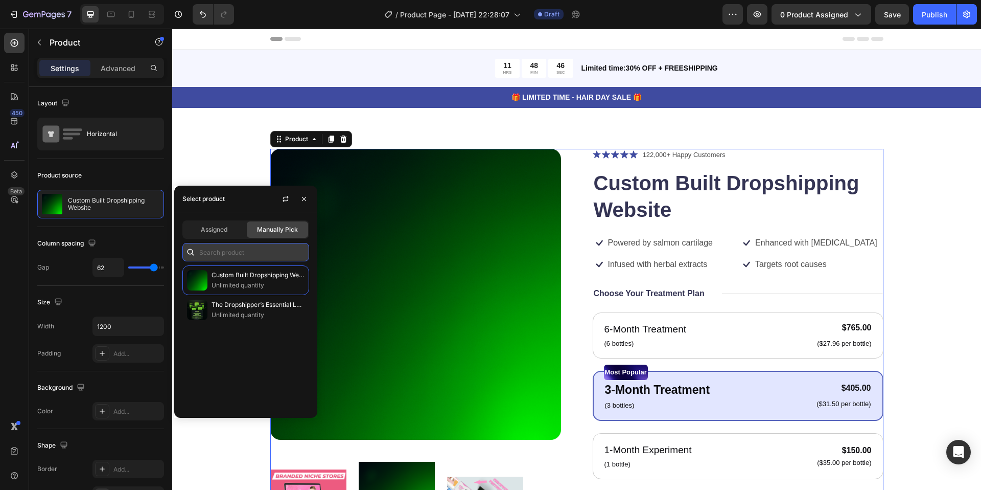
click at [234, 255] on input "text" at bounding box center [245, 252] width 127 height 18
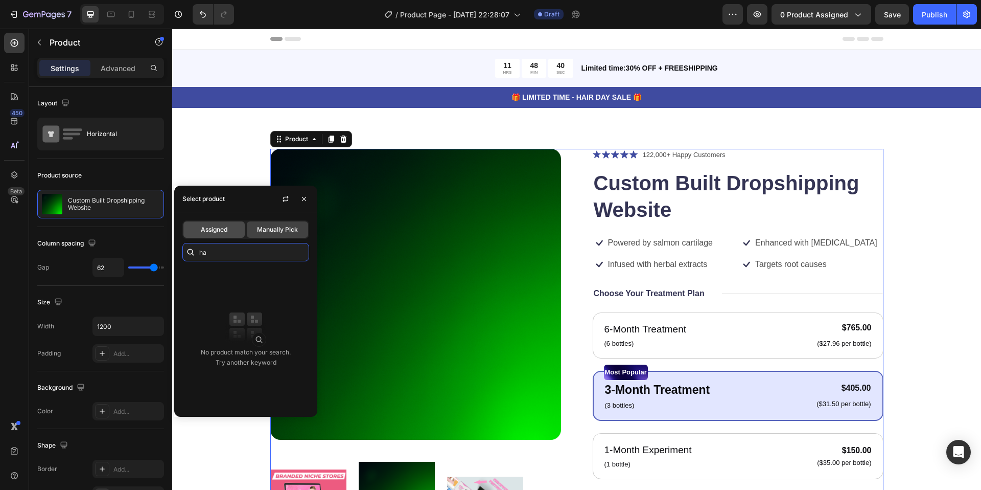
type input "ha"
click at [230, 235] on div "Assigned" at bounding box center [213, 229] width 61 height 16
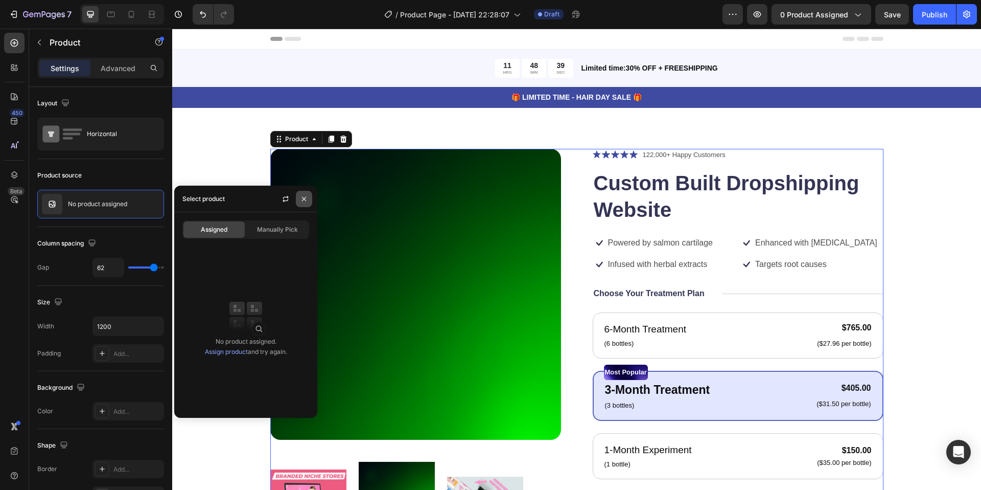
click at [304, 199] on icon "button" at bounding box center [304, 199] width 8 height 8
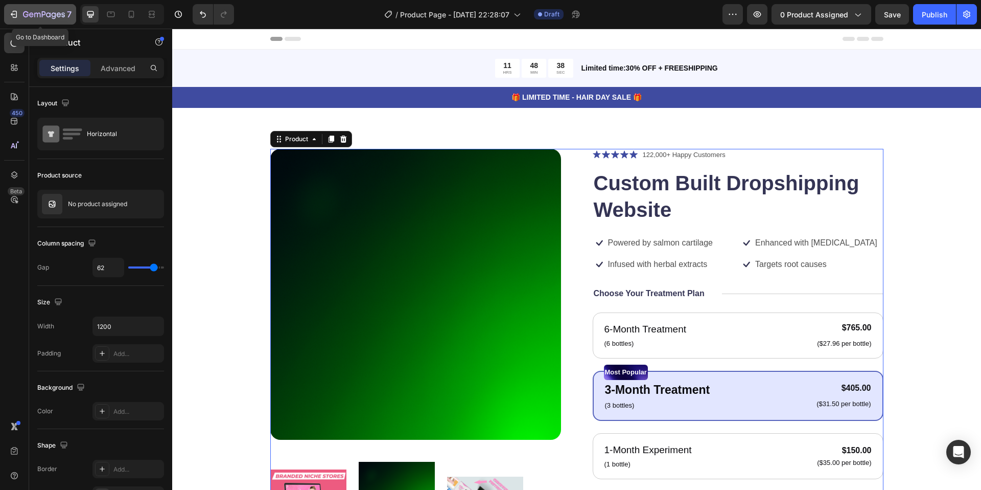
click at [10, 8] on div "7" at bounding box center [40, 14] width 63 height 12
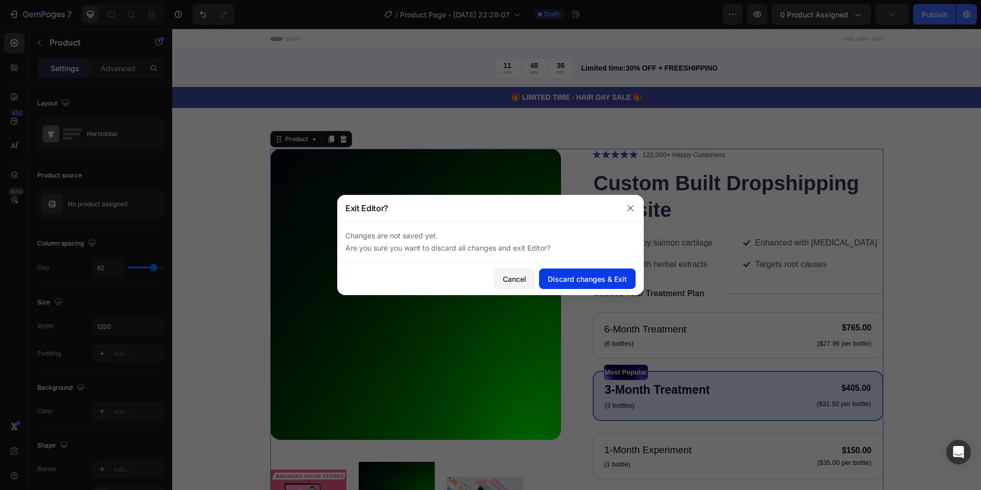
click at [579, 277] on div "Discard changes & Exit" at bounding box center [587, 278] width 79 height 11
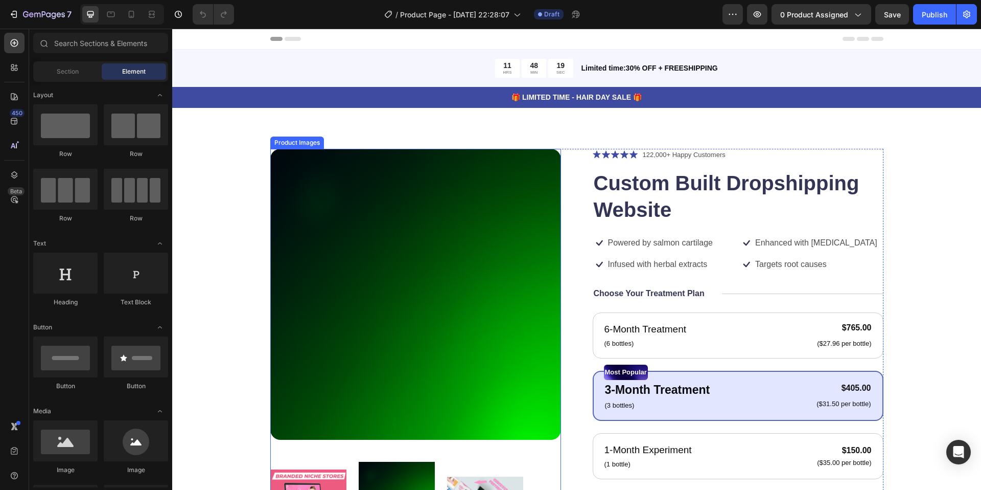
click at [435, 312] on img at bounding box center [415, 294] width 291 height 291
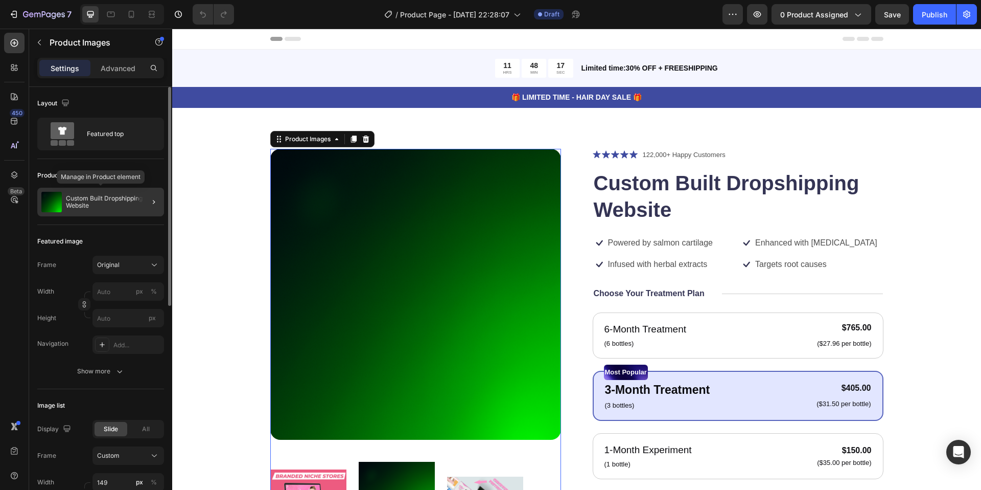
click at [126, 195] on p "Custom Built Dropshipping Website" at bounding box center [113, 202] width 94 height 14
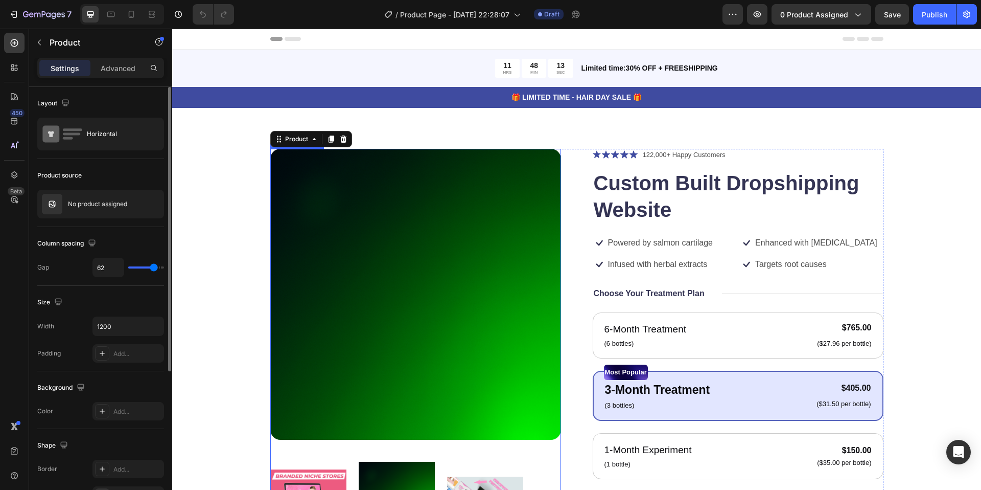
click at [459, 260] on img at bounding box center [415, 294] width 291 height 291
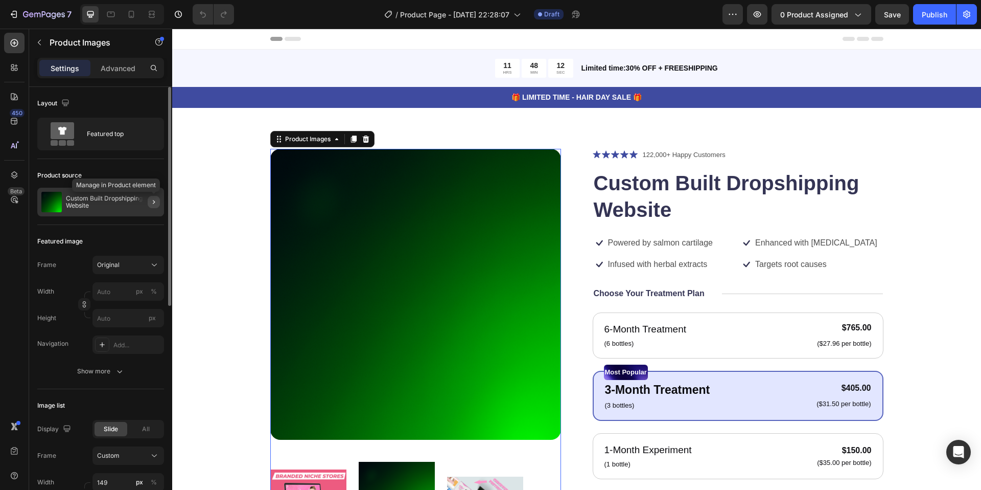
click at [154, 201] on icon "button" at bounding box center [154, 202] width 2 height 4
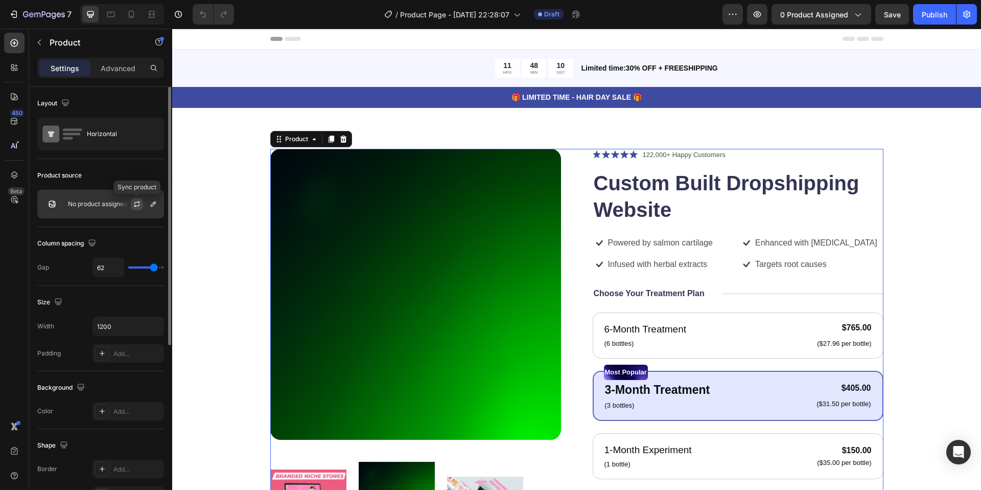
click at [138, 204] on icon "button" at bounding box center [137, 204] width 8 height 8
click at [151, 204] on icon "button" at bounding box center [153, 204] width 8 height 8
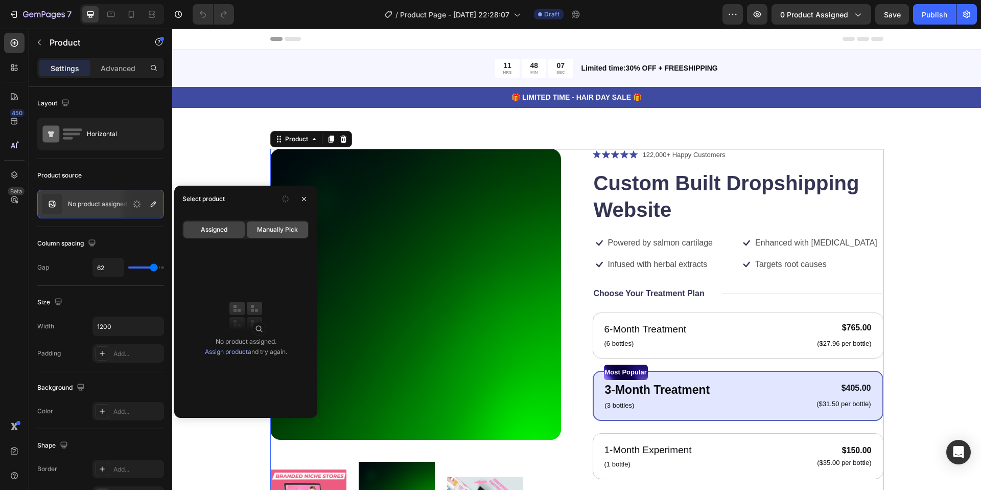
click at [270, 234] on div "Manually Pick" at bounding box center [277, 229] width 61 height 16
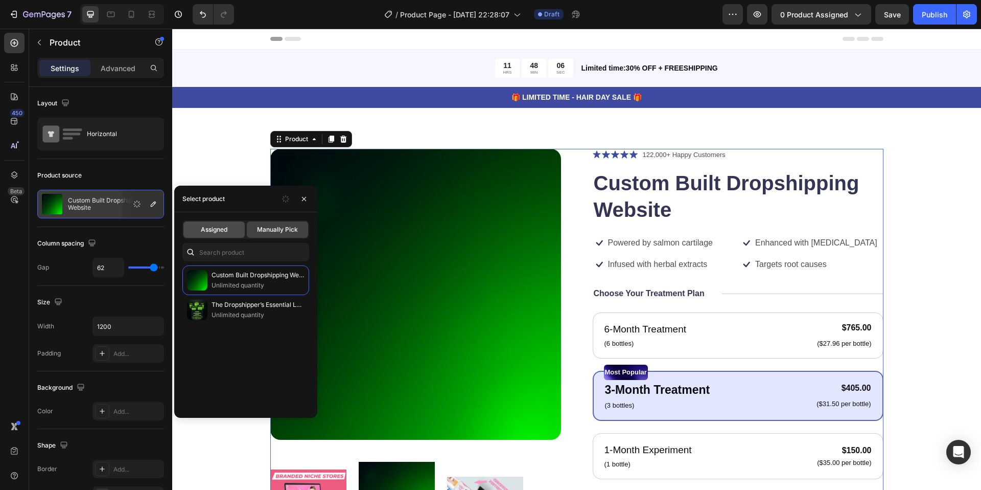
click at [231, 235] on div "Assigned" at bounding box center [213, 229] width 61 height 16
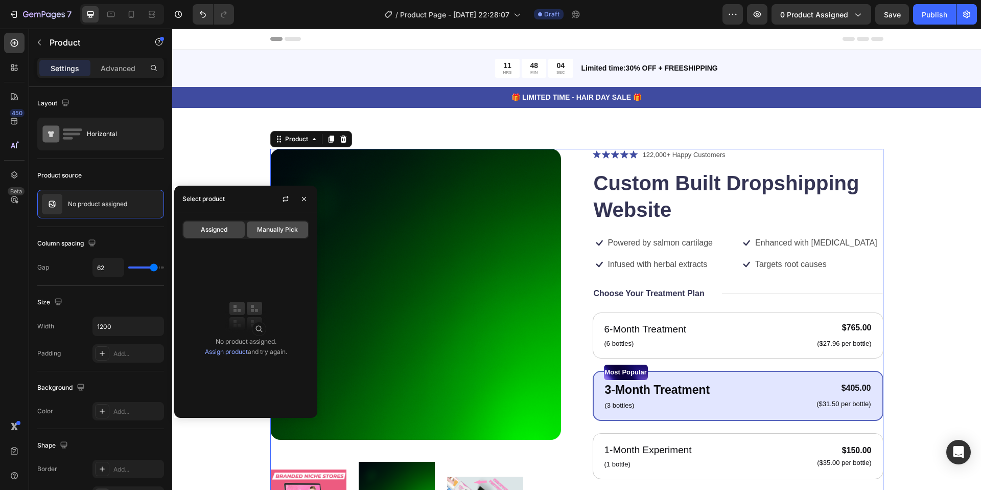
click at [273, 223] on div "Manually Pick" at bounding box center [277, 229] width 61 height 16
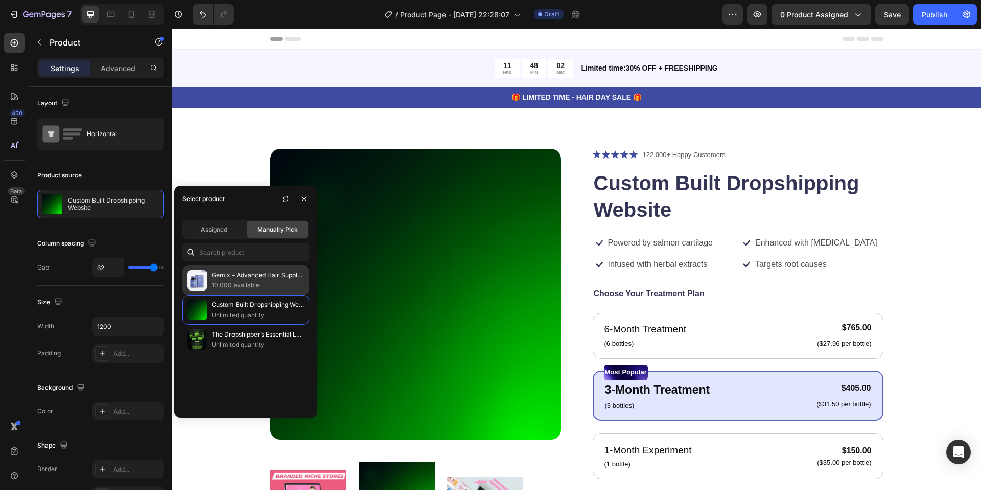
click at [250, 281] on p "10,000 available" at bounding box center [258, 285] width 93 height 10
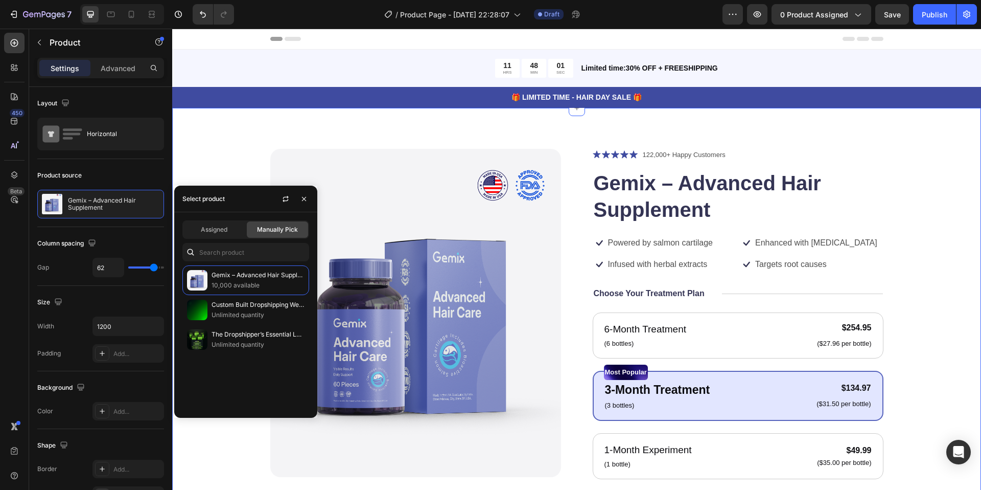
click at [220, 173] on div "Product Images Icon Icon Icon Icon Icon Icon List 122,000+ Happy Customers Text…" at bounding box center [576, 401] width 727 height 505
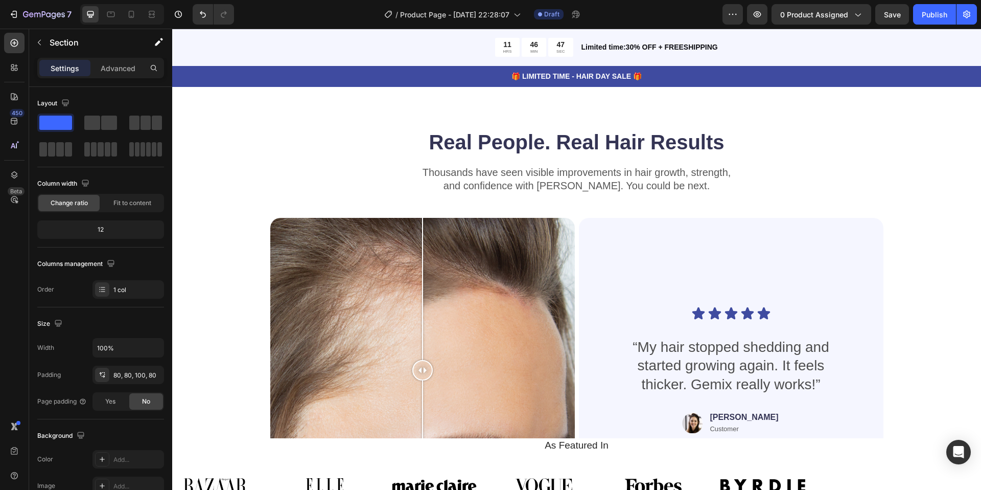
scroll to position [1983, 0]
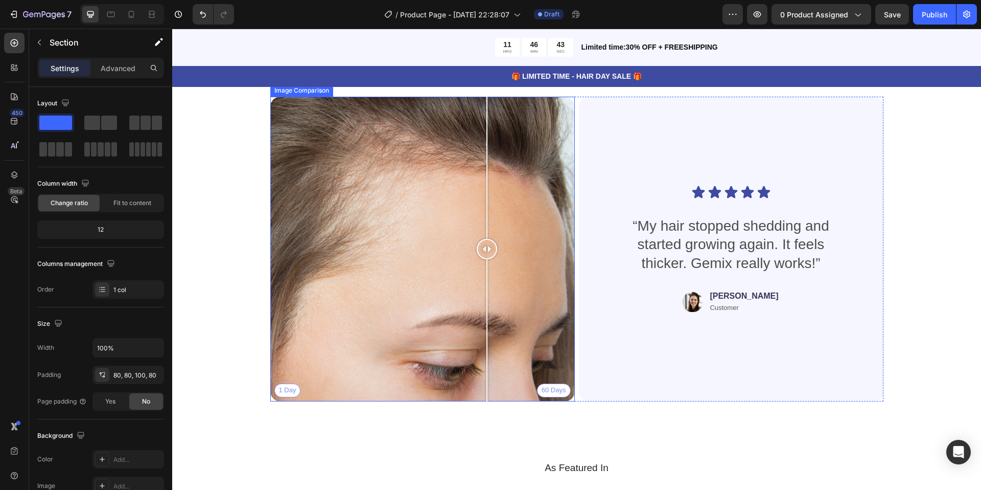
drag, startPoint x: 419, startPoint y: 249, endPoint x: 467, endPoint y: 249, distance: 48.5
click at [481, 251] on div at bounding box center [487, 249] width 20 height 20
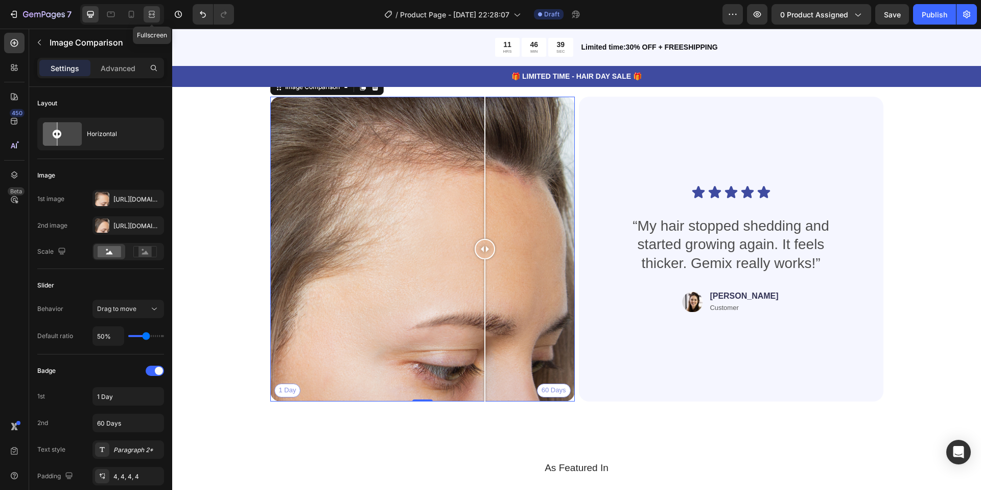
click at [153, 17] on icon at bounding box center [152, 17] width 6 height 2
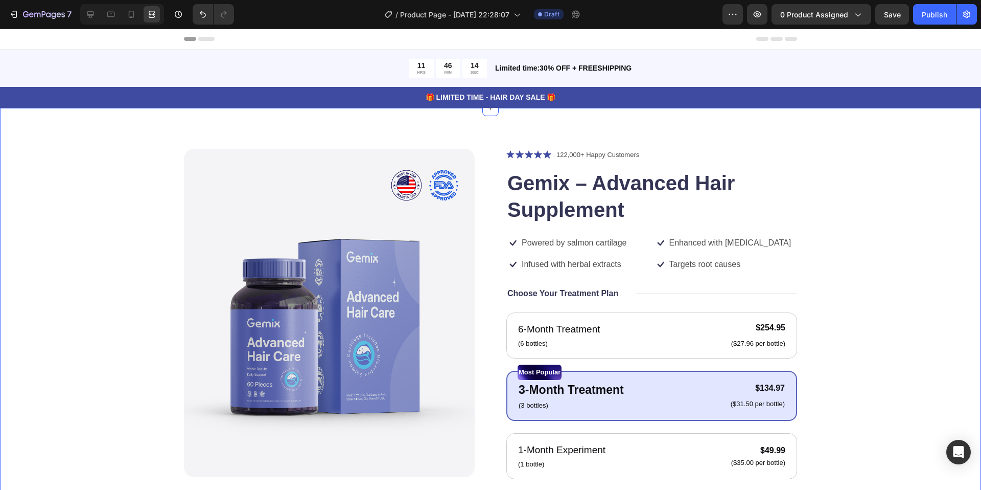
click at [948, 240] on div "Product Images Icon Icon Icon Icon Icon Icon List 122,000+ Happy Customers Text…" at bounding box center [490, 407] width 981 height 598
click at [915, 108] on div "Product Images Icon Icon Icon Icon Icon Icon List 122,000+ Happy Customers Text…" at bounding box center [490, 407] width 981 height 598
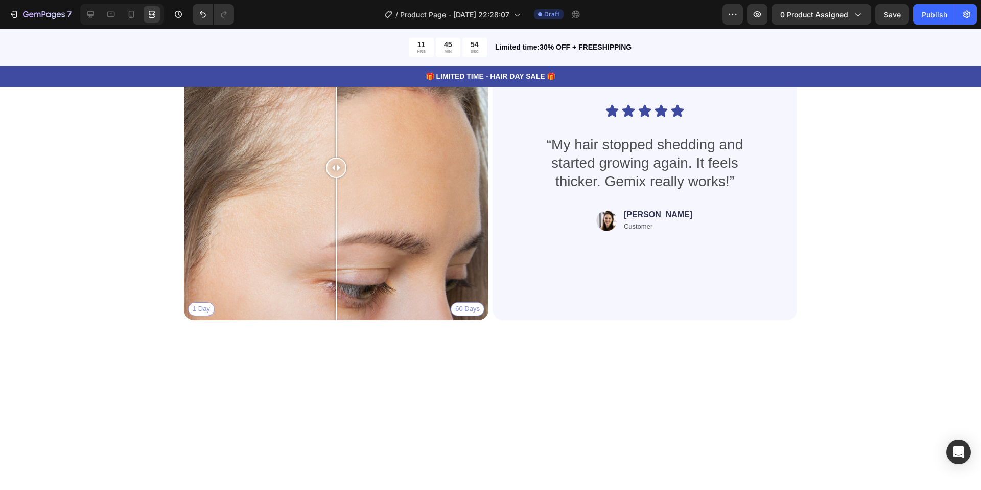
scroll to position [2296, 0]
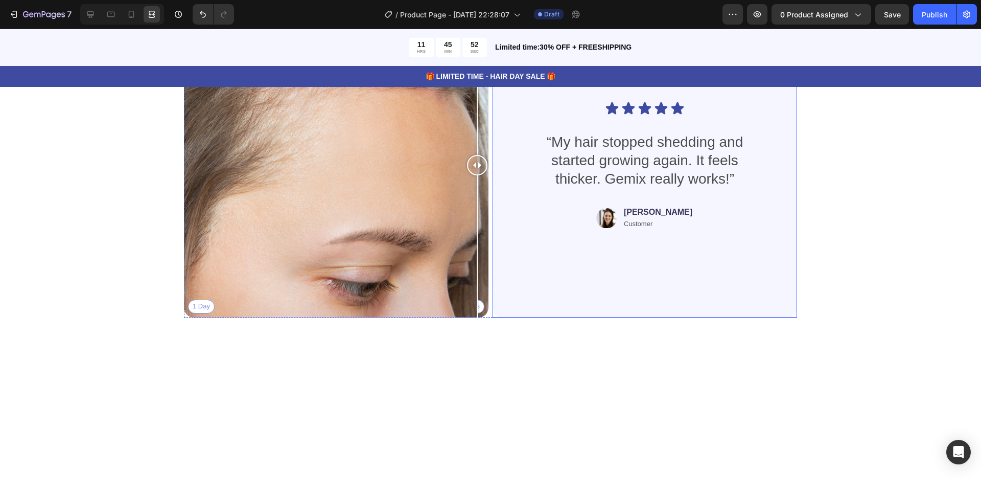
drag, startPoint x: 333, startPoint y: 291, endPoint x: 502, endPoint y: 298, distance: 168.8
click at [502, 298] on div "1 Day 60 Days Image Comparison Icon Icon Icon Icon Icon Icon List “My hair stop…" at bounding box center [490, 165] width 613 height 305
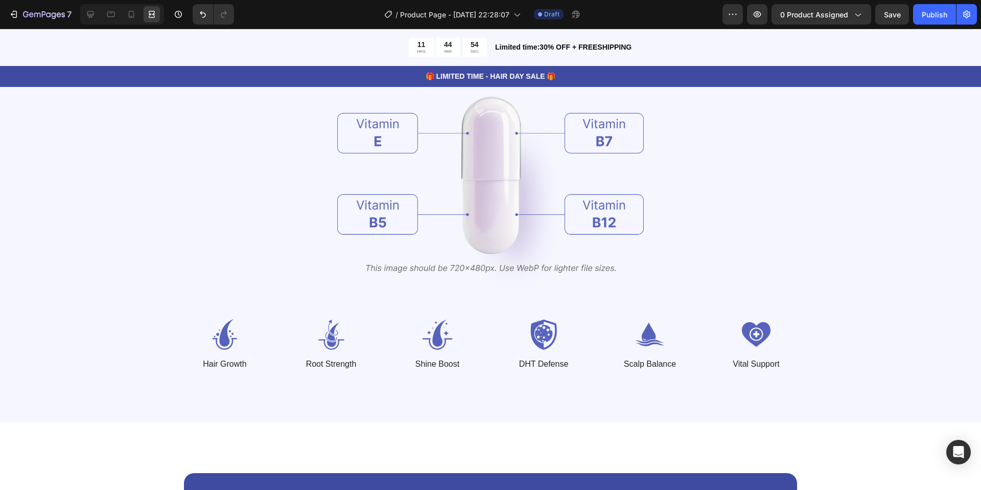
scroll to position [1251, 0]
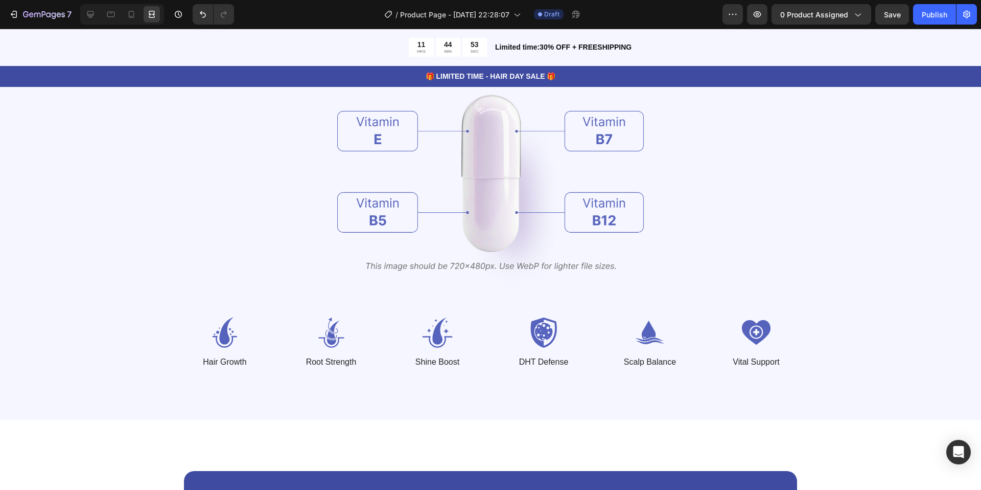
drag, startPoint x: 981, startPoint y: 243, endPoint x: 978, endPoint y: 228, distance: 15.6
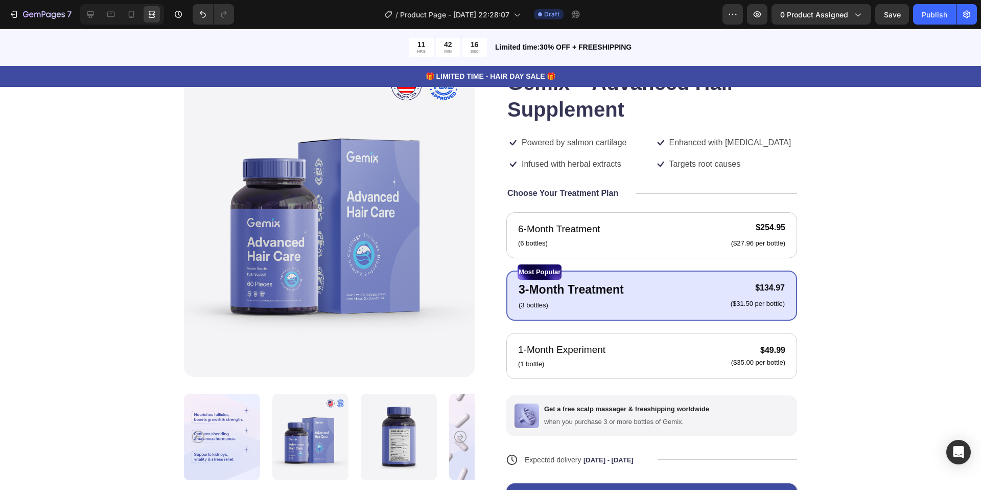
scroll to position [0, 0]
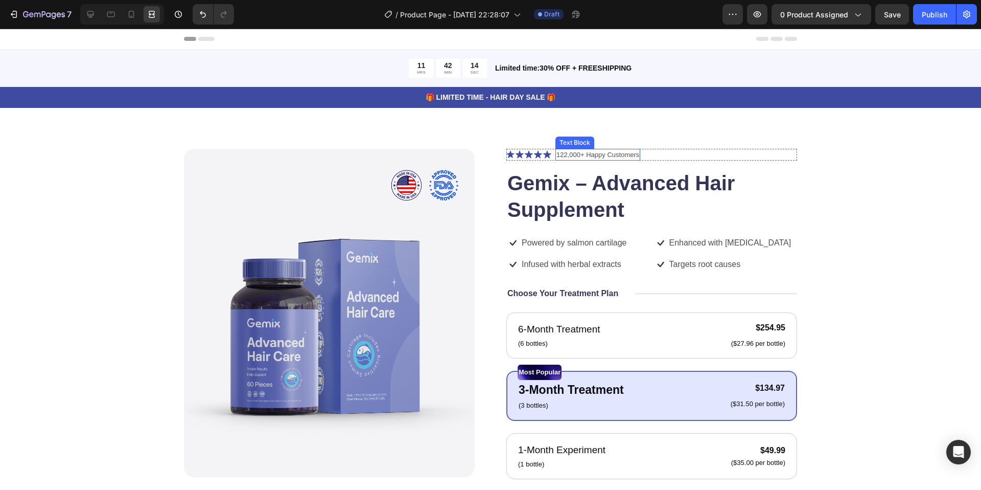
click at [605, 156] on p "122,000+ Happy Customers" at bounding box center [597, 155] width 83 height 10
click at [779, 169] on h1 "Gemix – Advanced Hair Supplement" at bounding box center [651, 196] width 291 height 55
click at [677, 268] on p "Targets root causes" at bounding box center [705, 264] width 72 height 11
click at [585, 271] on div "Icon Icon Icon Icon Icon Icon List 122,000+ Happy Customers Text Block Row Gemi…" at bounding box center [651, 408] width 291 height 519
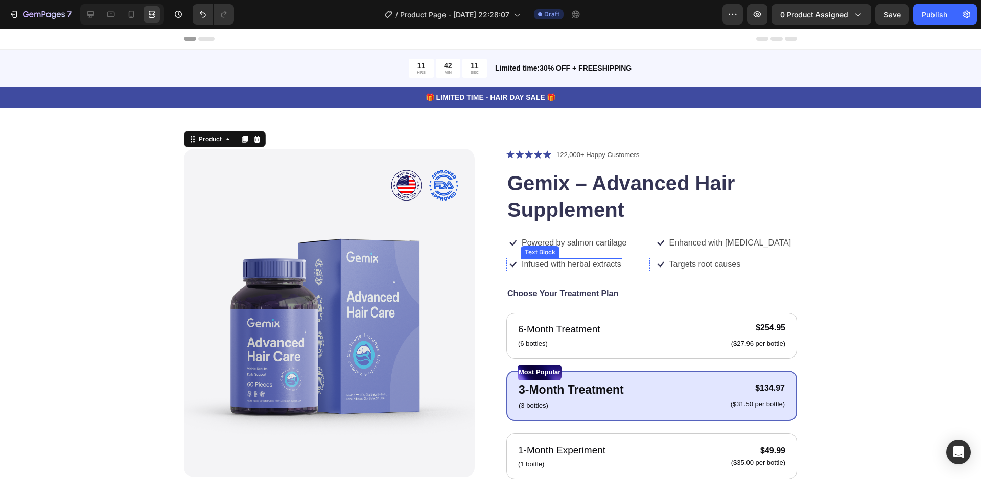
click at [584, 264] on p "Infused with herbal extracts" at bounding box center [572, 264] width 100 height 11
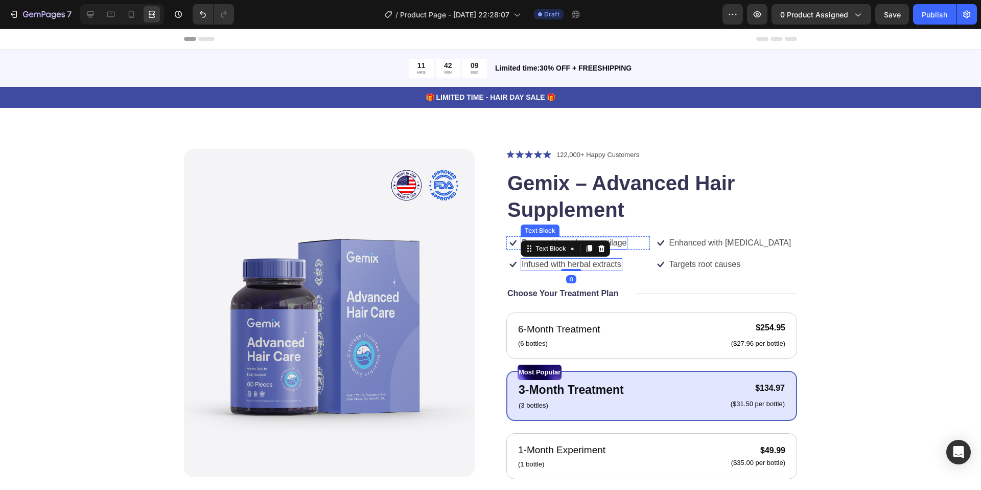
click at [612, 243] on p "Powered by salmon cartilage" at bounding box center [574, 243] width 105 height 11
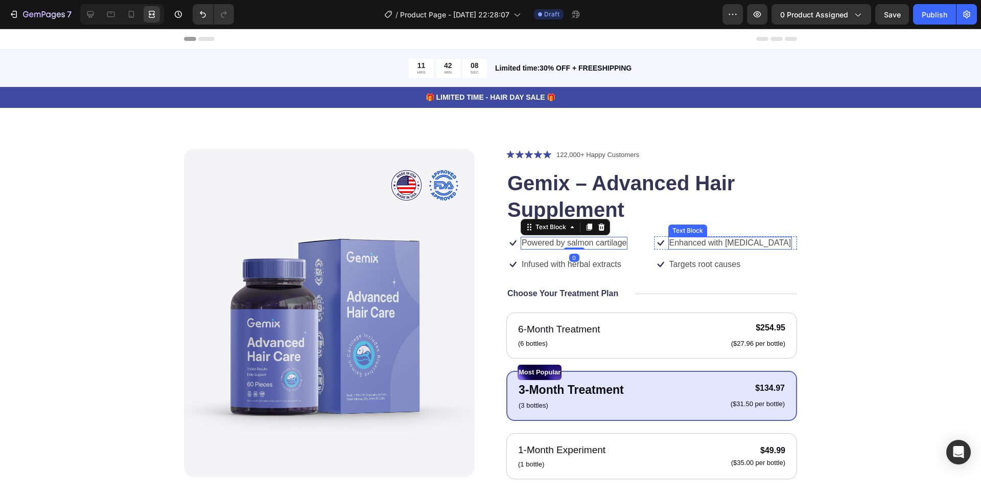
click at [726, 241] on p "Enhanced with [MEDICAL_DATA]" at bounding box center [730, 243] width 122 height 11
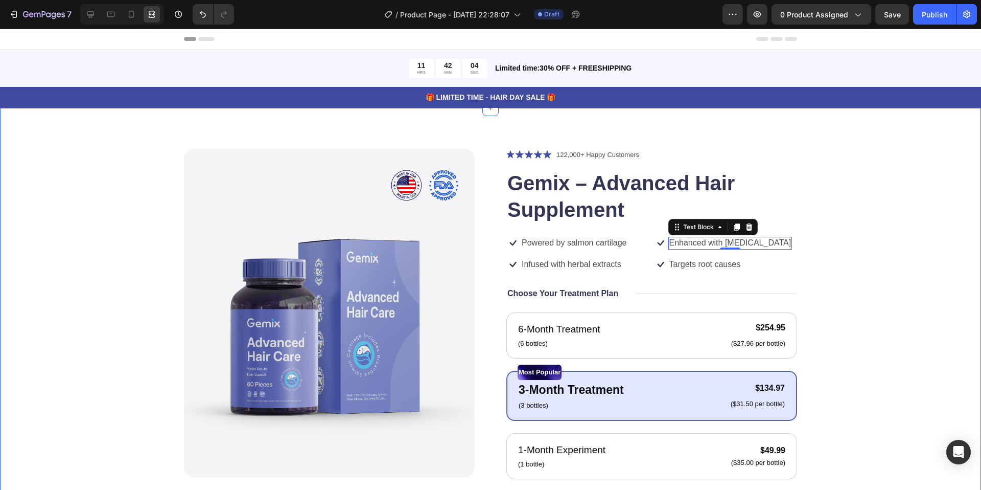
click at [0, 257] on div "Product Images Icon Icon Icon Icon Icon Icon List 122,000+ Happy Customers Text…" at bounding box center [490, 413] width 981 height 611
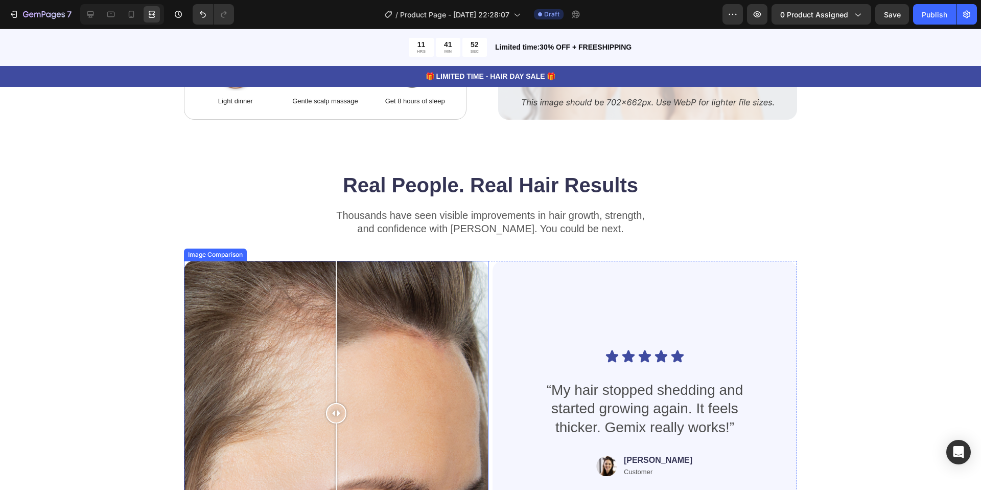
scroll to position [2179, 0]
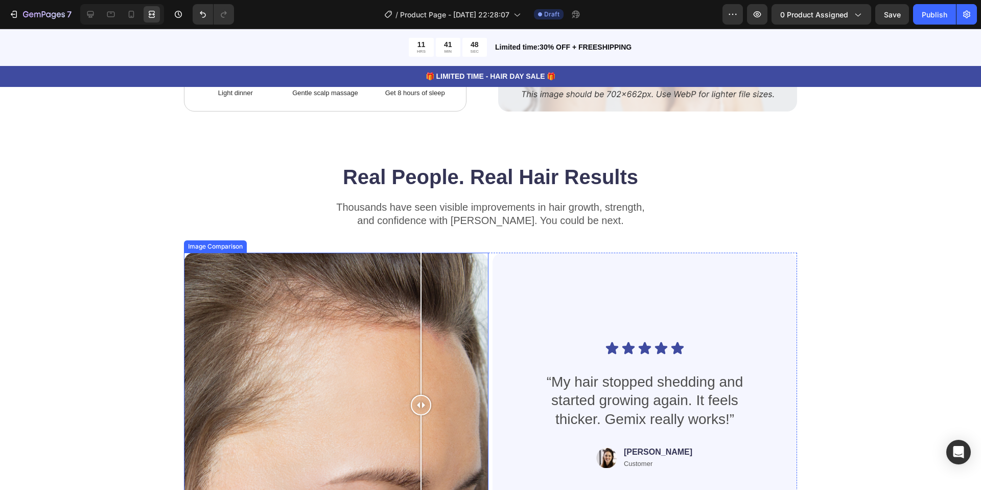
drag, startPoint x: 334, startPoint y: 401, endPoint x: 424, endPoint y: 355, distance: 101.5
click at [424, 355] on div at bounding box center [421, 404] width 20 height 305
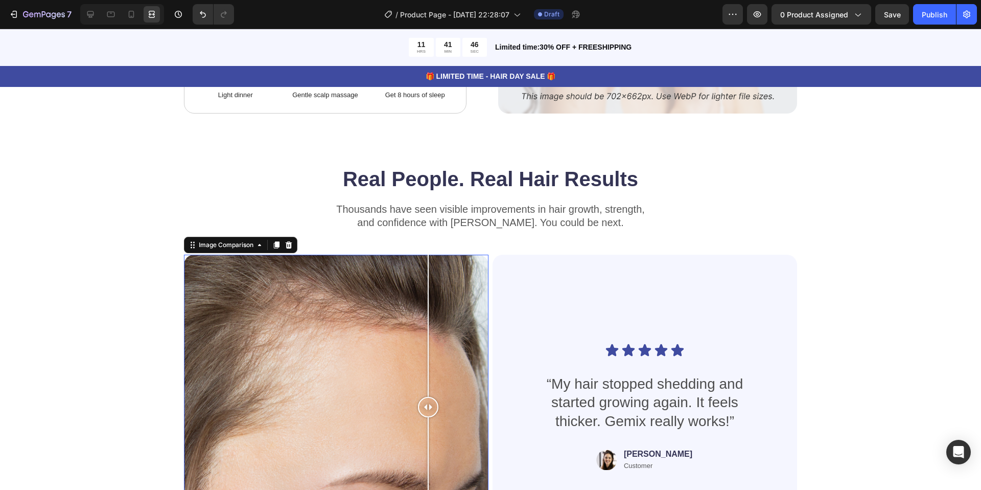
scroll to position [2384, 0]
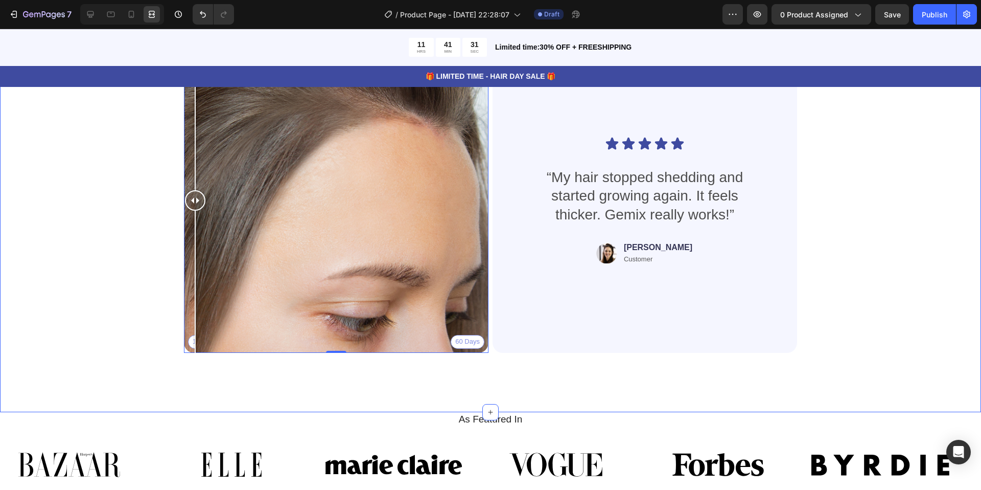
drag, startPoint x: 428, startPoint y: 213, endPoint x: 134, endPoint y: 213, distance: 294.3
click at [134, 213] on div "Real People. Real Hair Results Heading Thousands have seen visible improvements…" at bounding box center [490, 159] width 899 height 403
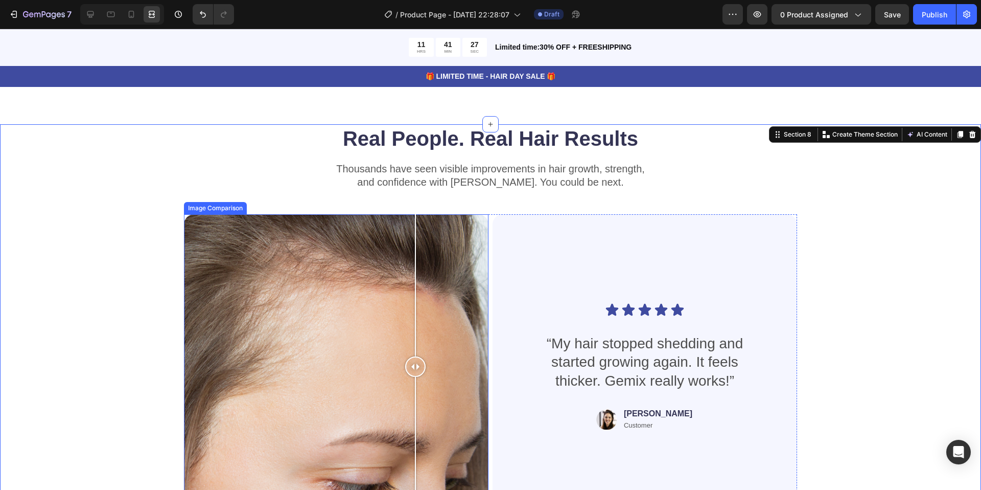
scroll to position [2218, 0]
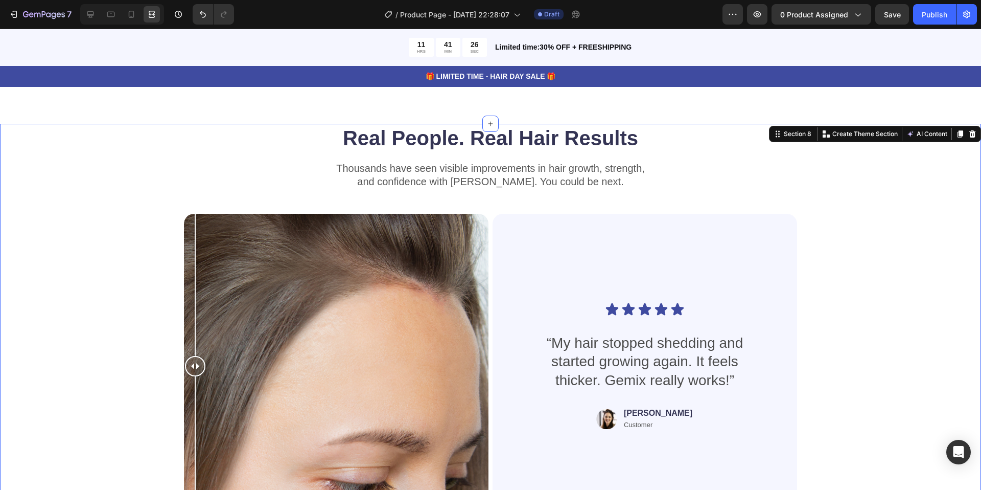
drag, startPoint x: 192, startPoint y: 370, endPoint x: 71, endPoint y: 367, distance: 120.6
click at [71, 367] on div "Real People. Real Hair Results Heading Thousands have seen visible improvements…" at bounding box center [490, 325] width 899 height 403
drag, startPoint x: 196, startPoint y: 364, endPoint x: 0, endPoint y: 356, distance: 196.4
click at [0, 356] on div "Real People. Real Hair Results Heading Thousands have seen visible improvements…" at bounding box center [490, 351] width 981 height 454
click at [126, 365] on div "Real People. Real Hair Results Heading Thousands have seen visible improvements…" at bounding box center [490, 325] width 899 height 403
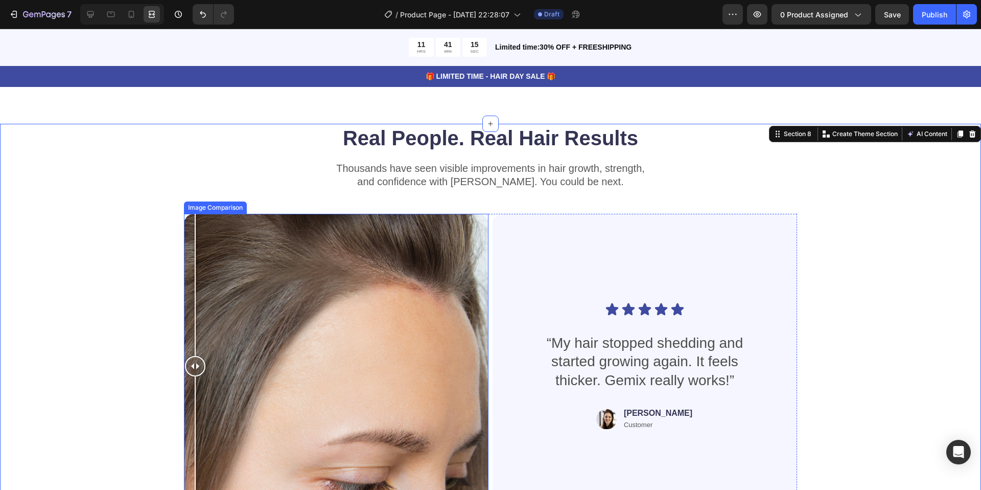
click at [175, 440] on div "Real People. Real Hair Results Heading Thousands have seen visible improvements…" at bounding box center [490, 325] width 899 height 403
drag, startPoint x: 192, startPoint y: 367, endPoint x: 195, endPoint y: 358, distance: 9.7
click at [195, 358] on div at bounding box center [199, 366] width 20 height 20
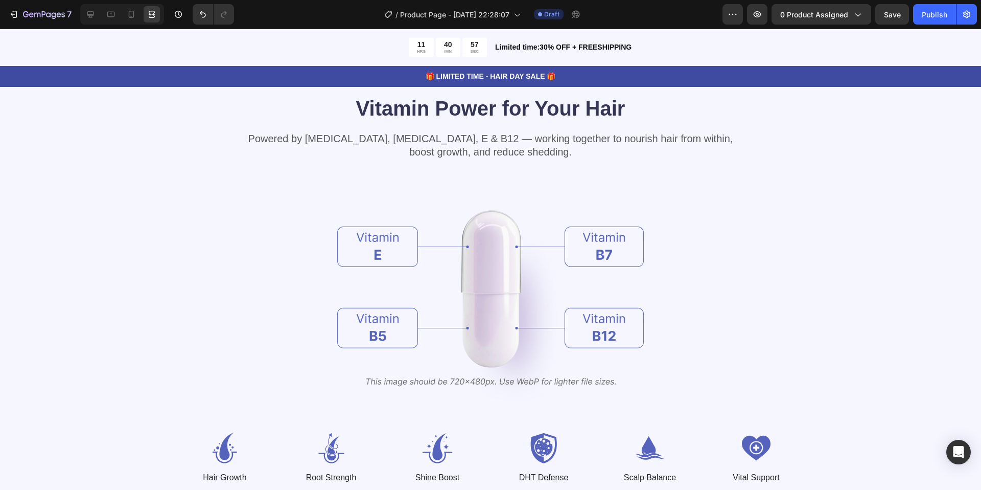
scroll to position [1155, 0]
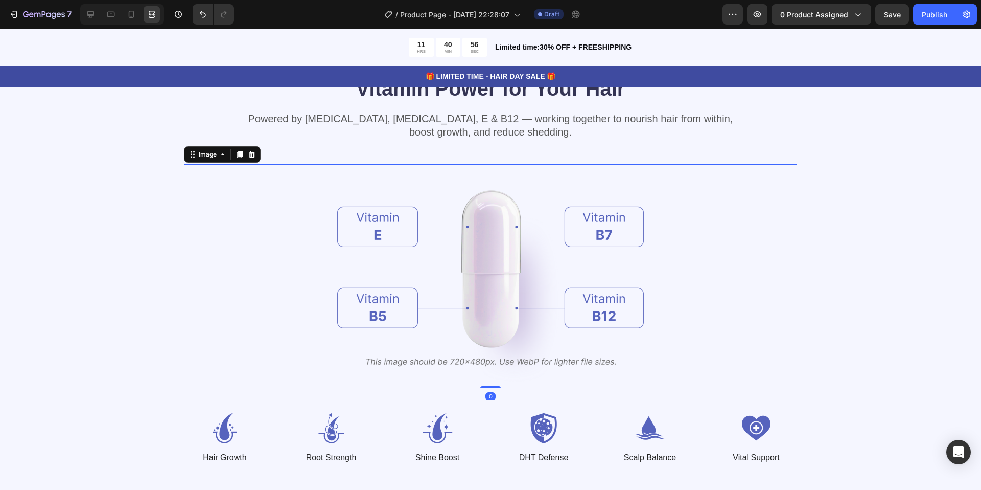
click at [468, 282] on img at bounding box center [490, 276] width 307 height 224
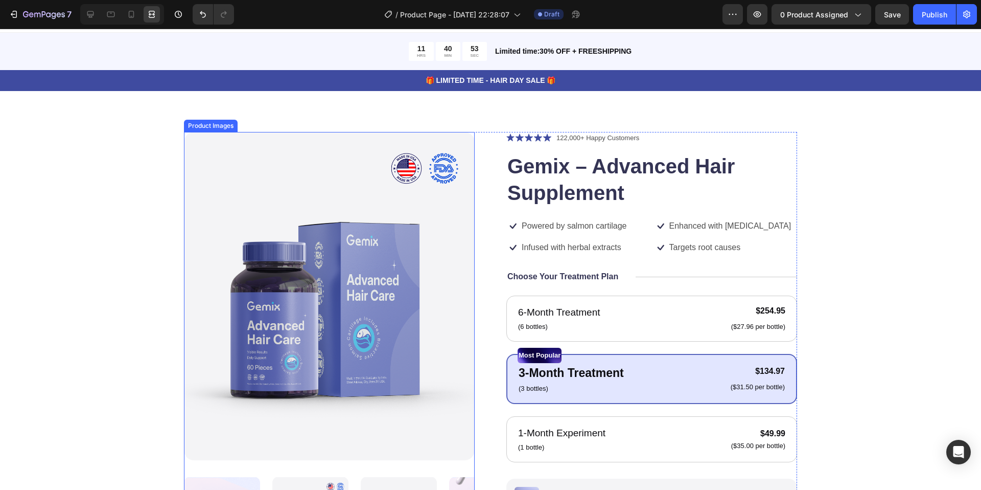
scroll to position [9, 0]
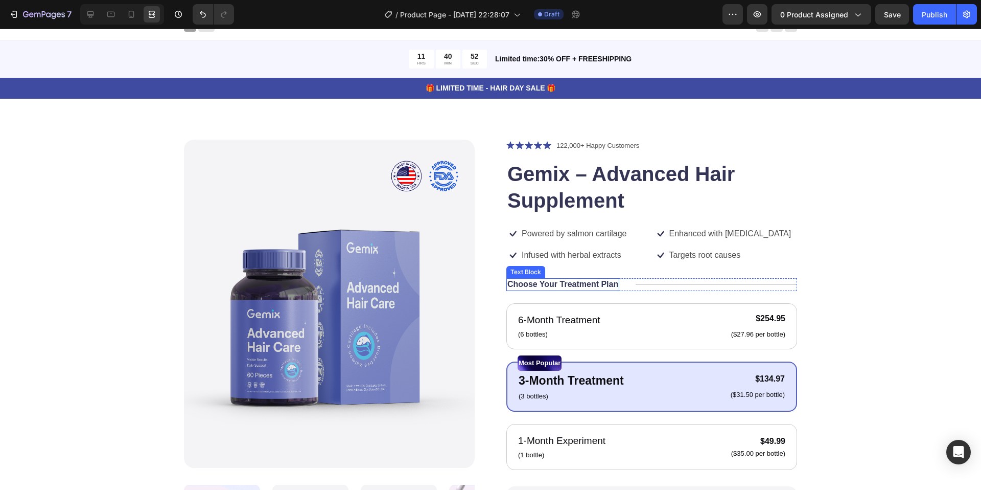
click at [538, 283] on p "Choose Your Treatment Plan" at bounding box center [562, 284] width 111 height 11
click at [669, 275] on div "Icon Icon Icon Icon Icon Icon List 122,000+ Happy Customers Text Block Row Gemi…" at bounding box center [651, 399] width 291 height 519
click at [667, 282] on div "Title Line" at bounding box center [716, 284] width 161 height 13
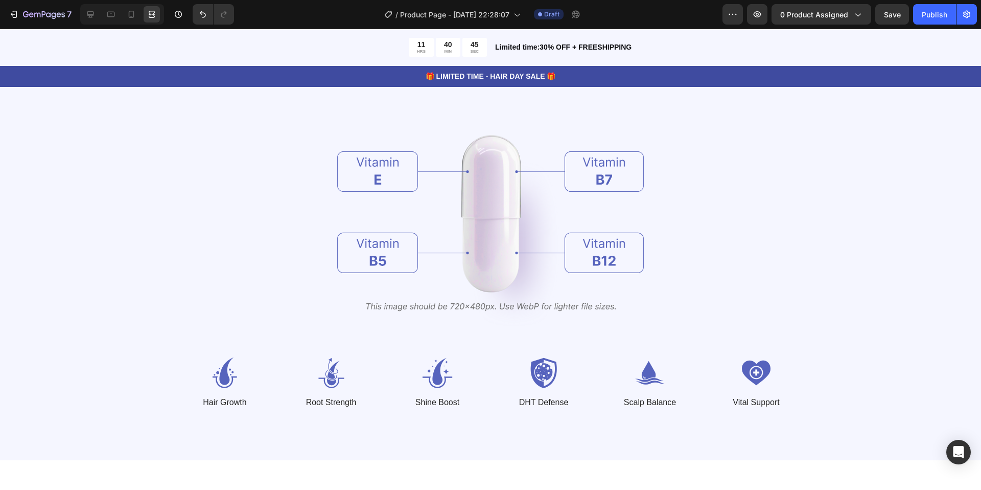
scroll to position [1222, 0]
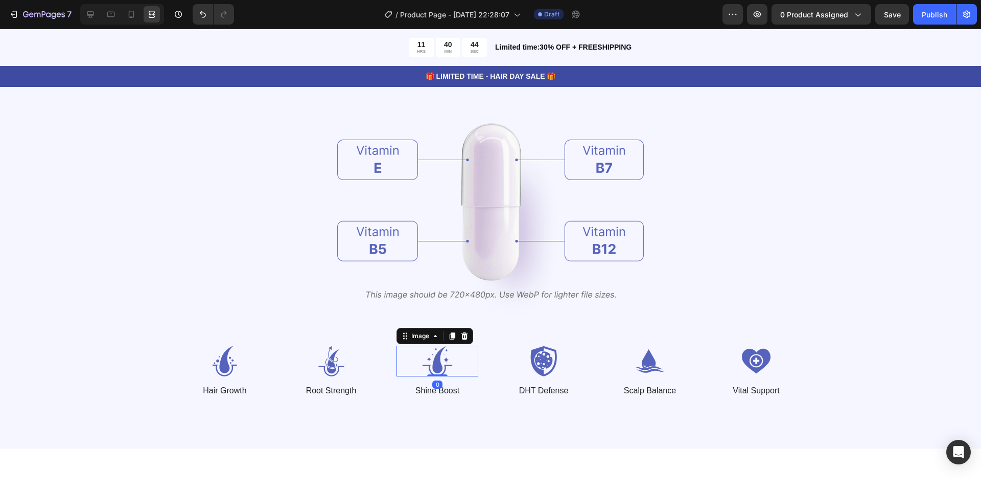
click at [436, 374] on div "Image 0" at bounding box center [438, 360] width 82 height 31
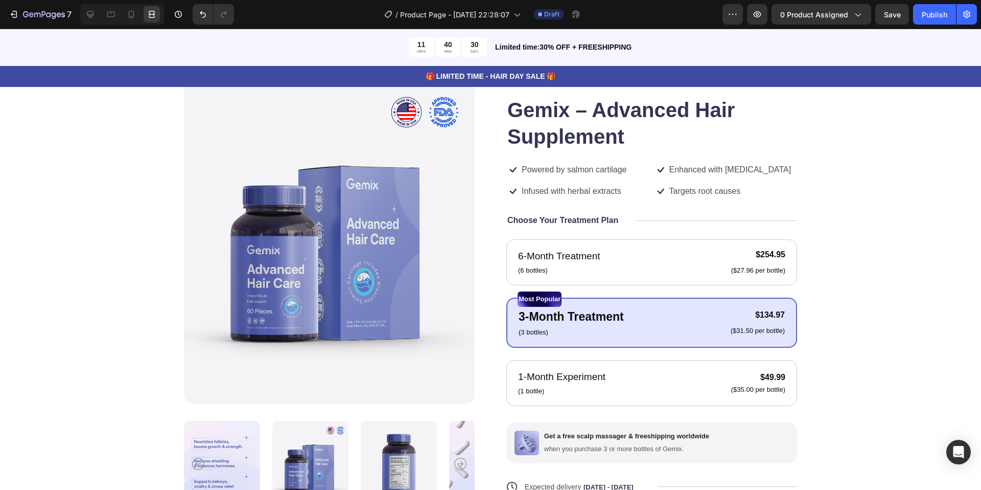
scroll to position [74, 0]
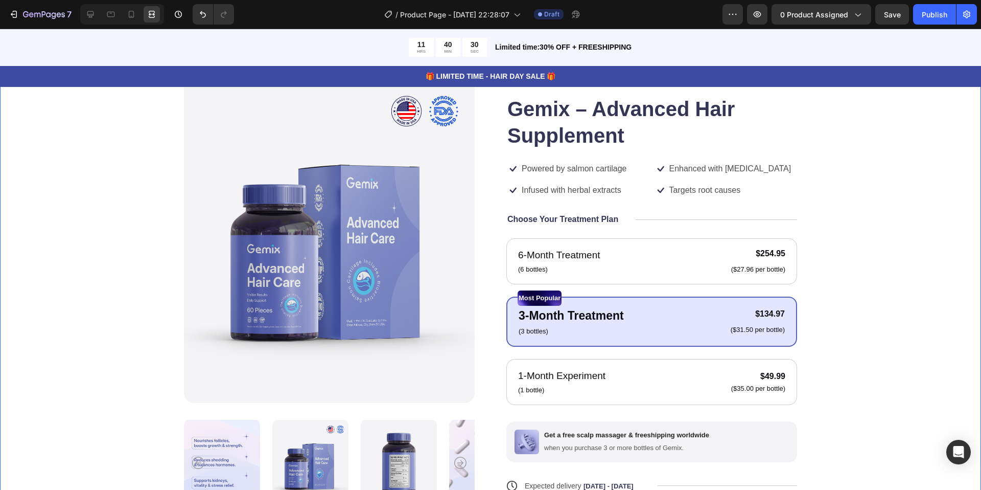
click at [877, 225] on div "Product Images Icon Icon Icon Icon Icon Icon List 122,000+ Happy Customers Text…" at bounding box center [490, 334] width 899 height 519
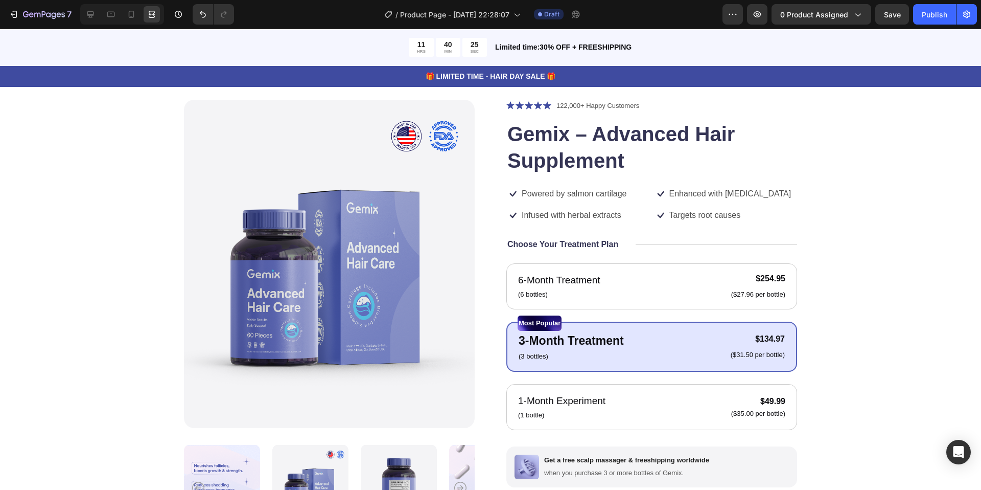
scroll to position [52, 0]
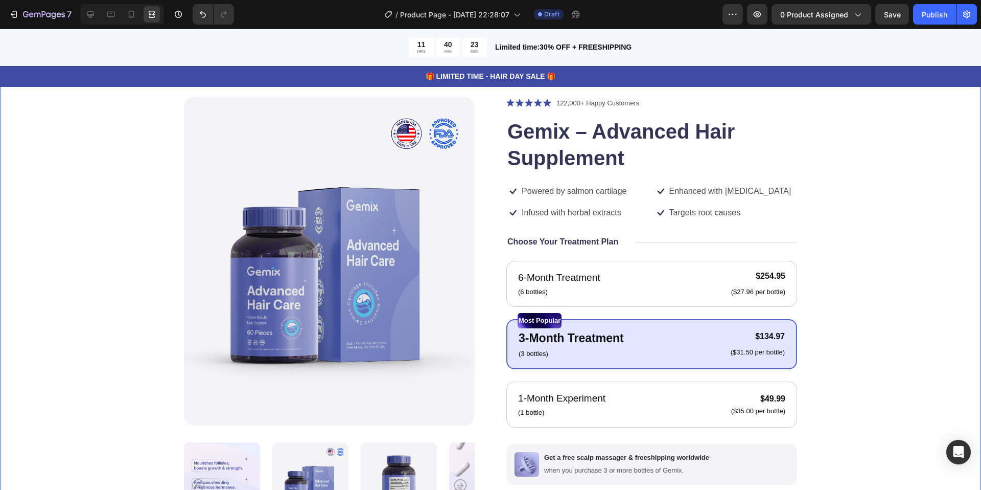
click at [911, 238] on div "Product Images Icon Icon Icon Icon Icon Icon List 122,000+ Happy Customers Text…" at bounding box center [490, 356] width 899 height 519
click at [10, 17] on icon "button" at bounding box center [14, 14] width 10 height 10
